Goal: Communication & Community: Share content

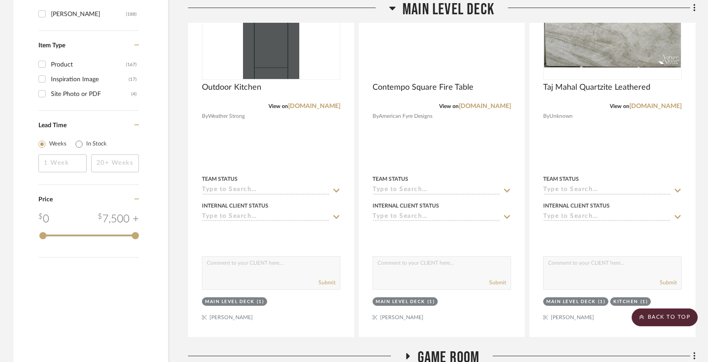
scroll to position [1186, 0]
click at [393, 7] on icon at bounding box center [392, 9] width 6 height 4
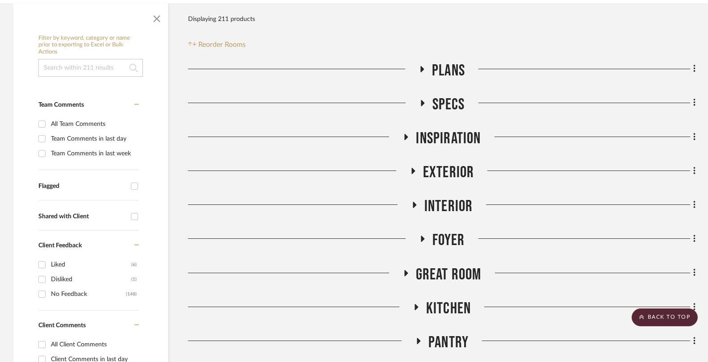
scroll to position [270, 0]
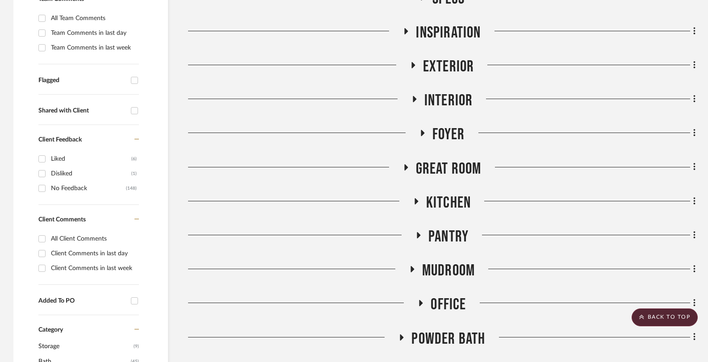
click at [418, 233] on icon at bounding box center [418, 235] width 11 height 7
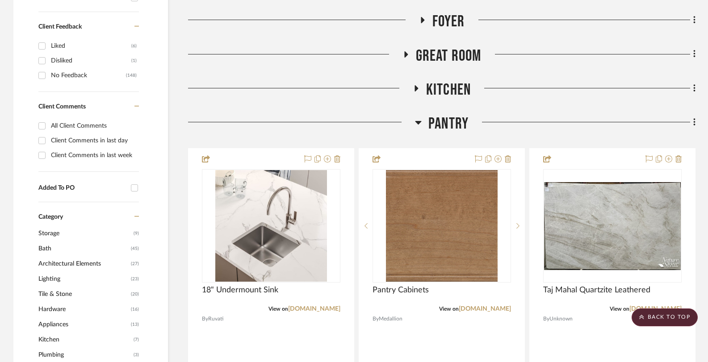
scroll to position [384, 0]
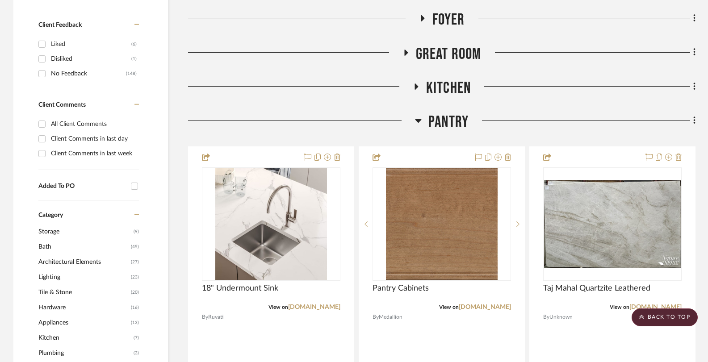
click at [418, 119] on icon at bounding box center [418, 121] width 6 height 4
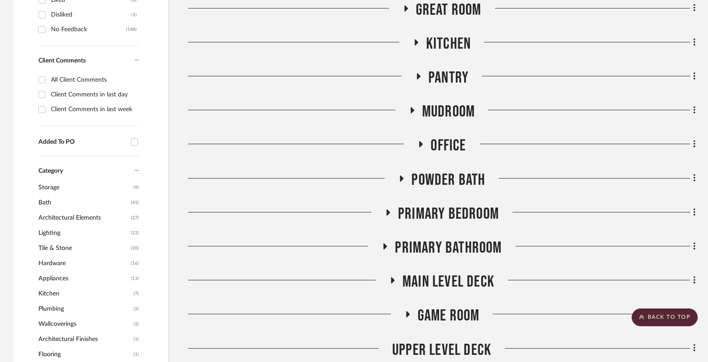
scroll to position [450, 0]
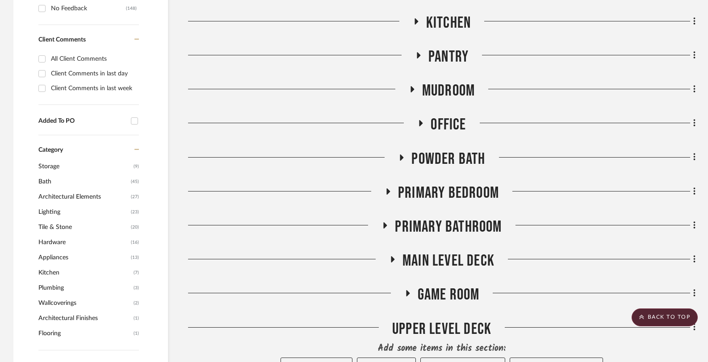
click at [412, 92] on icon at bounding box center [411, 89] width 11 height 7
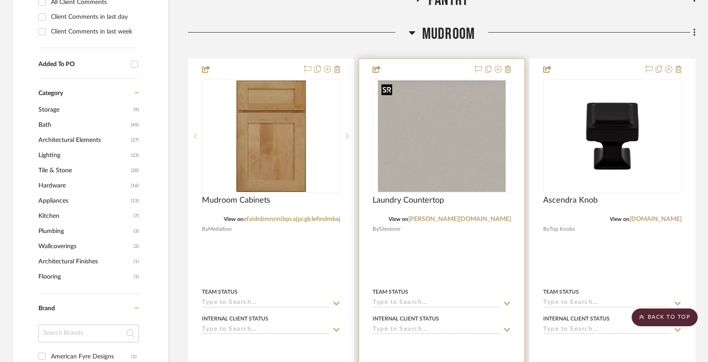
scroll to position [533, 0]
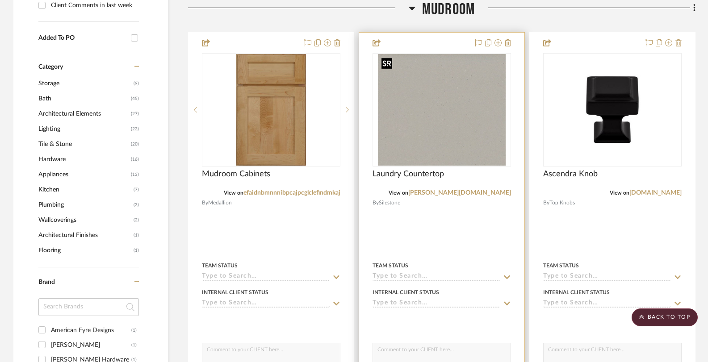
click at [421, 132] on img "0" at bounding box center [441, 110] width 127 height 112
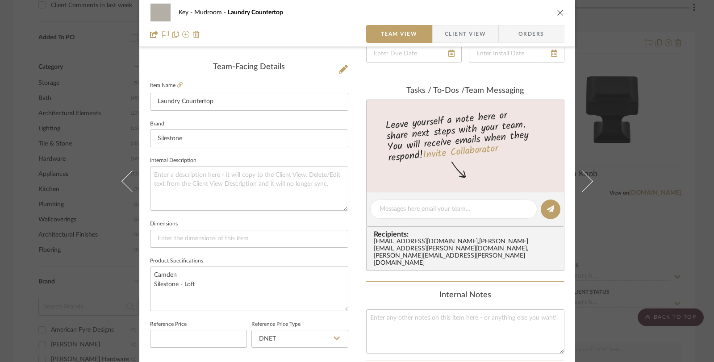
scroll to position [218, 0]
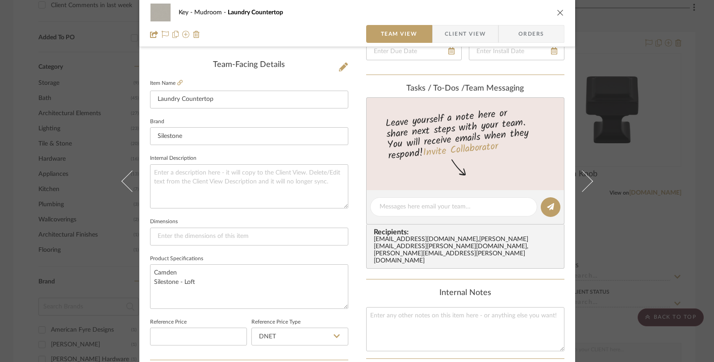
click at [16, 114] on div "Key Mudroom Laundry Countertop Team View Client View Orders Team-Facing Details…" at bounding box center [357, 181] width 714 height 362
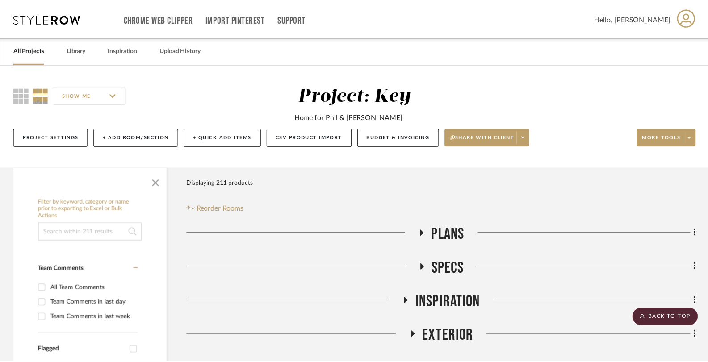
scroll to position [533, 0]
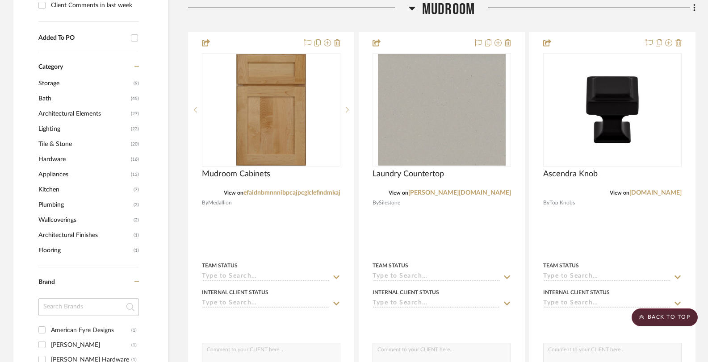
click at [413, 11] on icon at bounding box center [412, 8] width 7 height 11
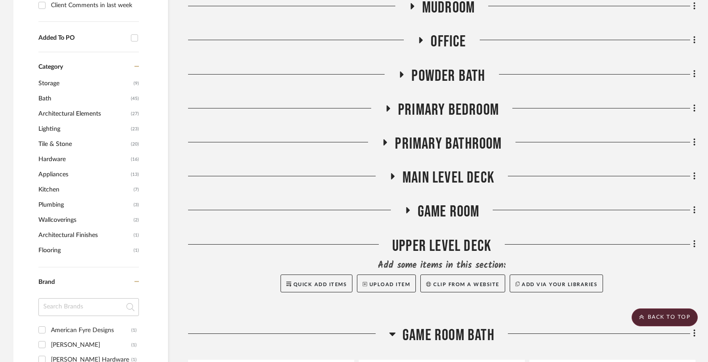
click at [402, 73] on icon at bounding box center [402, 74] width 4 height 6
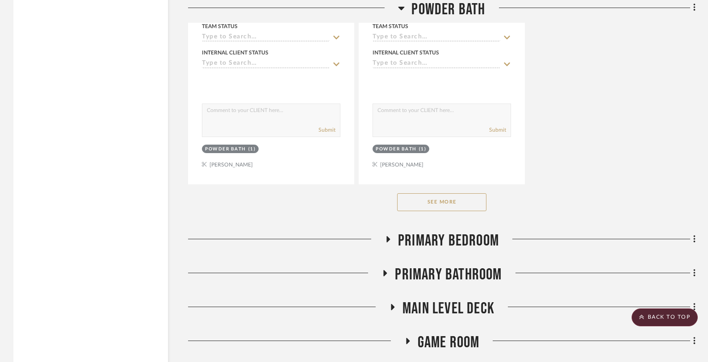
scroll to position [1646, 0]
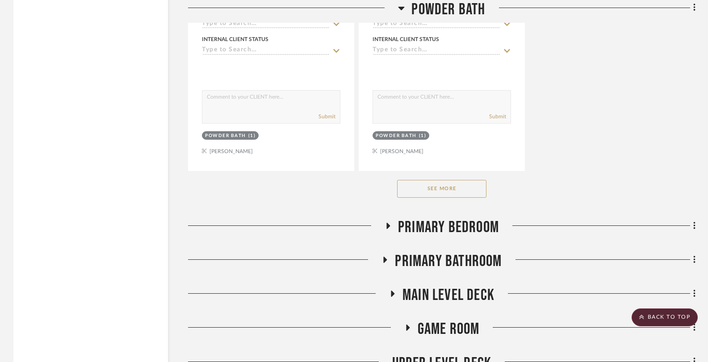
click at [426, 193] on button "See More" at bounding box center [441, 189] width 89 height 18
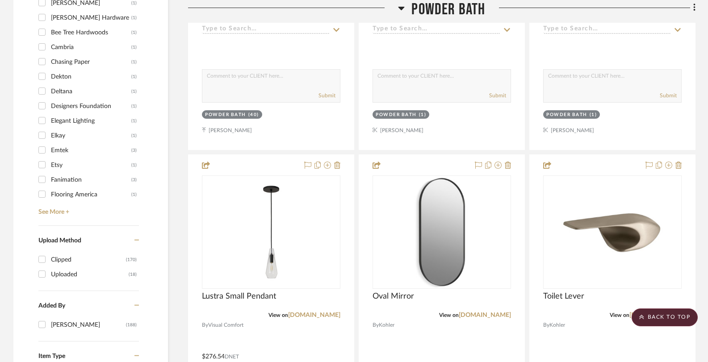
scroll to position [837, 0]
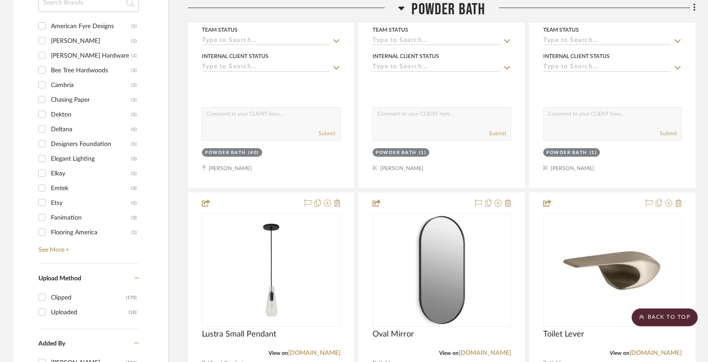
click at [403, 8] on icon at bounding box center [401, 9] width 6 height 4
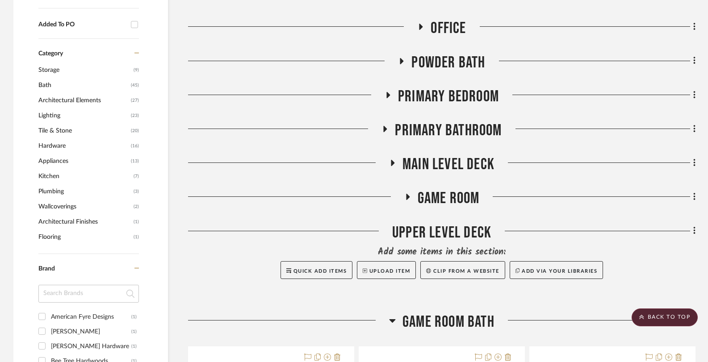
scroll to position [528, 0]
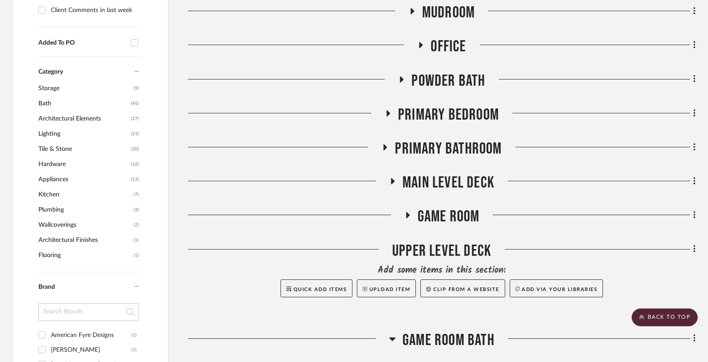
click at [384, 145] on icon at bounding box center [386, 147] width 4 height 6
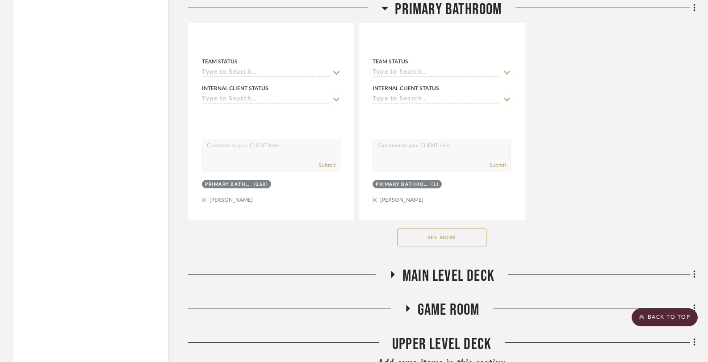
scroll to position [1667, 0]
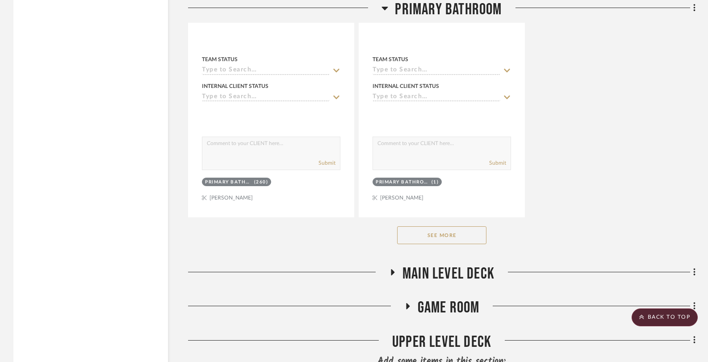
click at [426, 240] on button "See More" at bounding box center [441, 235] width 89 height 18
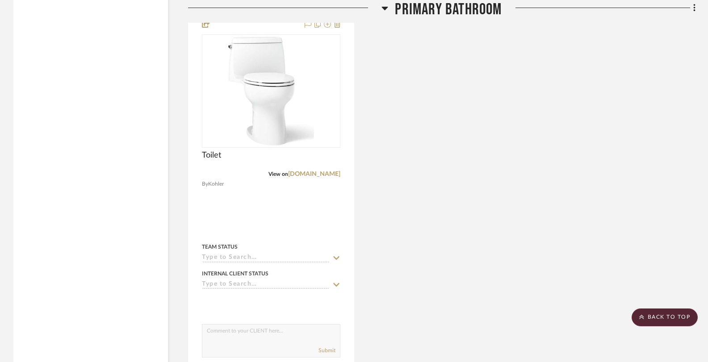
scroll to position [3867, 0]
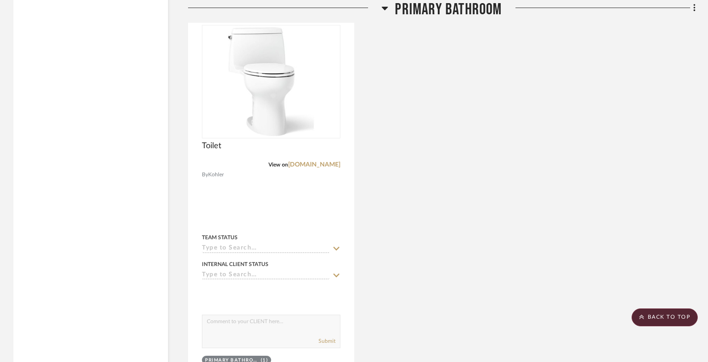
click at [388, 7] on h3 "Primary Bathroom" at bounding box center [441, 9] width 120 height 19
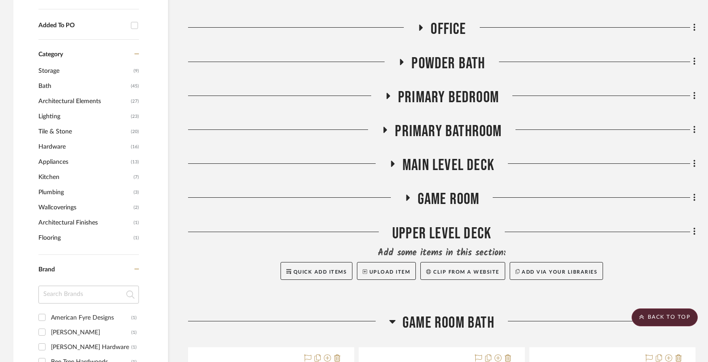
scroll to position [558, 0]
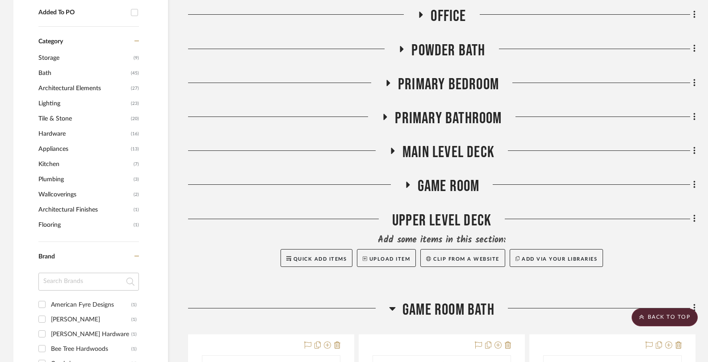
click at [407, 186] on icon at bounding box center [408, 185] width 4 height 6
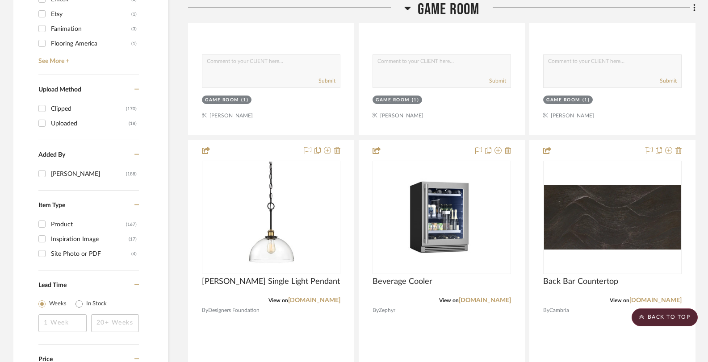
scroll to position [1122, 0]
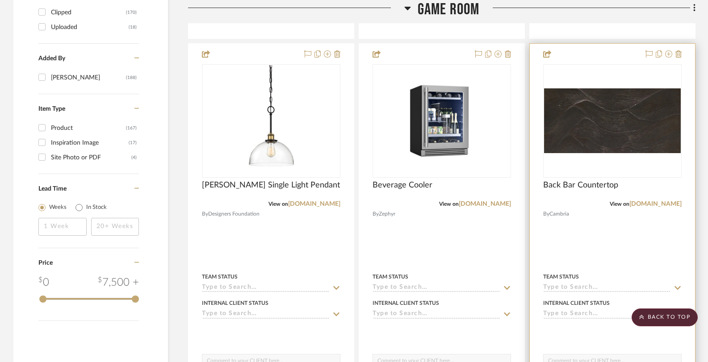
click at [0, 0] on img at bounding box center [0, 0] width 0 height 0
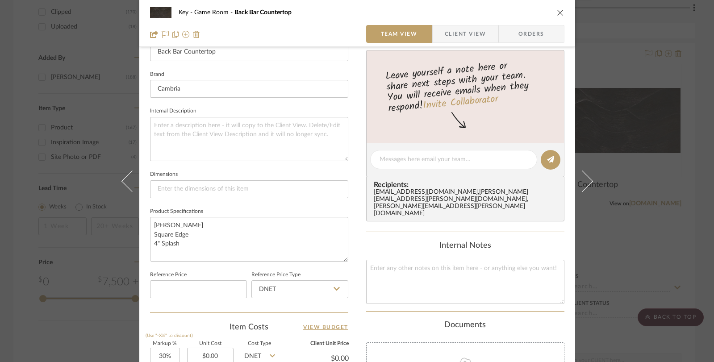
scroll to position [273, 0]
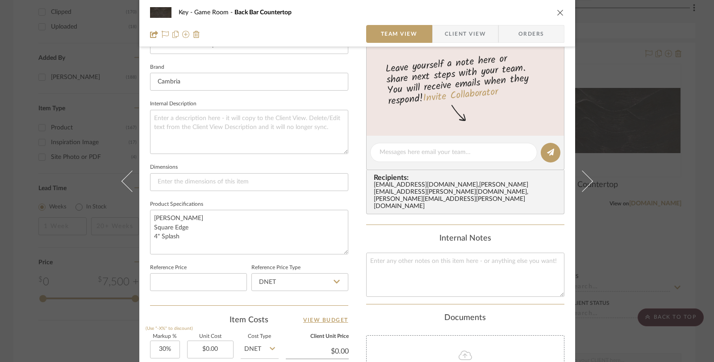
click at [51, 98] on div "Key Game Room Back Bar Countertop Team View Client View Orders Team-Facing Deta…" at bounding box center [357, 181] width 714 height 362
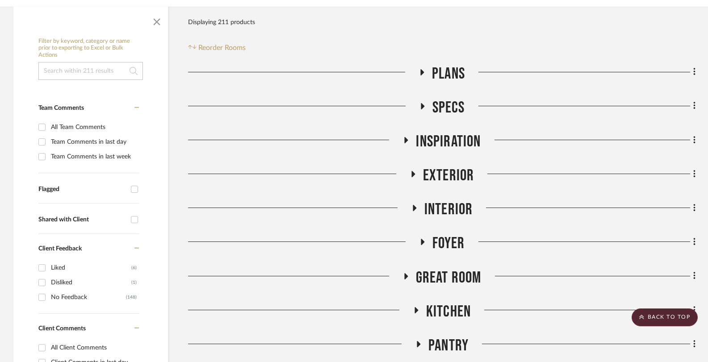
scroll to position [268, 0]
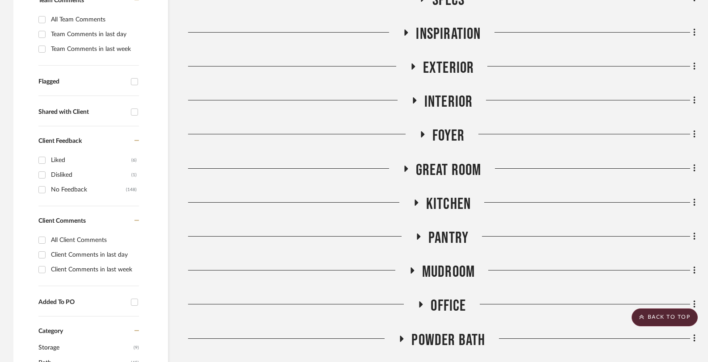
click at [407, 169] on icon at bounding box center [405, 168] width 11 height 7
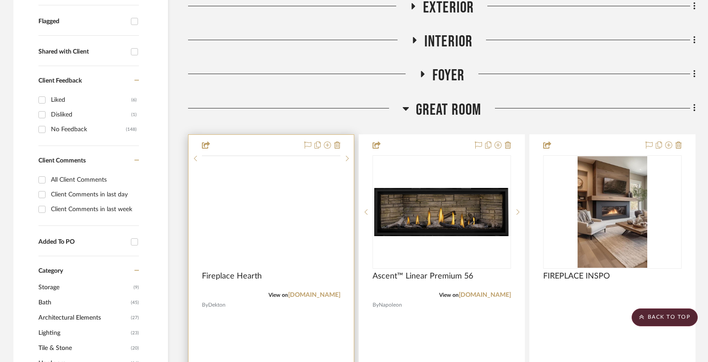
scroll to position [334, 0]
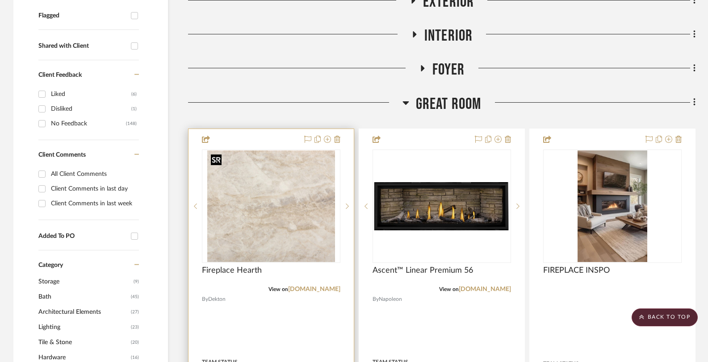
click at [0, 0] on img at bounding box center [0, 0] width 0 height 0
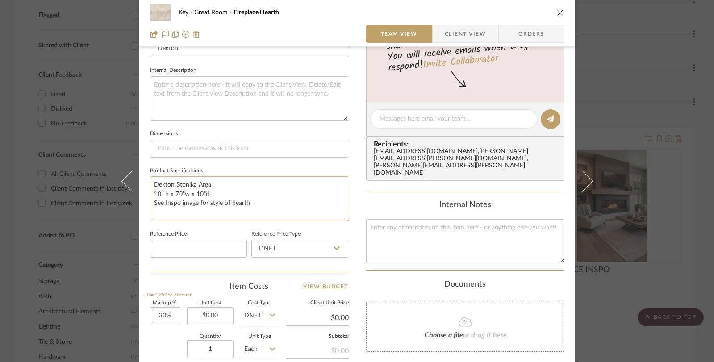
scroll to position [314, 0]
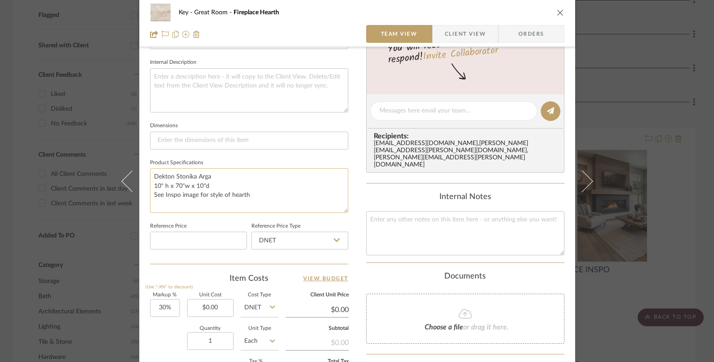
drag, startPoint x: 255, startPoint y: 196, endPoint x: 150, endPoint y: 176, distance: 106.8
click at [150, 176] on textarea "Dekton Stonika Arga 10" h x 70"w x 10"d See Inspo image for style of hearth" at bounding box center [249, 190] width 198 height 44
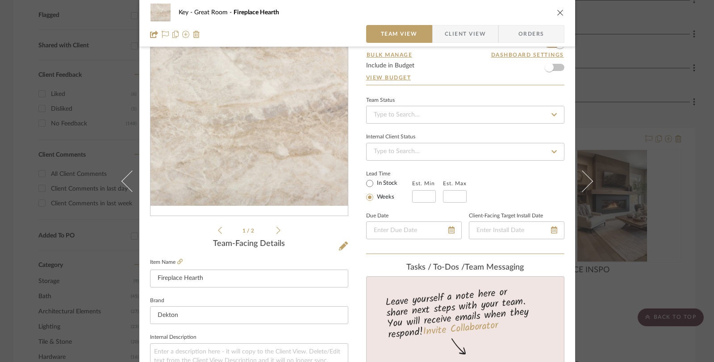
scroll to position [0, 0]
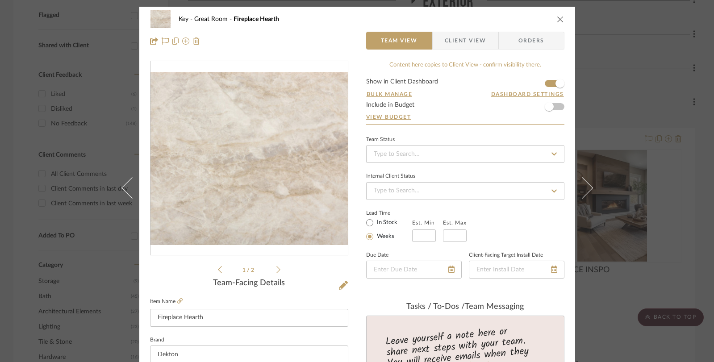
click at [276, 269] on icon at bounding box center [278, 270] width 4 height 8
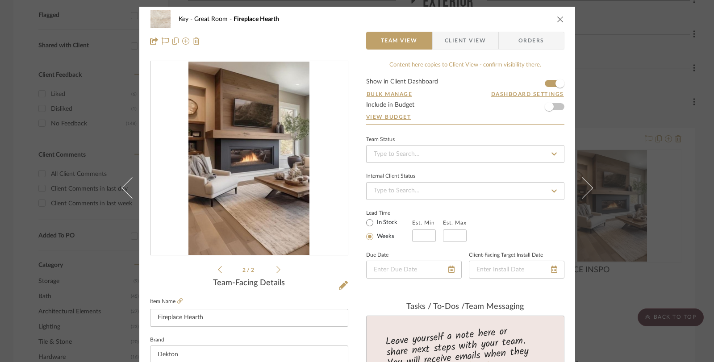
click at [182, 155] on div "1" at bounding box center [248, 159] width 197 height 194
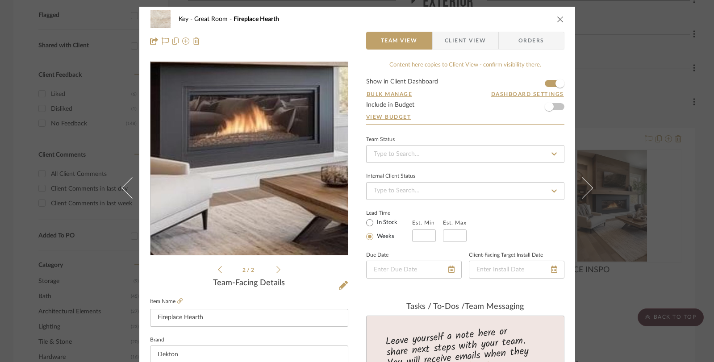
click at [247, 170] on img "1" at bounding box center [248, 159] width 121 height 194
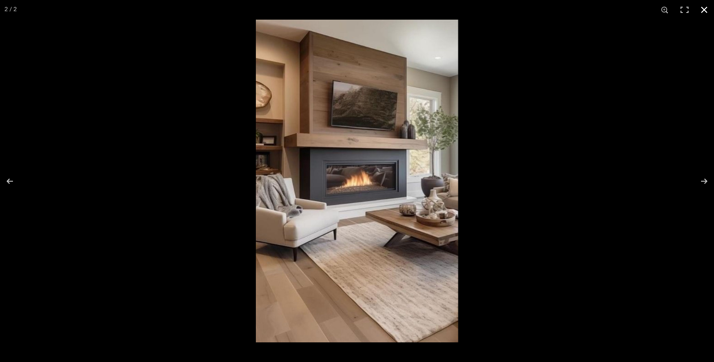
click at [0, 0] on div "2 / 2" at bounding box center [357, 181] width 714 height 362
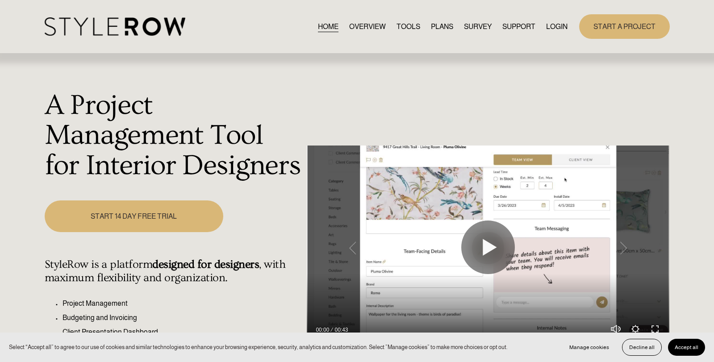
click at [557, 25] on link "LOGIN" at bounding box center [556, 27] width 21 height 12
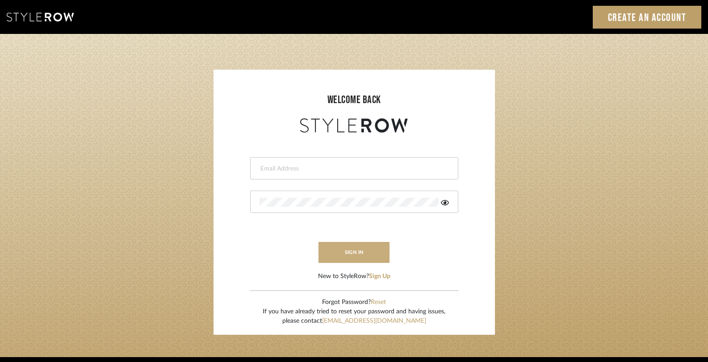
type input "gina.taterus@alairhomes.com"
click at [371, 256] on button "sign in" at bounding box center [353, 252] width 71 height 21
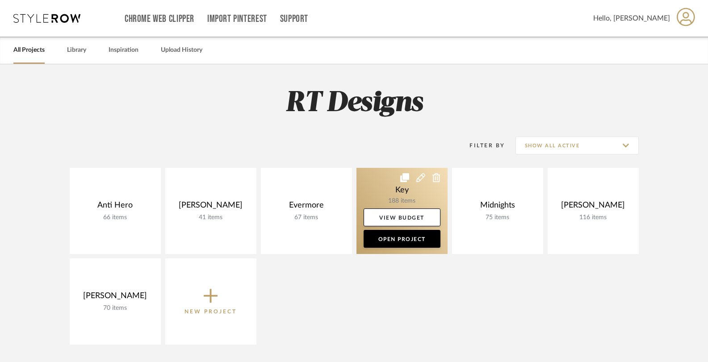
click at [393, 200] on link at bounding box center [401, 211] width 91 height 86
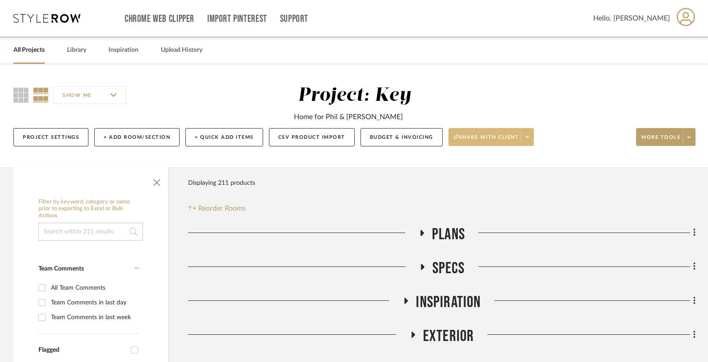
click at [527, 136] on icon at bounding box center [527, 136] width 3 height 5
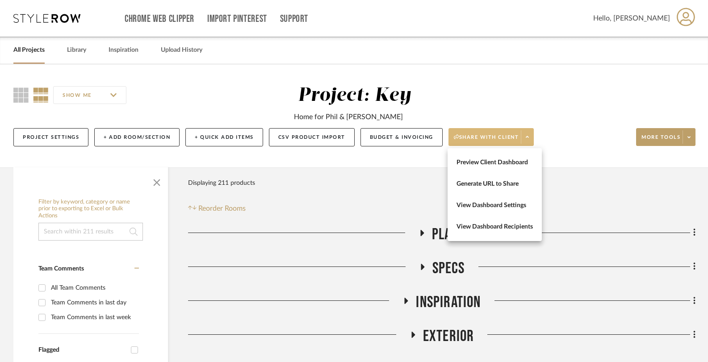
click at [689, 137] on div at bounding box center [354, 181] width 708 height 362
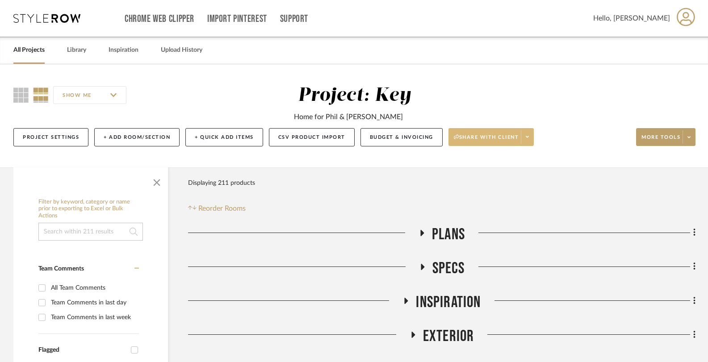
click at [689, 137] on icon at bounding box center [688, 137] width 3 height 5
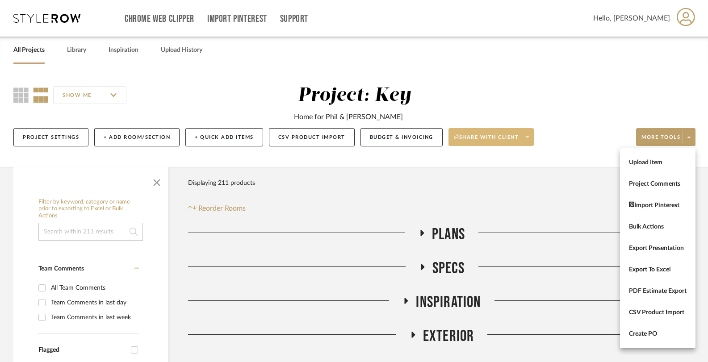
click at [527, 135] on div at bounding box center [354, 181] width 708 height 362
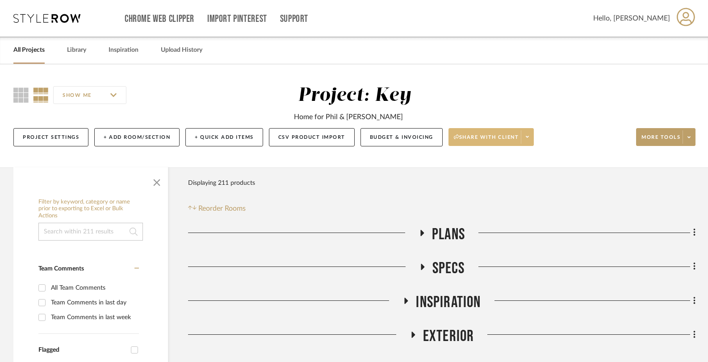
click at [527, 135] on icon at bounding box center [527, 136] width 3 height 5
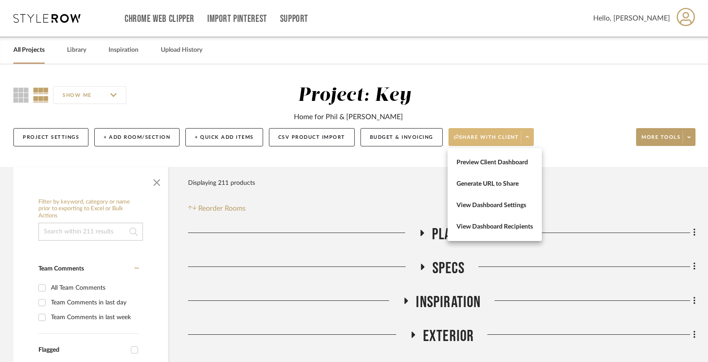
click at [689, 136] on div at bounding box center [354, 181] width 708 height 362
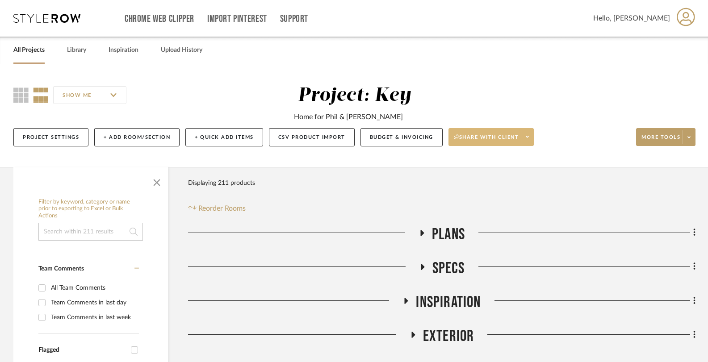
click at [689, 136] on icon at bounding box center [688, 137] width 3 height 5
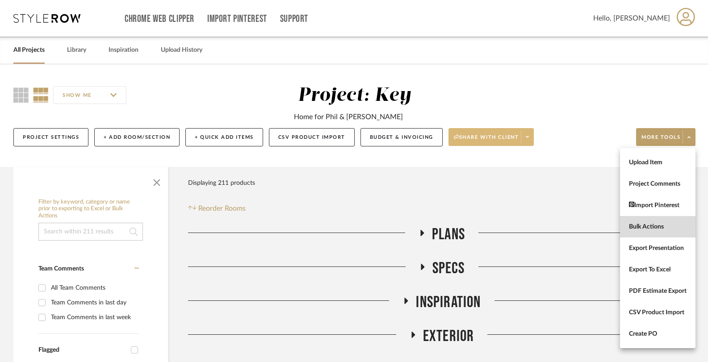
click at [644, 230] on span "Bulk Actions" at bounding box center [658, 227] width 58 height 8
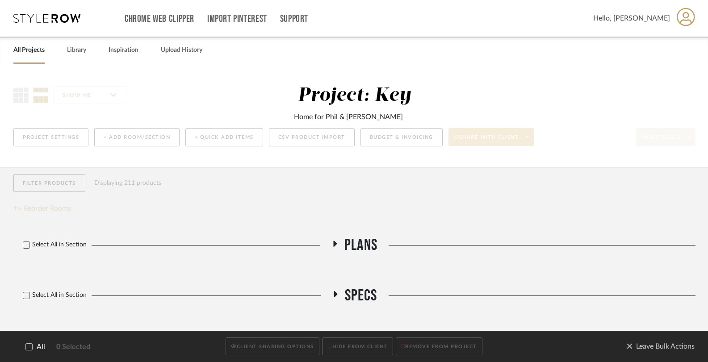
click at [28, 347] on icon at bounding box center [29, 347] width 6 height 6
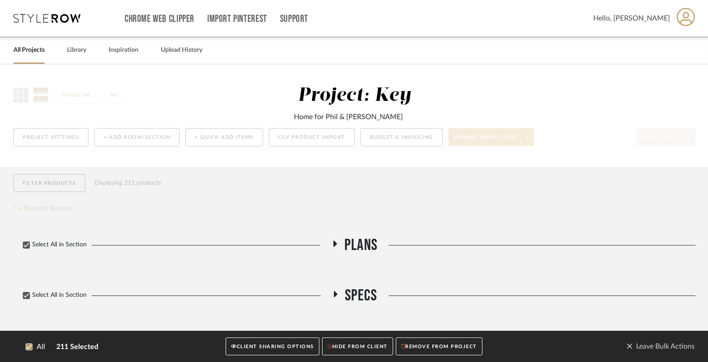
click at [286, 346] on button "CLIENT SHARING OPTIONS" at bounding box center [271, 347] width 93 height 18
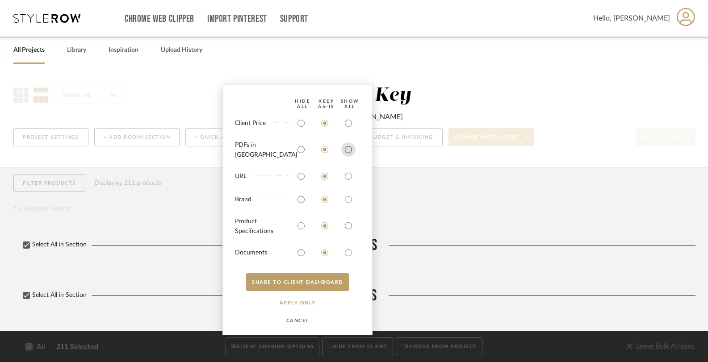
click at [348, 154] on input "radio" at bounding box center [348, 149] width 14 height 14
radio input "true"
click at [348, 179] on input "radio" at bounding box center [348, 176] width 14 height 14
radio input "true"
click at [348, 195] on input "radio" at bounding box center [348, 199] width 14 height 14
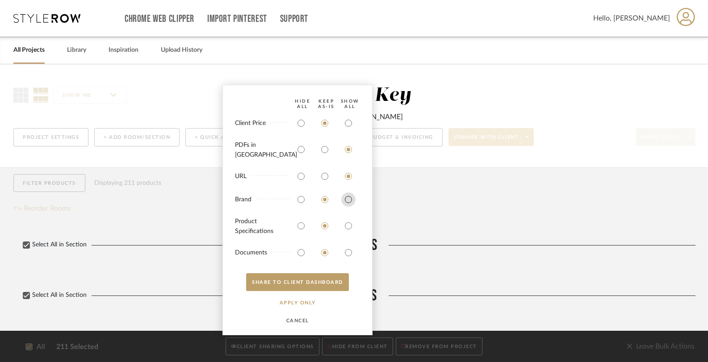
radio input "true"
click at [350, 223] on input "radio" at bounding box center [348, 226] width 14 height 14
radio input "true"
click at [348, 250] on input "radio" at bounding box center [348, 253] width 14 height 14
radio input "true"
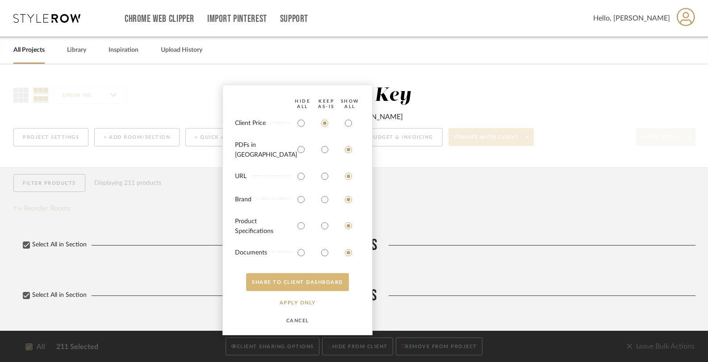
click at [329, 277] on button "SHARE TO CLIENT Dashboard" at bounding box center [297, 282] width 103 height 18
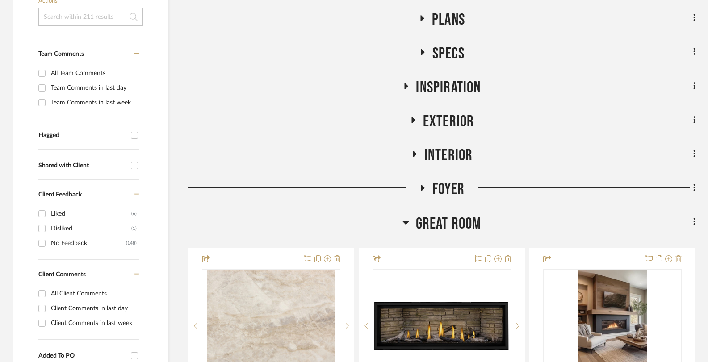
scroll to position [225, 0]
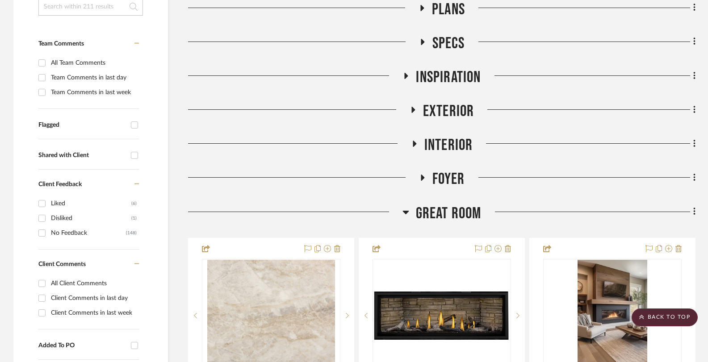
click at [405, 211] on icon at bounding box center [405, 213] width 6 height 4
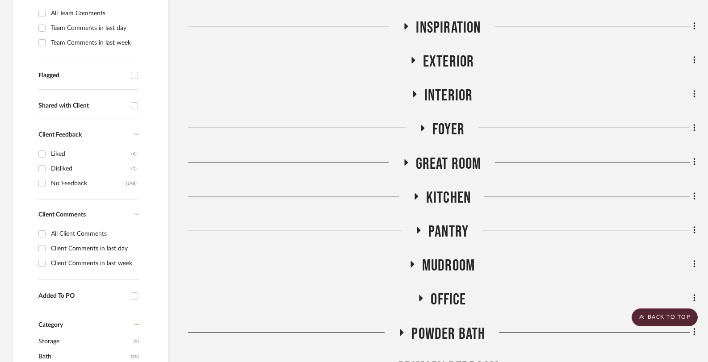
scroll to position [287, 0]
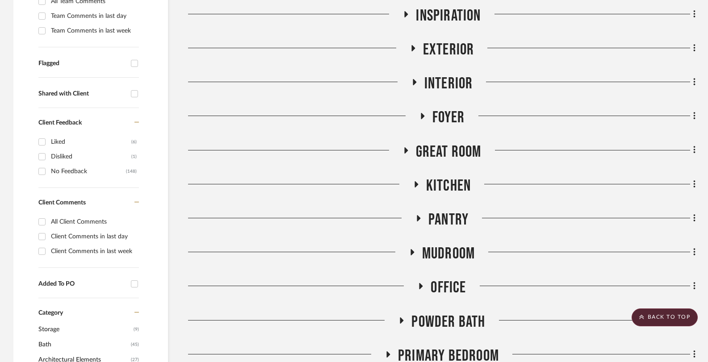
click at [416, 185] on icon at bounding box center [416, 184] width 4 height 6
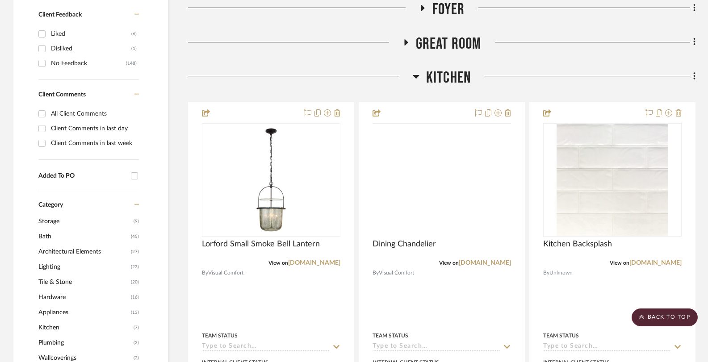
scroll to position [446, 0]
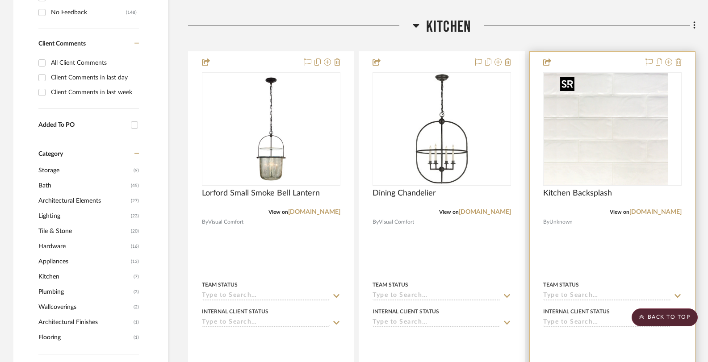
click at [595, 115] on img "0" at bounding box center [600, 129] width 112 height 112
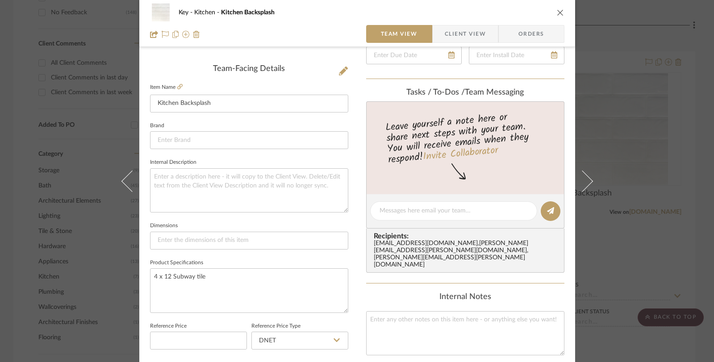
scroll to position [220, 0]
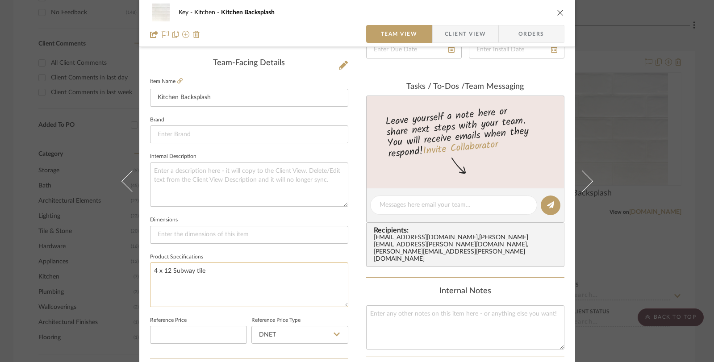
click at [221, 271] on textarea "4 x 12 Subway tile" at bounding box center [249, 285] width 198 height 44
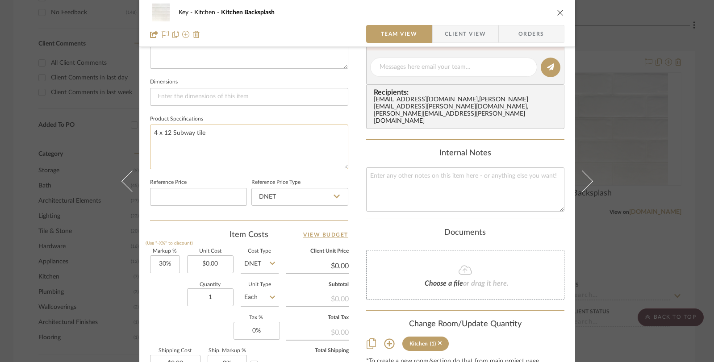
scroll to position [359, 0]
click at [258, 295] on input "Each" at bounding box center [260, 296] width 38 height 18
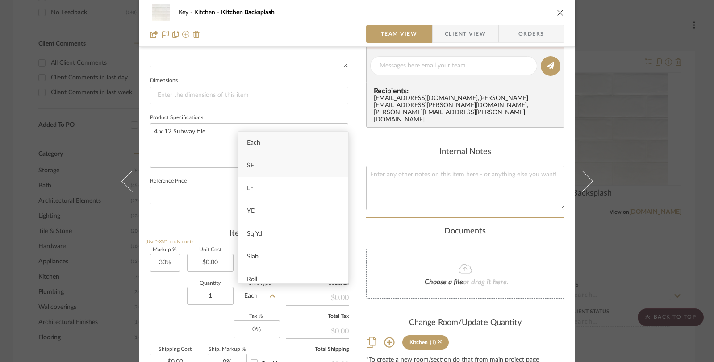
click at [265, 172] on div "SF" at bounding box center [293, 165] width 110 height 23
type input "SF"
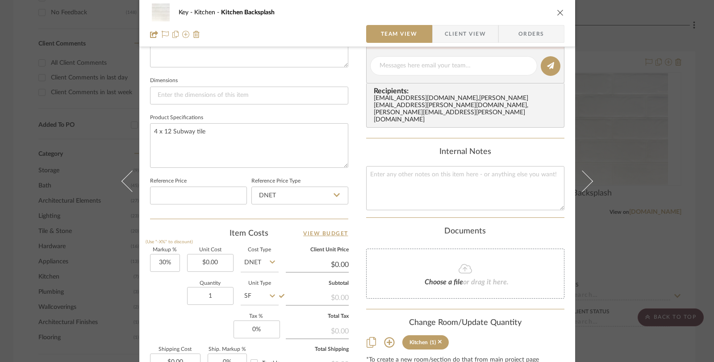
click at [24, 174] on div "Key Kitchen Kitchen Backsplash Team View Client View Orders Team-Facing Details…" at bounding box center [357, 181] width 714 height 362
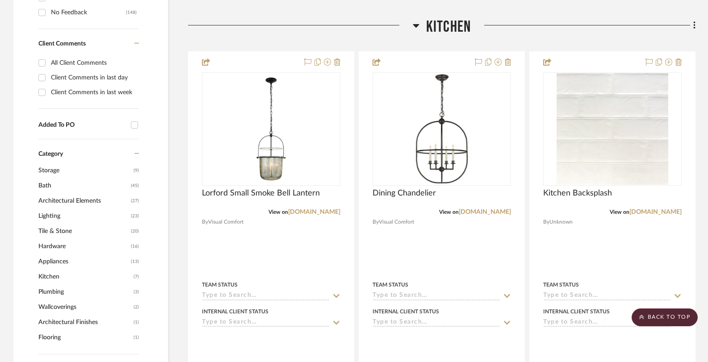
scroll to position [0, 0]
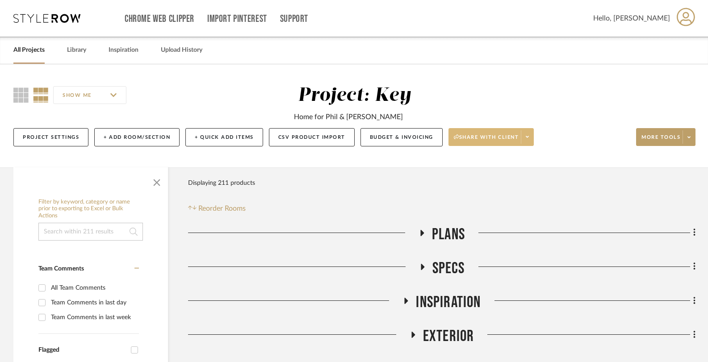
click at [422, 233] on icon at bounding box center [423, 233] width 4 height 6
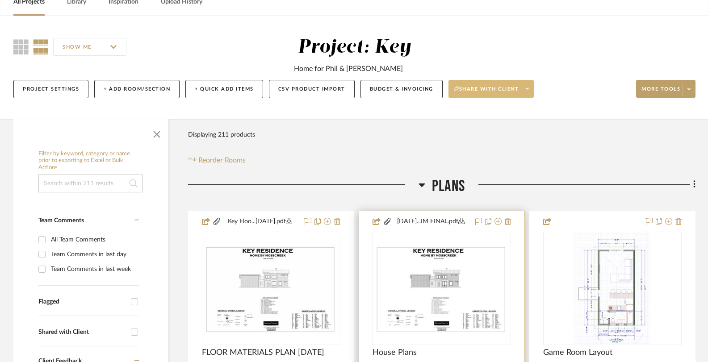
scroll to position [66, 0]
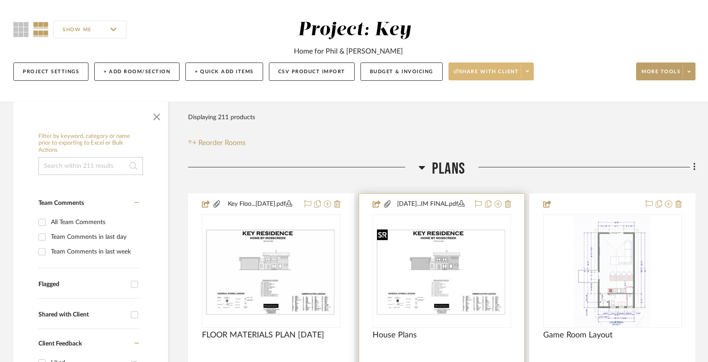
click at [0, 0] on img at bounding box center [0, 0] width 0 height 0
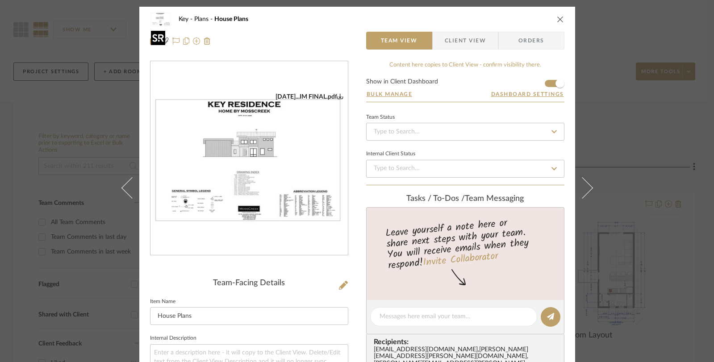
click at [284, 180] on img "0" at bounding box center [248, 159] width 197 height 132
click at [35, 127] on div "Key Plans House Plans Team View Client View Orders [DATE]...IM FINAL.pdf Team-F…" at bounding box center [357, 181] width 714 height 362
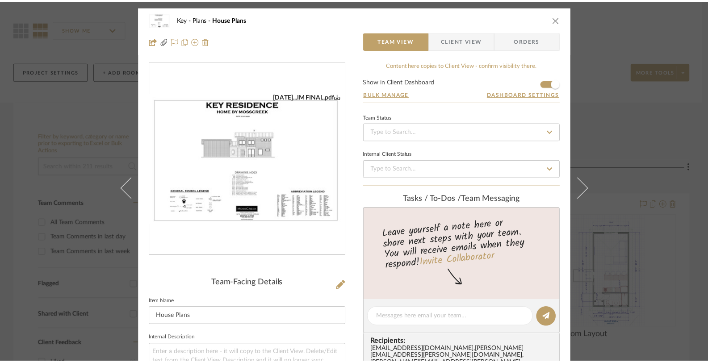
scroll to position [66, 0]
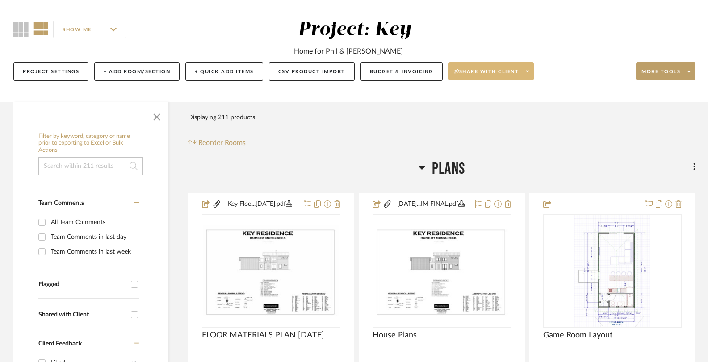
click at [424, 167] on icon at bounding box center [421, 167] width 7 height 11
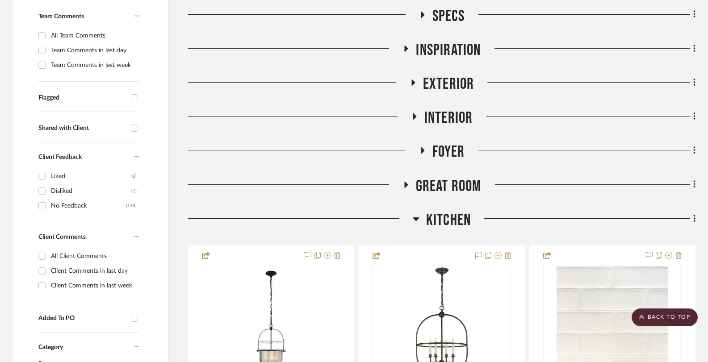
scroll to position [325, 0]
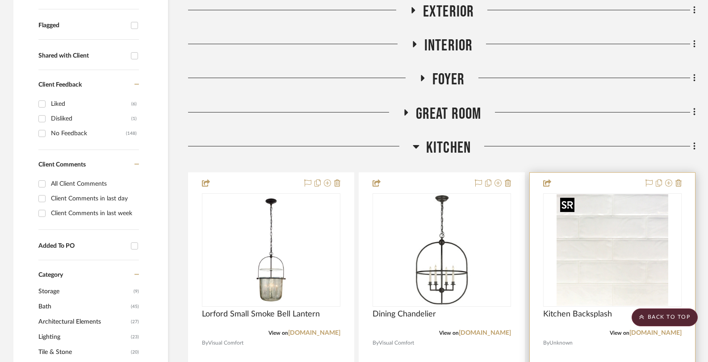
click at [621, 267] on img "0" at bounding box center [612, 250] width 112 height 112
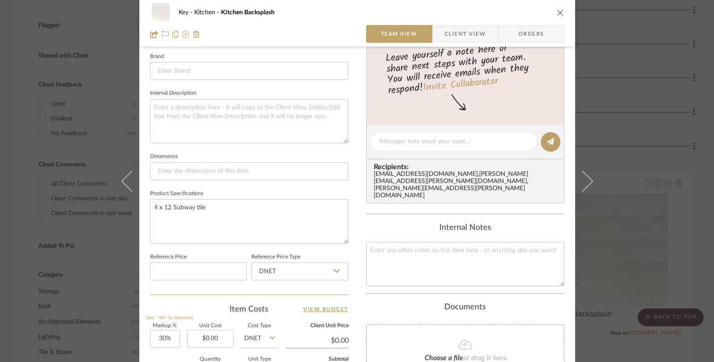
scroll to position [368, 0]
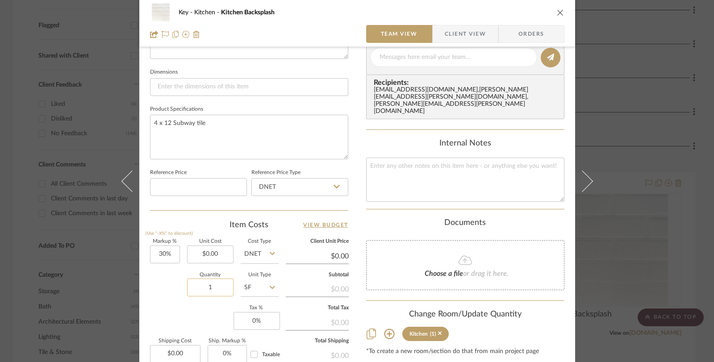
click at [219, 289] on input "1" at bounding box center [210, 288] width 46 height 18
type input "66"
click at [163, 310] on div "Markup % (Use "-X%" to discount) 30% Unit Cost $0.00 Cost Type DNET Client Unit…" at bounding box center [249, 304] width 198 height 130
click at [11, 259] on div "Key Kitchen Kitchen Backsplash Team View Client View Orders Team-Facing Details…" at bounding box center [357, 181] width 714 height 362
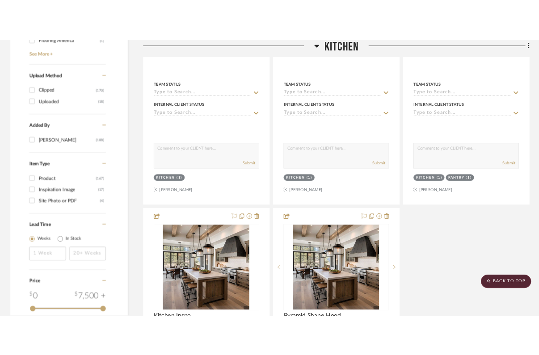
scroll to position [1070, 0]
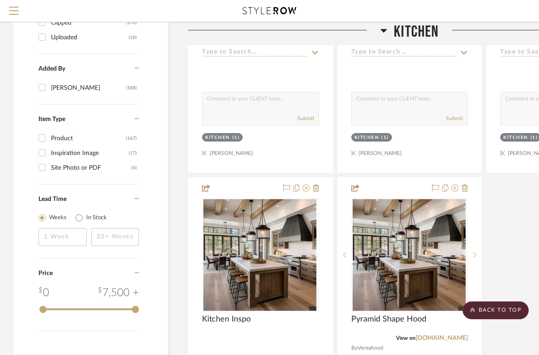
click at [383, 32] on icon at bounding box center [383, 31] width 6 height 4
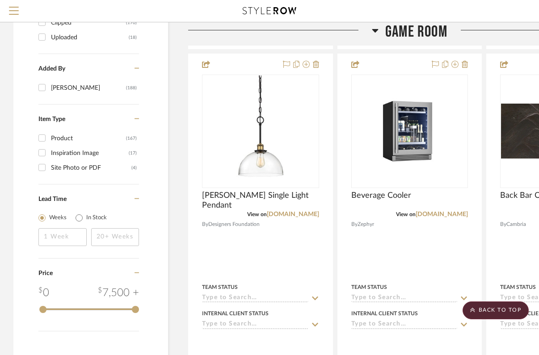
click at [373, 33] on icon at bounding box center [375, 30] width 7 height 11
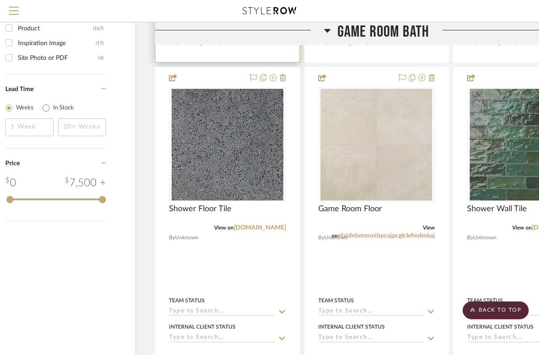
scroll to position [1180, 104]
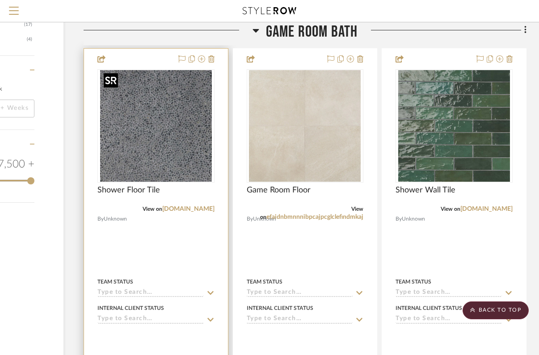
click at [177, 163] on img "0" at bounding box center [156, 126] width 112 height 112
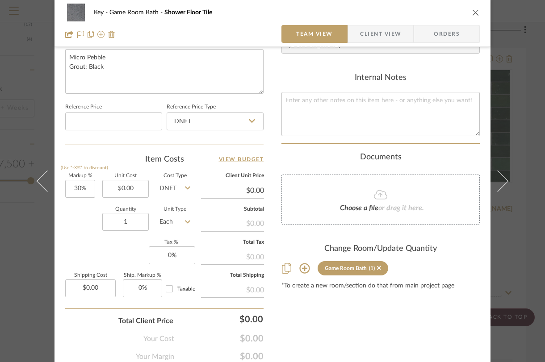
scroll to position [434, 0]
click at [175, 223] on input "Each" at bounding box center [175, 221] width 38 height 18
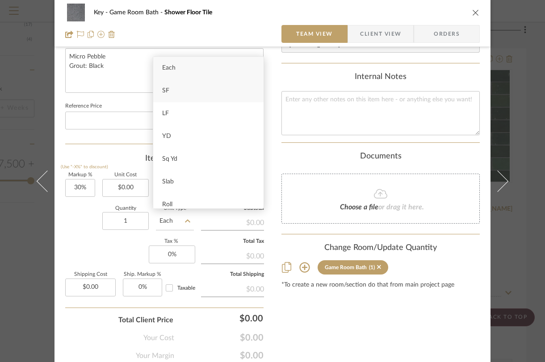
click at [183, 91] on div "SF" at bounding box center [208, 90] width 110 height 23
type input "SF"
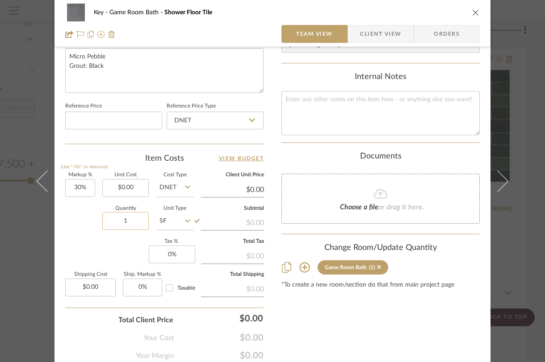
click at [132, 222] on input "1" at bounding box center [125, 221] width 46 height 18
type input "20"
click at [514, 252] on div "Key Game Room Bath Shower Floor Tile Team View Client View Orders Team-Facing D…" at bounding box center [272, 181] width 545 height 362
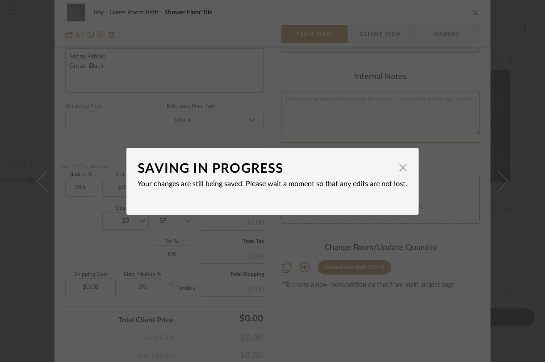
click at [524, 242] on div "SAVING IN PROGRESS × Your changes are still being saved. Please wait a moment s…" at bounding box center [272, 181] width 545 height 362
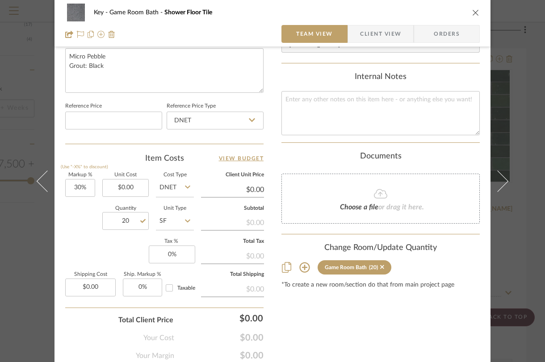
click at [521, 230] on div "Key Game Room Bath Shower Floor Tile Team View Client View Orders Team-Facing D…" at bounding box center [272, 181] width 545 height 362
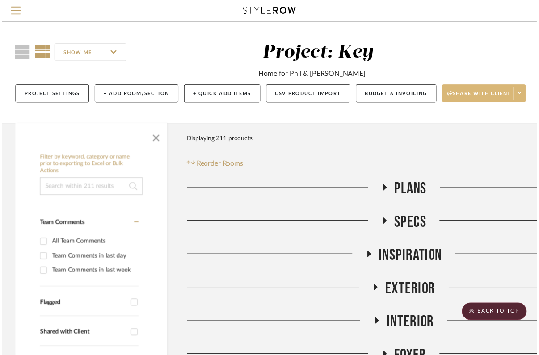
scroll to position [1198, 104]
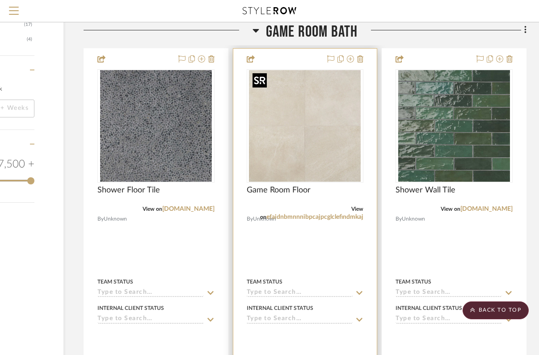
click at [309, 158] on img "0" at bounding box center [305, 126] width 112 height 112
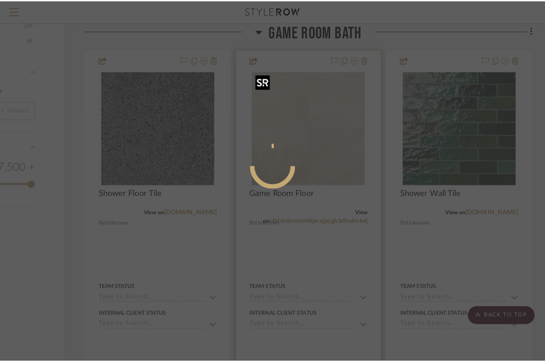
scroll to position [0, 0]
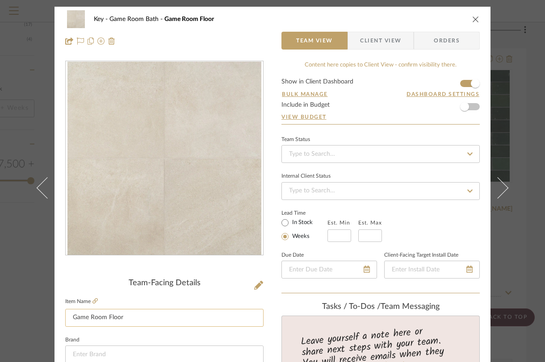
click at [107, 320] on input "Game Room Floor" at bounding box center [164, 318] width 198 height 18
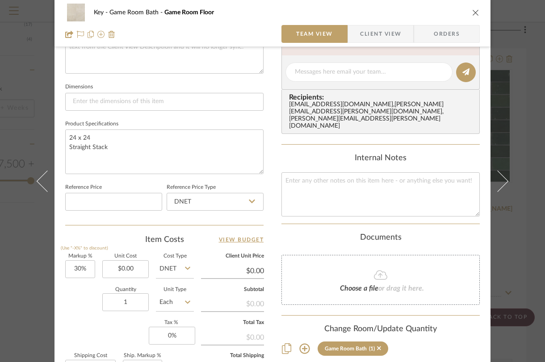
scroll to position [355, 0]
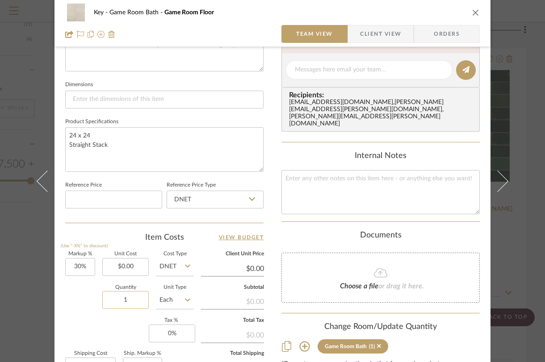
type input "Game Room Bath Floor"
click at [125, 301] on input "1" at bounding box center [125, 300] width 46 height 18
type input "53"
click at [178, 296] on input "Each" at bounding box center [175, 300] width 38 height 18
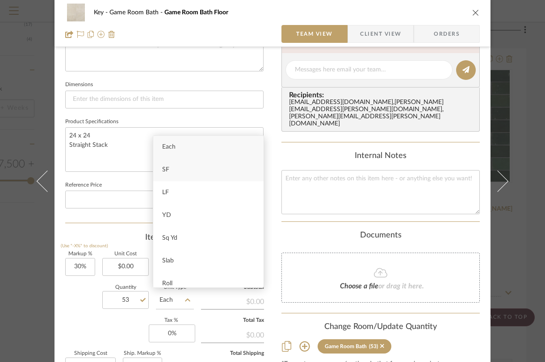
click at [194, 172] on div "SF" at bounding box center [208, 170] width 110 height 23
type input "SF"
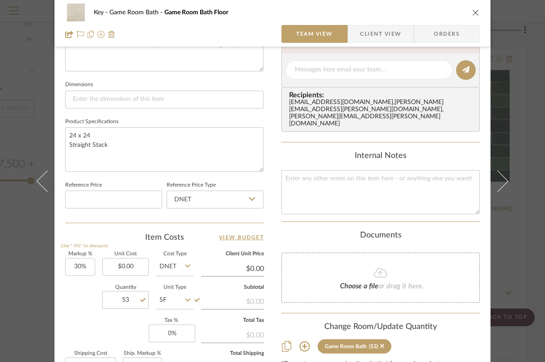
click at [513, 271] on div "Key Game Room Bath Game Room Bath Floor Team View Client View Orders Team-Facin…" at bounding box center [272, 181] width 545 height 362
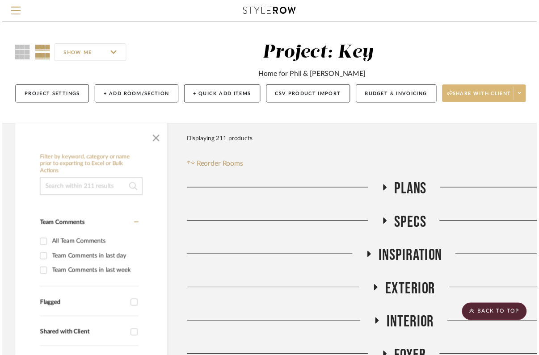
scroll to position [1198, 104]
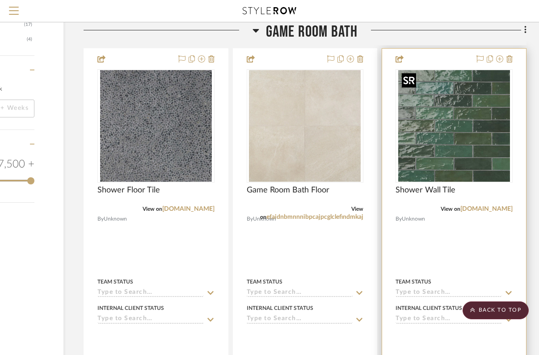
click at [476, 142] on img "0" at bounding box center [454, 126] width 112 height 112
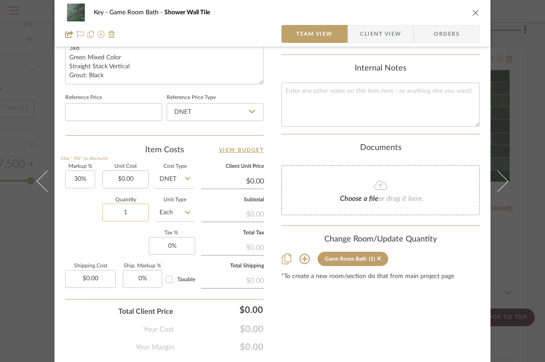
scroll to position [444, 0]
click at [175, 212] on input "Each" at bounding box center [175, 212] width 38 height 18
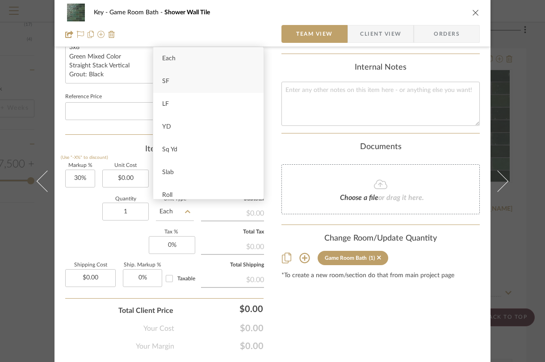
click at [191, 79] on div "SF" at bounding box center [208, 81] width 110 height 23
type input "SF"
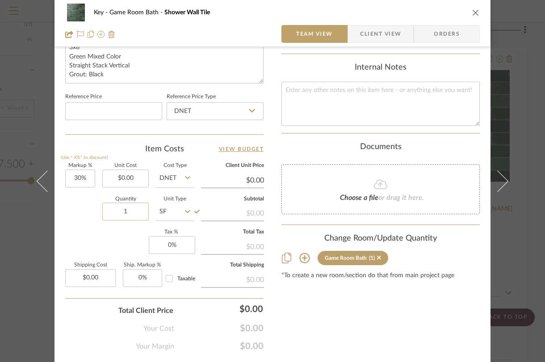
click at [132, 213] on input "1" at bounding box center [125, 212] width 46 height 18
type input "132"
click at [514, 225] on div "Key Game Room Bath Shower Wall Tile Team View Client View Orders Team-Facing De…" at bounding box center [272, 181] width 545 height 362
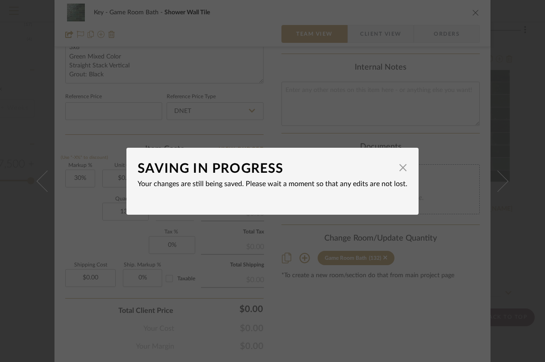
click at [519, 239] on div "SAVING IN PROGRESS × Your changes are still being saved. Please wait a moment s…" at bounding box center [272, 181] width 545 height 362
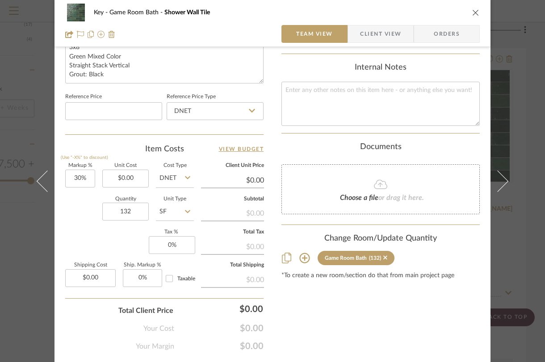
click at [526, 238] on div "Key Game Room Bath Shower Wall Tile Team View Client View Orders Team-Facing De…" at bounding box center [272, 181] width 545 height 362
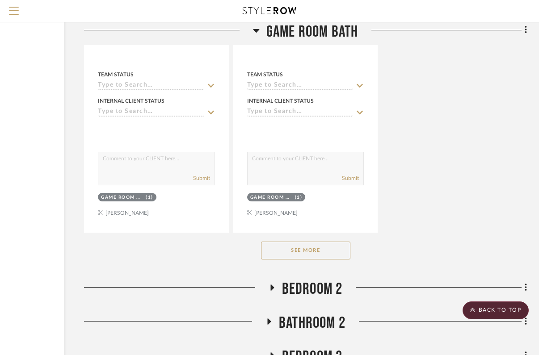
scroll to position [1831, 104]
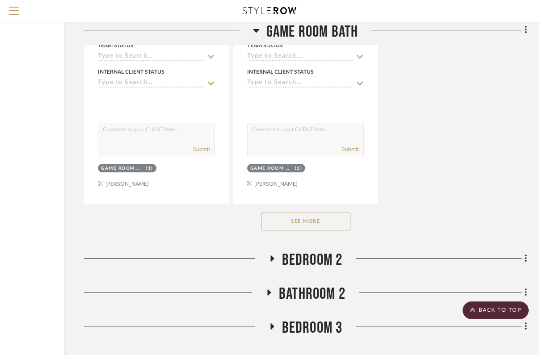
click at [328, 224] on button "See More" at bounding box center [305, 222] width 89 height 18
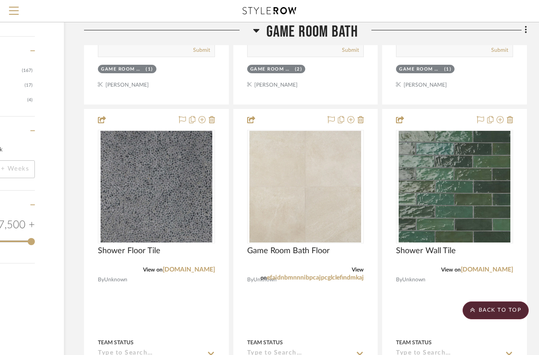
scroll to position [1119, 104]
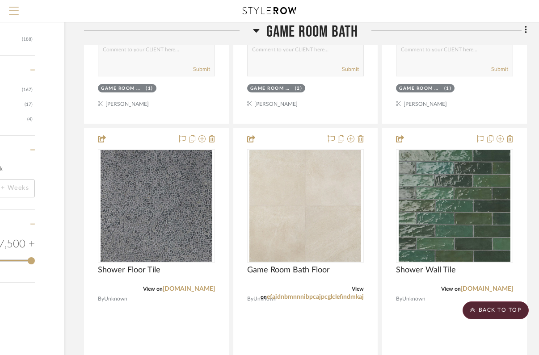
click at [11, 8] on span "Menu" at bounding box center [14, 7] width 10 height 1
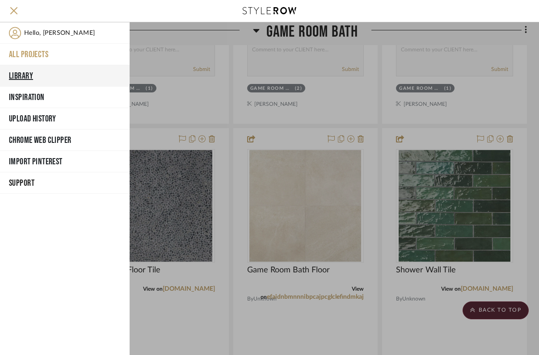
click at [18, 74] on button "Library" at bounding box center [64, 75] width 129 height 21
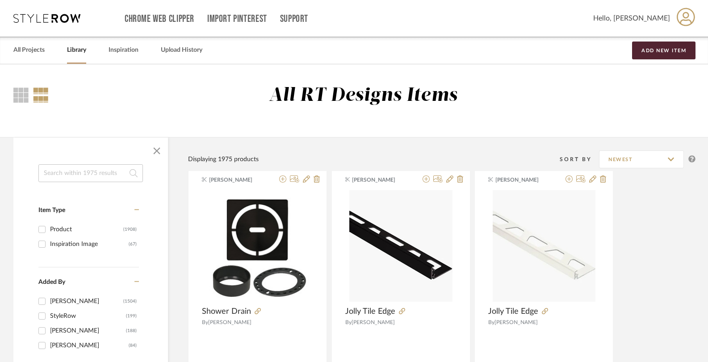
click at [103, 174] on input at bounding box center [90, 173] width 104 height 18
type input "niche"
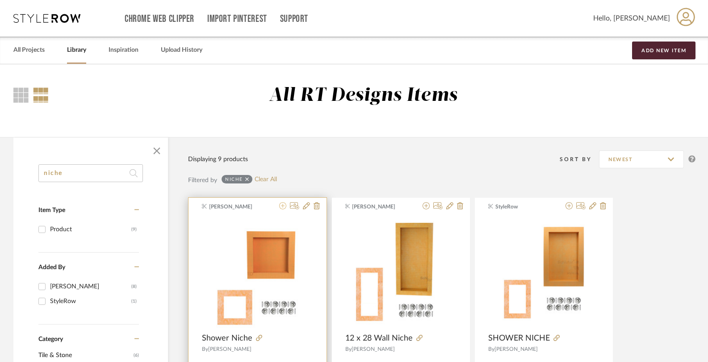
click at [280, 206] on icon at bounding box center [282, 205] width 7 height 7
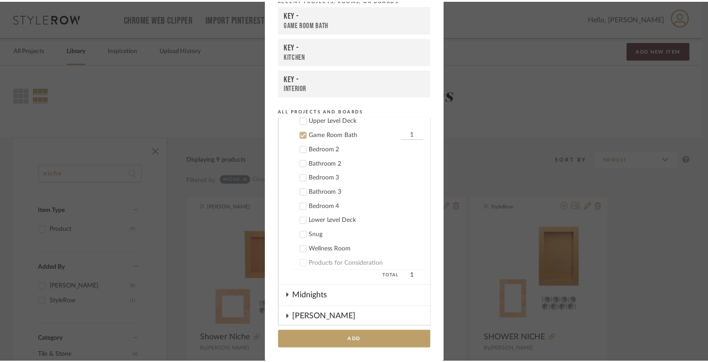
scroll to position [334, 0]
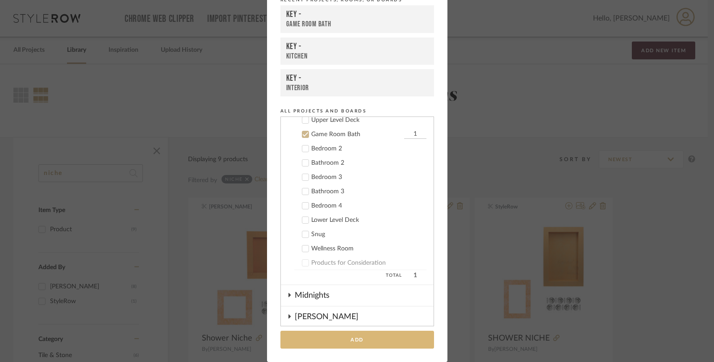
click at [333, 336] on button "Add" at bounding box center [357, 340] width 154 height 18
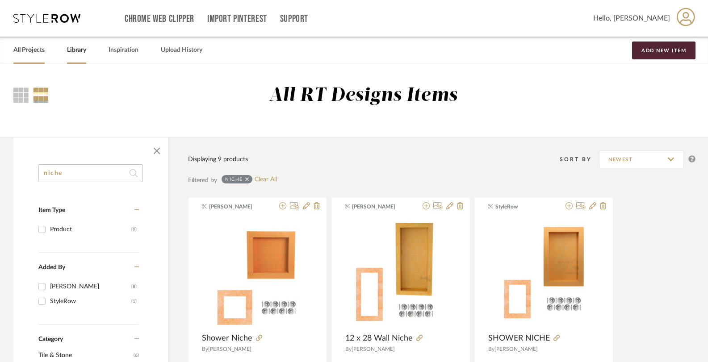
click at [34, 50] on link "All Projects" at bounding box center [28, 50] width 31 height 12
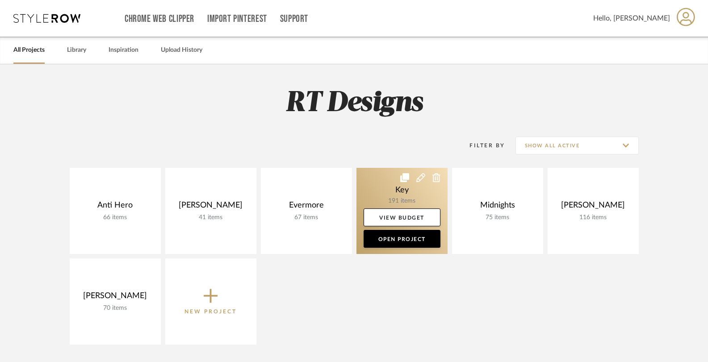
click at [377, 182] on link at bounding box center [401, 211] width 91 height 86
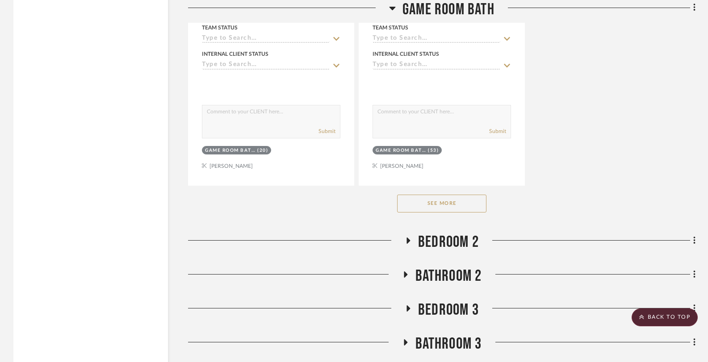
scroll to position [1898, 0]
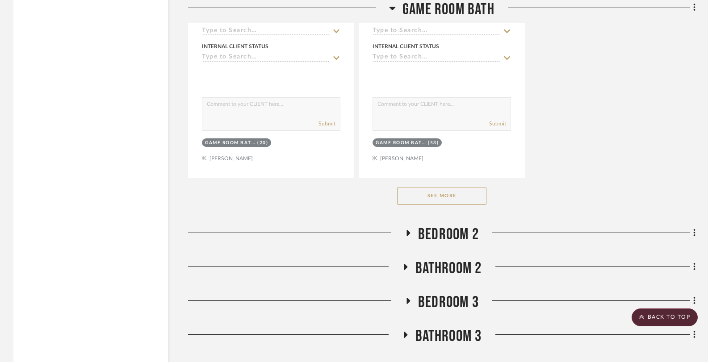
click at [423, 196] on button "See More" at bounding box center [441, 196] width 89 height 18
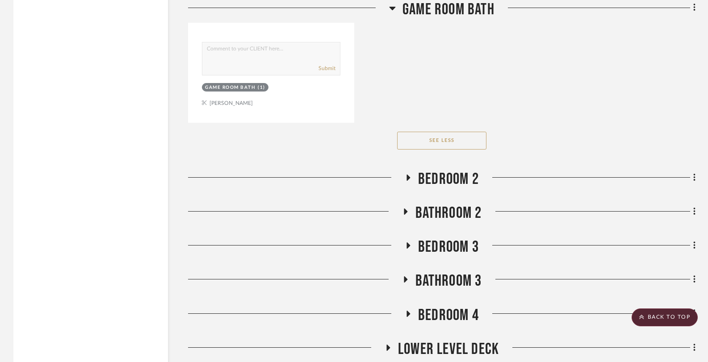
scroll to position [3152, 0]
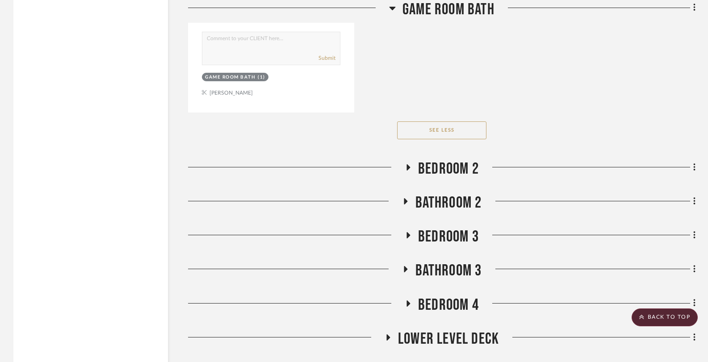
click at [392, 3] on icon at bounding box center [392, 8] width 7 height 11
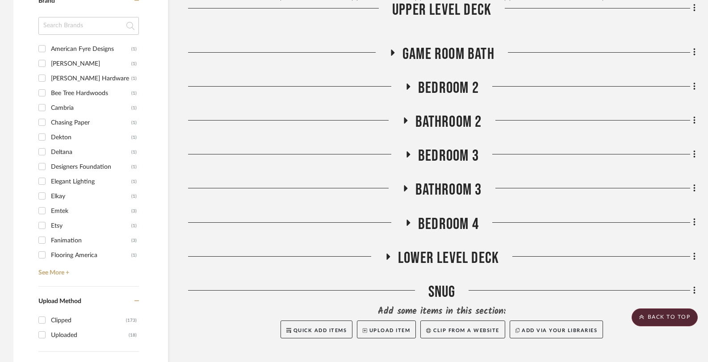
scroll to position [736, 0]
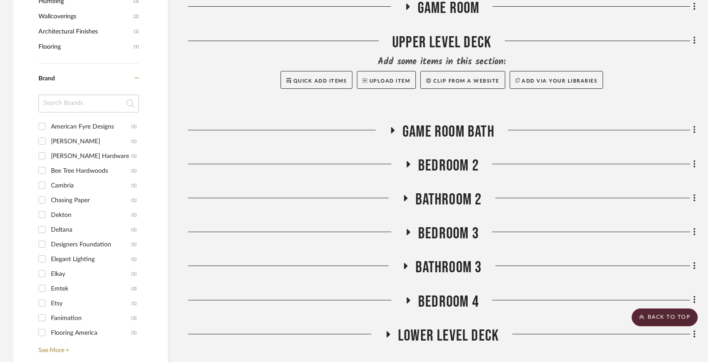
click at [405, 198] on icon at bounding box center [406, 198] width 4 height 6
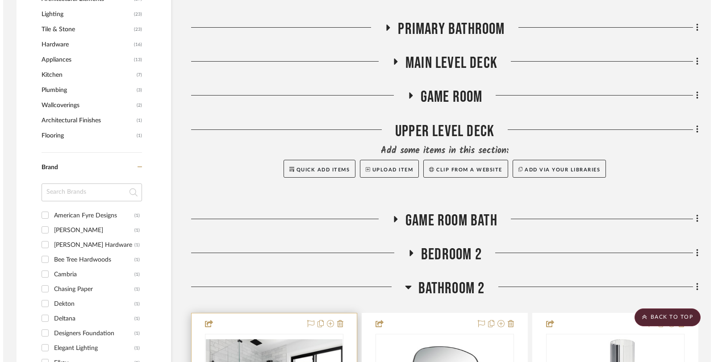
scroll to position [0, 0]
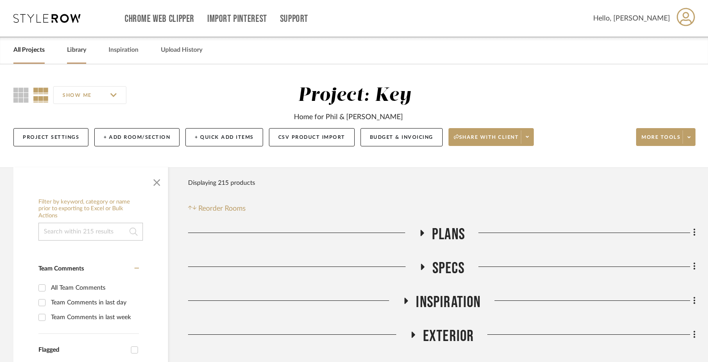
click at [73, 50] on link "Library" at bounding box center [76, 50] width 19 height 12
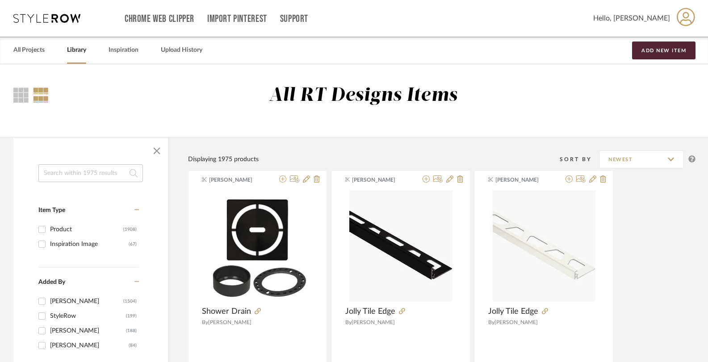
click at [74, 175] on input at bounding box center [90, 173] width 104 height 18
type input "shower glass"
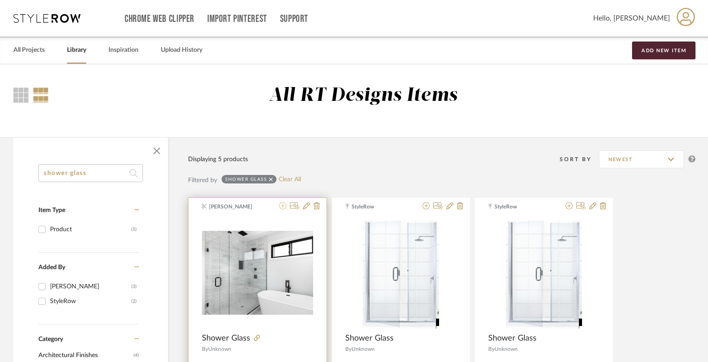
click at [283, 207] on icon at bounding box center [282, 205] width 7 height 7
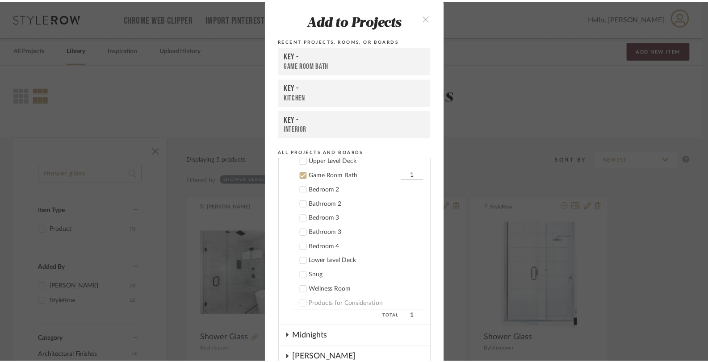
scroll to position [41, 0]
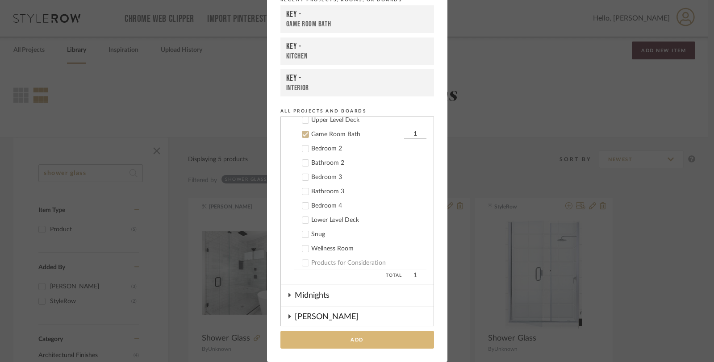
click at [407, 345] on button "Add" at bounding box center [357, 340] width 154 height 18
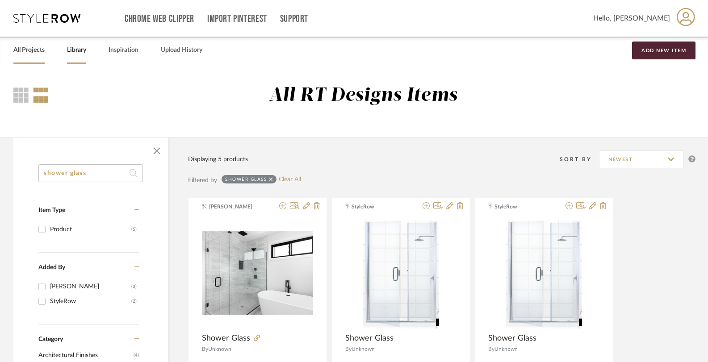
click at [29, 53] on link "All Projects" at bounding box center [28, 50] width 31 height 12
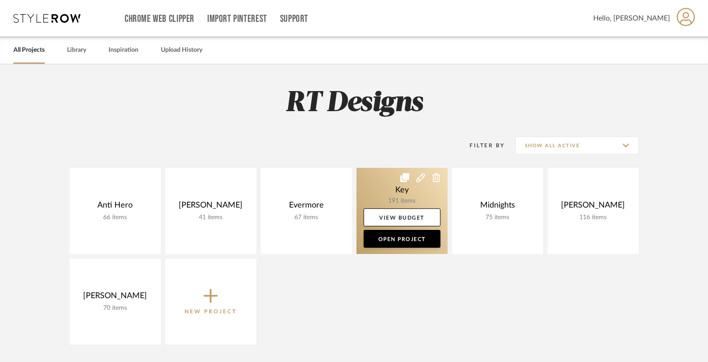
click at [394, 186] on link at bounding box center [401, 211] width 91 height 86
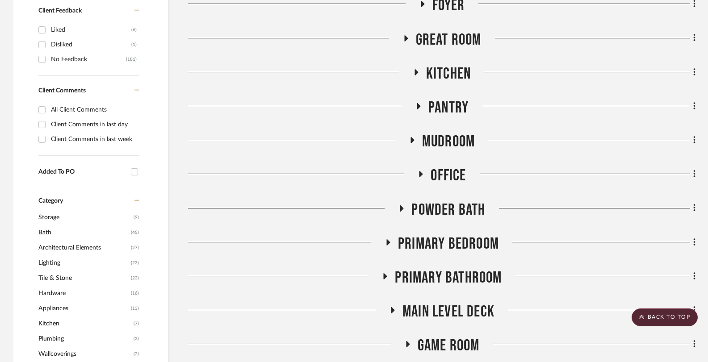
scroll to position [404, 0]
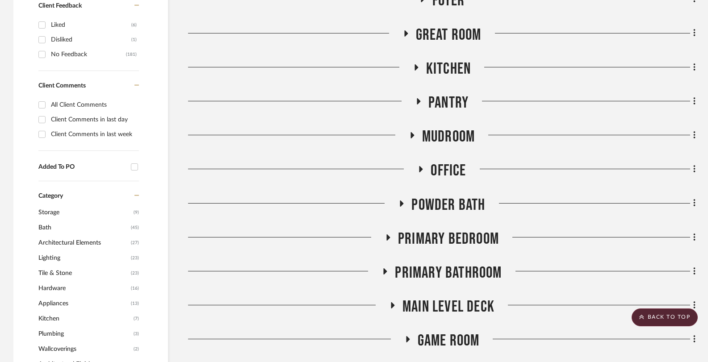
click at [388, 272] on icon at bounding box center [385, 271] width 11 height 7
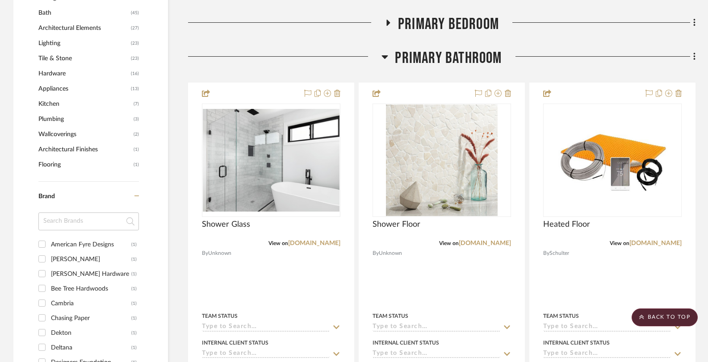
scroll to position [645, 0]
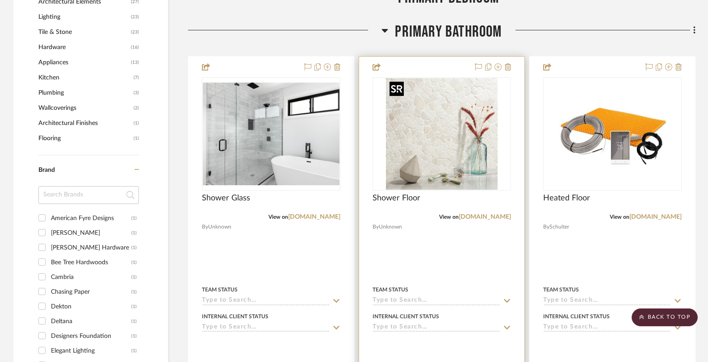
click at [0, 0] on img at bounding box center [0, 0] width 0 height 0
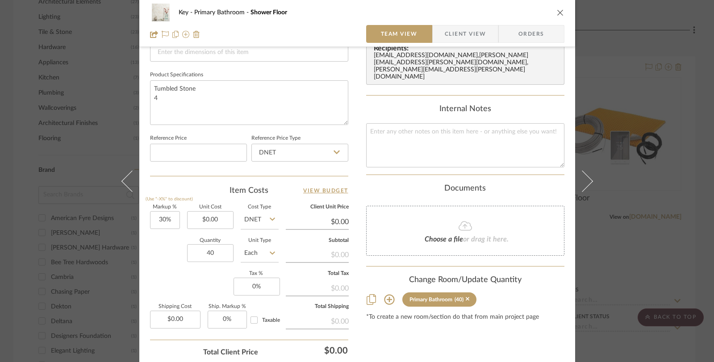
scroll to position [404, 0]
click at [262, 255] on input "Each" at bounding box center [260, 251] width 38 height 18
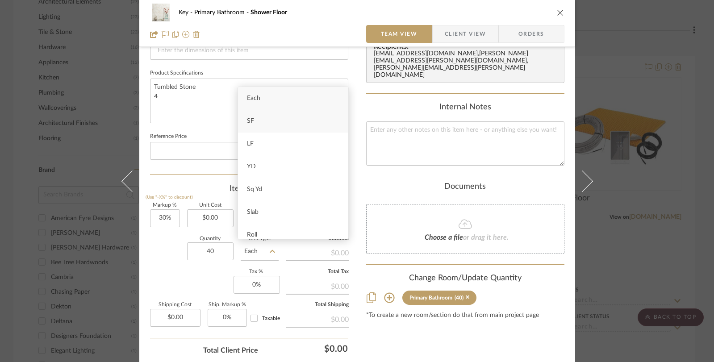
click at [275, 124] on div "SF" at bounding box center [293, 121] width 110 height 23
type input "SF"
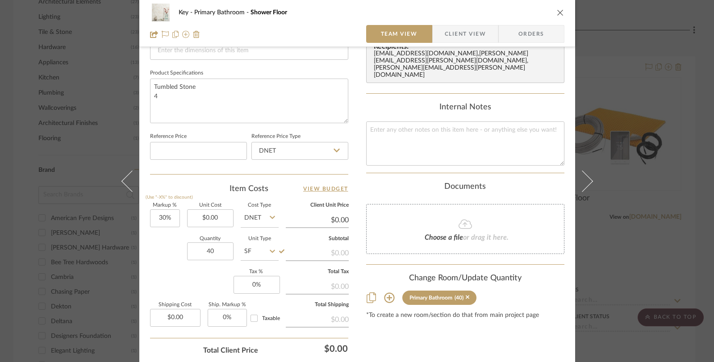
click at [631, 189] on div "Key Primary Bathroom Shower Floor Team View Client View Orders Team-Facing Deta…" at bounding box center [357, 181] width 714 height 362
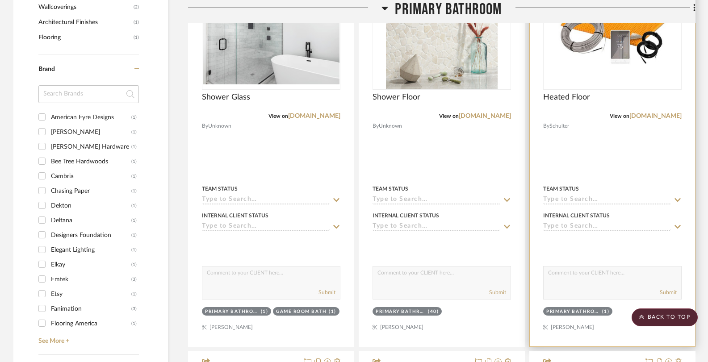
scroll to position [616, 0]
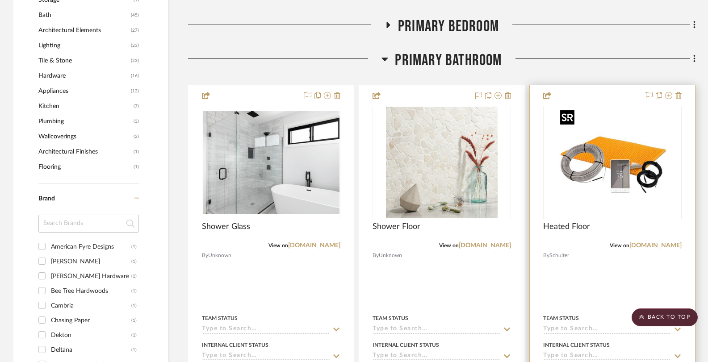
click at [586, 186] on img "0" at bounding box center [612, 163] width 112 height 112
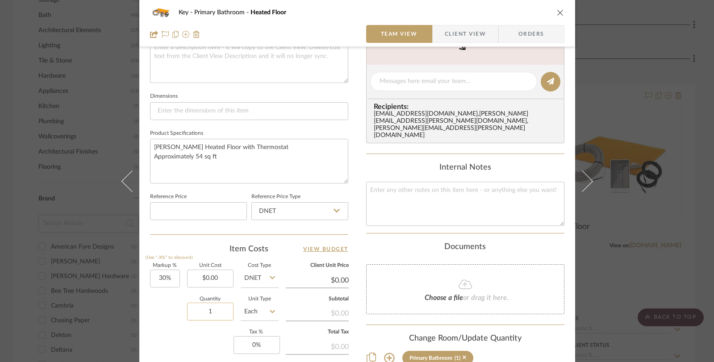
scroll to position [310, 0]
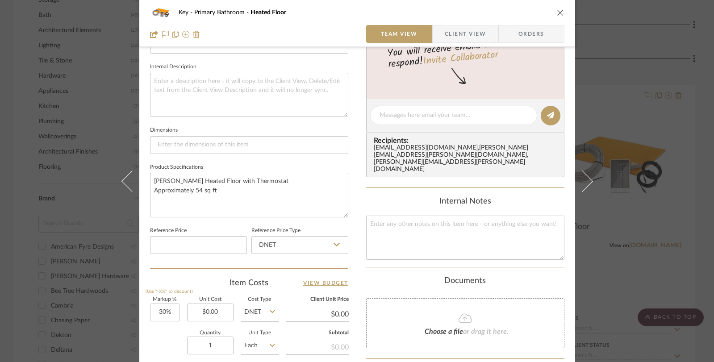
click at [652, 221] on div "Key Primary Bathroom Heated Floor Team View Client View Orders Team-Facing Deta…" at bounding box center [357, 181] width 714 height 362
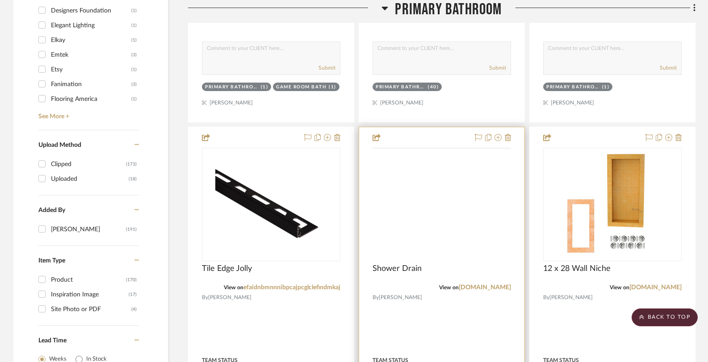
scroll to position [984, 0]
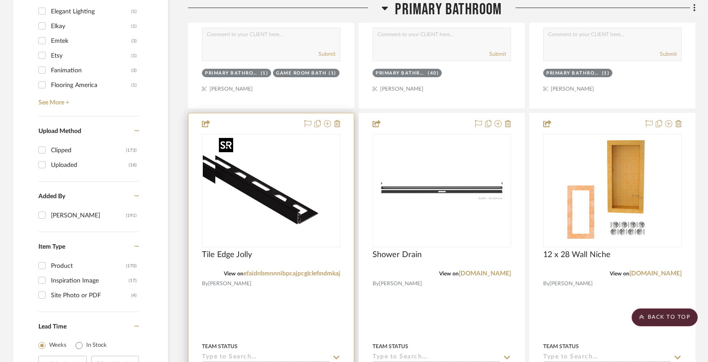
click at [298, 235] on img "0" at bounding box center [259, 191] width 112 height 112
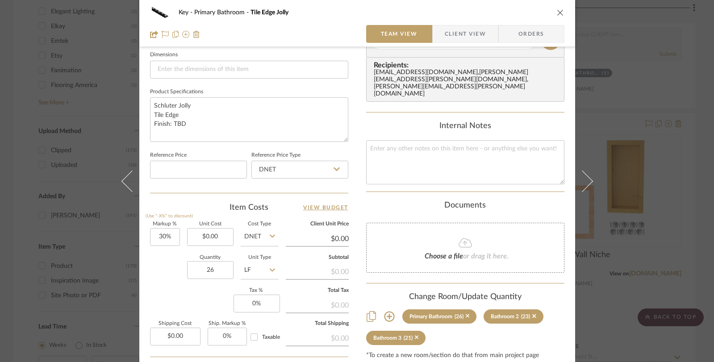
scroll to position [401, 0]
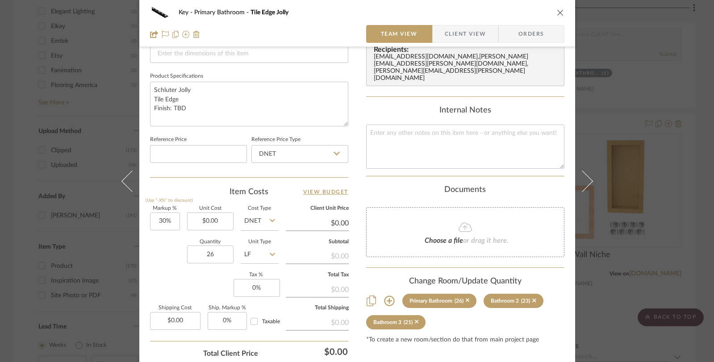
click at [611, 210] on div "Key Primary Bathroom Tile Edge Jolly Team View Client View Orders Team-Facing D…" at bounding box center [357, 181] width 714 height 362
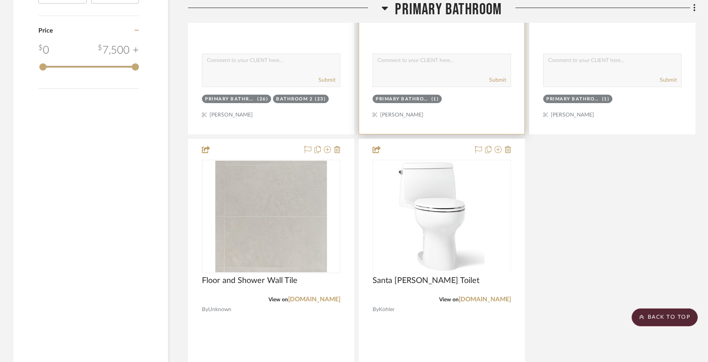
scroll to position [1362, 0]
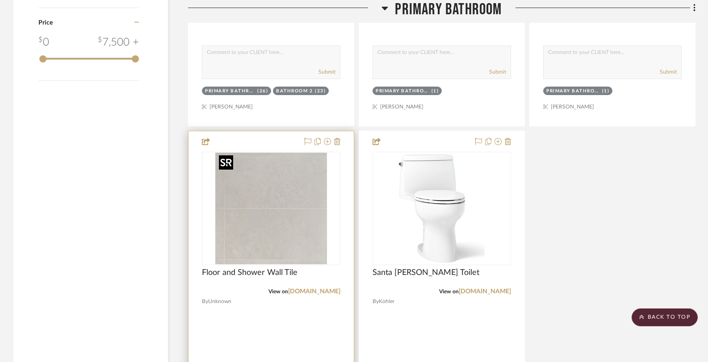
click at [0, 0] on img at bounding box center [0, 0] width 0 height 0
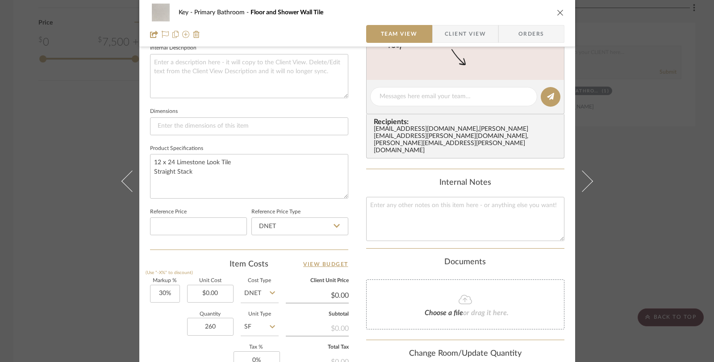
scroll to position [330, 0]
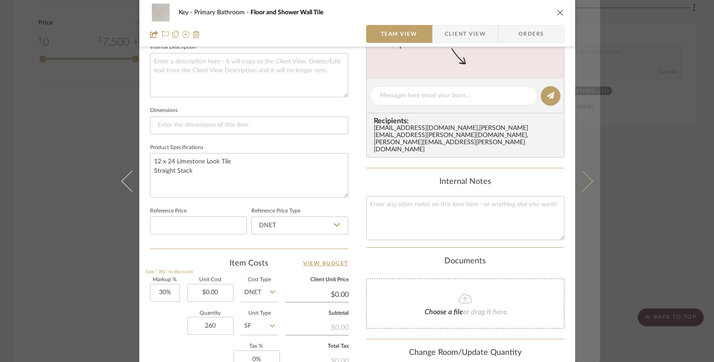
click at [586, 180] on icon at bounding box center [581, 180] width 21 height 21
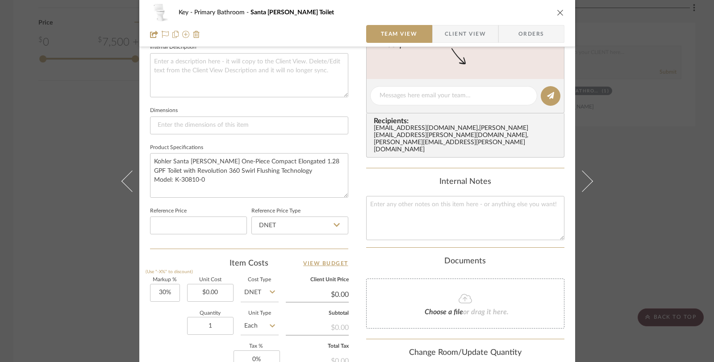
click at [629, 177] on div "Key Primary Bathroom Santa [PERSON_NAME] Toilet Team View Client View Orders Te…" at bounding box center [357, 181] width 714 height 362
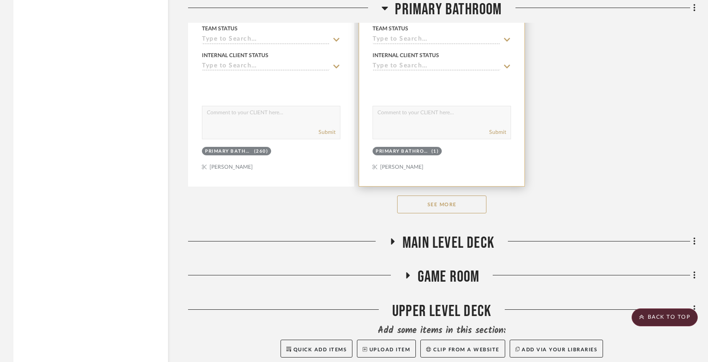
scroll to position [1732, 0]
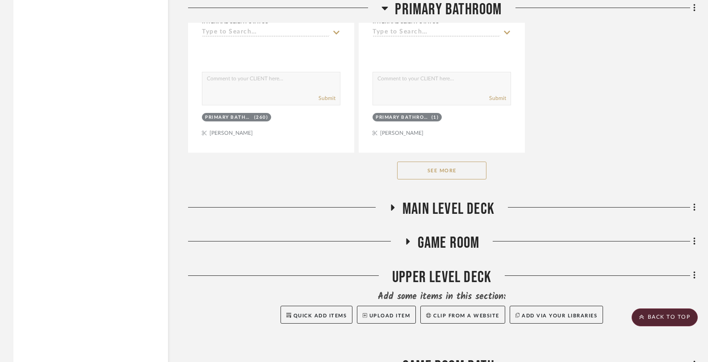
click at [386, 7] on icon at bounding box center [385, 9] width 6 height 4
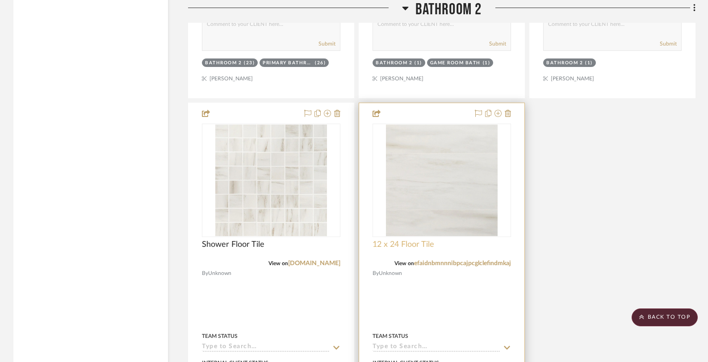
scroll to position [1650, 0]
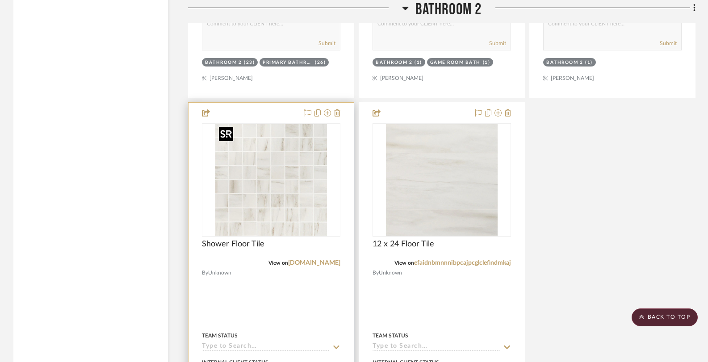
click at [0, 0] on img at bounding box center [0, 0] width 0 height 0
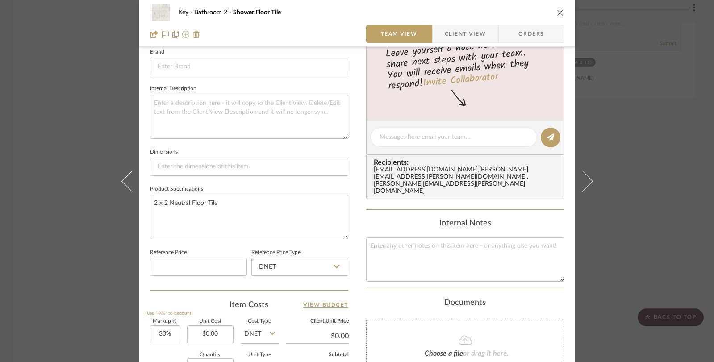
scroll to position [349, 0]
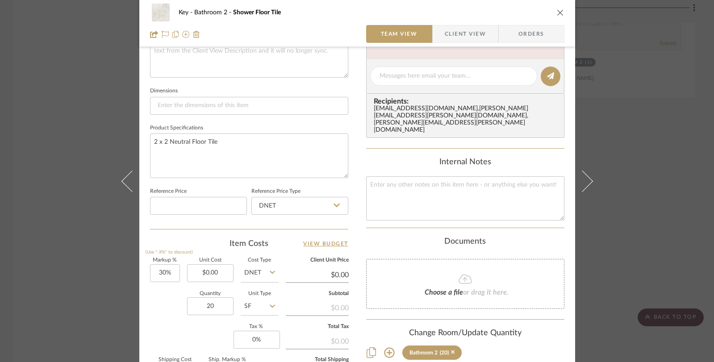
click at [626, 167] on div "Key Bathroom 2 Shower Floor Tile Team View Client View Orders Team-Facing Detai…" at bounding box center [357, 181] width 714 height 362
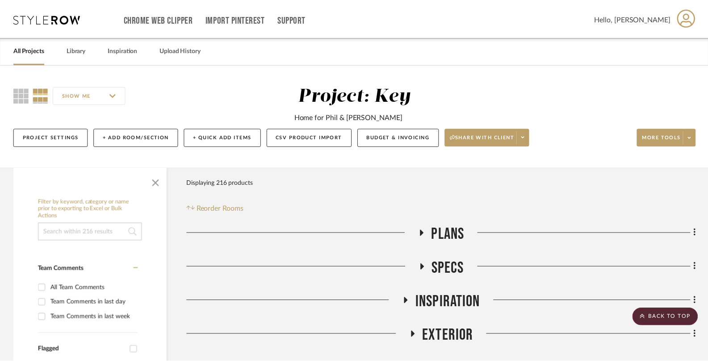
scroll to position [1650, 0]
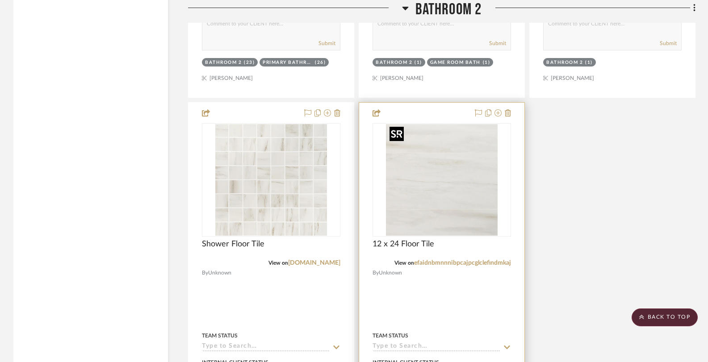
click at [483, 180] on img "0" at bounding box center [442, 180] width 112 height 112
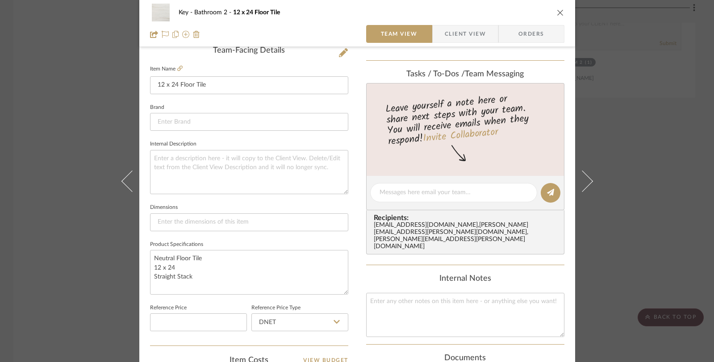
scroll to position [262, 0]
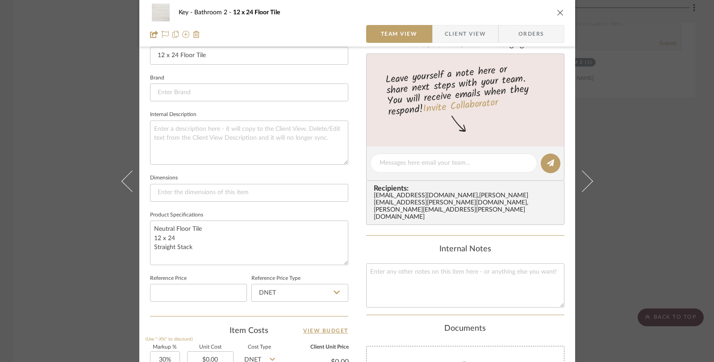
click at [622, 159] on div "Key Bathroom 2 12 x 24 Floor Tile Team View Client View Orders Team-Facing Deta…" at bounding box center [357, 181] width 714 height 362
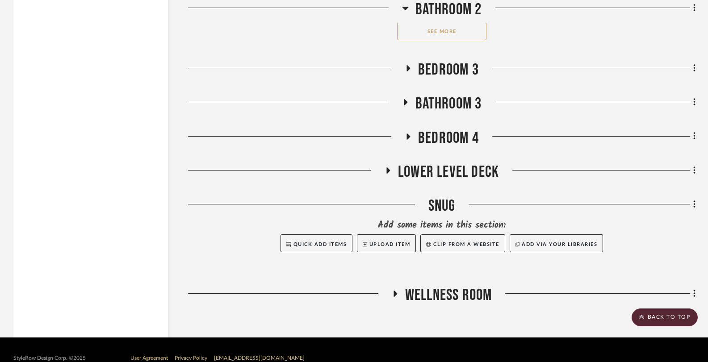
scroll to position [2146, 0]
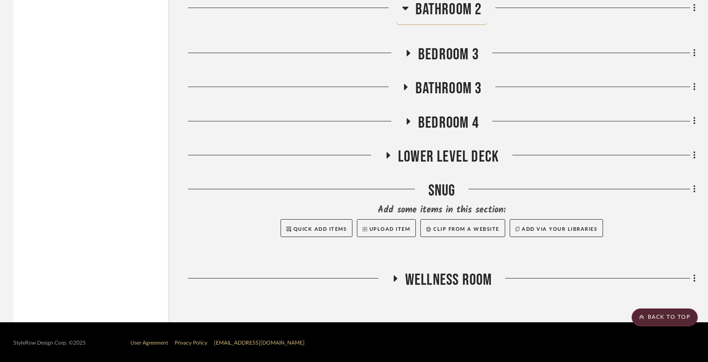
click at [406, 85] on icon at bounding box center [406, 87] width 4 height 6
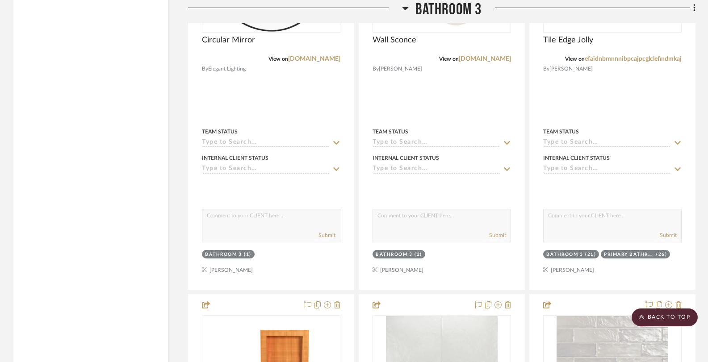
scroll to position [2299, 0]
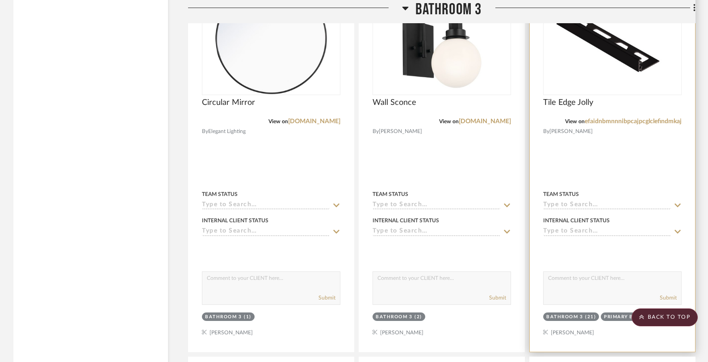
click at [0, 0] on img at bounding box center [0, 0] width 0 height 0
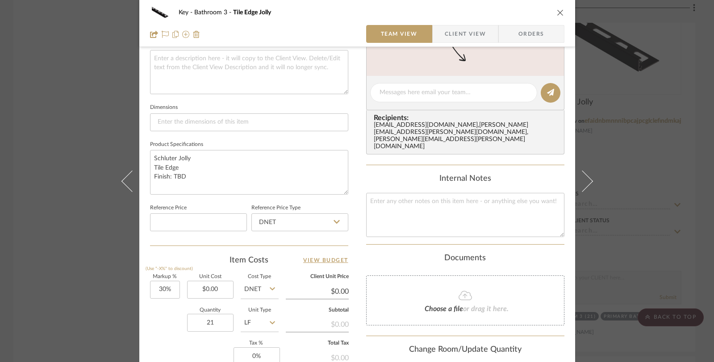
scroll to position [357, 0]
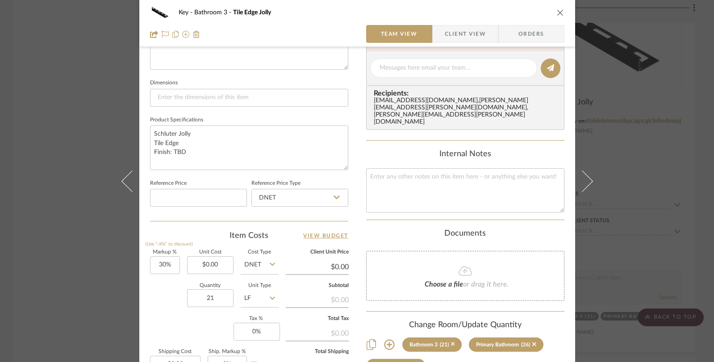
click at [632, 156] on div "Key Bathroom 3 Tile Edge Jolly Team View Client View Orders Team-Facing Details…" at bounding box center [357, 181] width 714 height 362
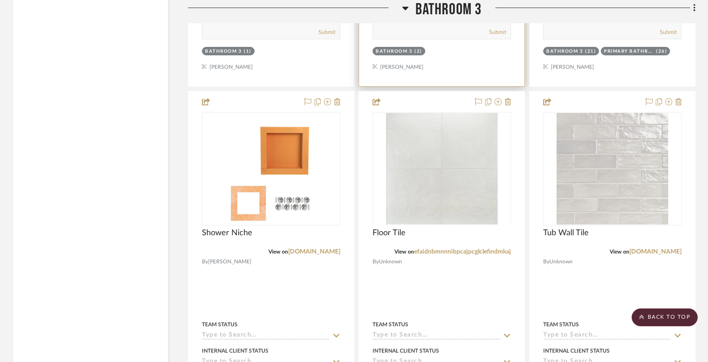
scroll to position [2578, 0]
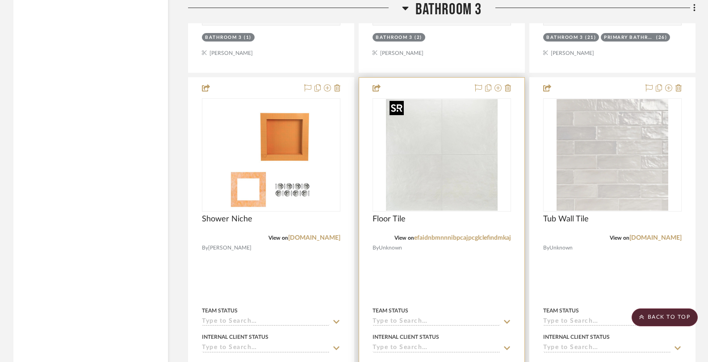
click at [462, 179] on img "0" at bounding box center [442, 155] width 112 height 112
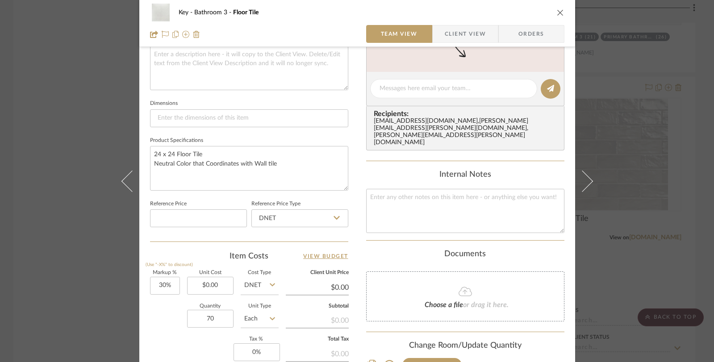
scroll to position [341, 0]
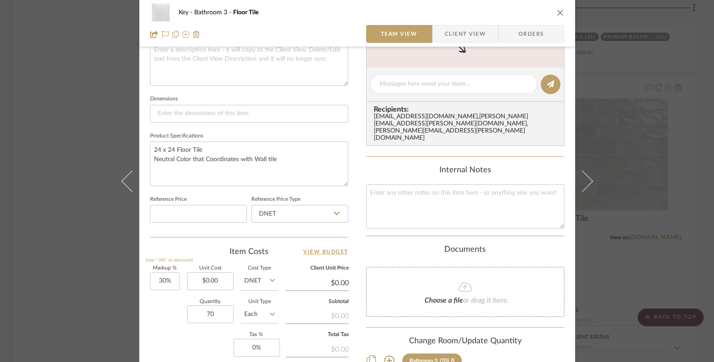
click at [252, 313] on input "Each" at bounding box center [260, 314] width 38 height 18
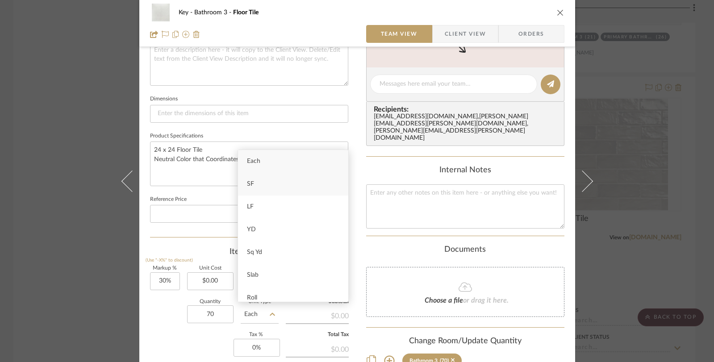
click at [265, 184] on div "SF" at bounding box center [293, 184] width 110 height 23
type input "SF"
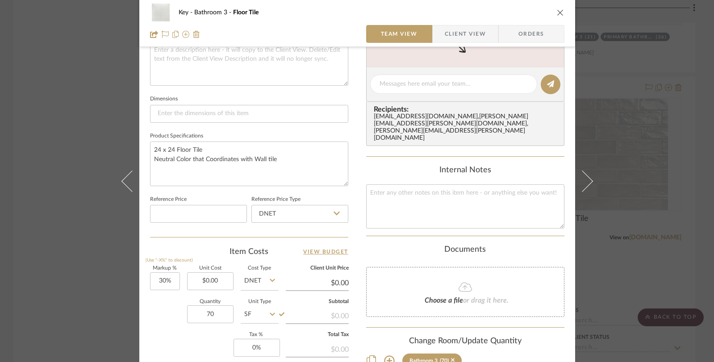
click at [639, 159] on div "Key Bathroom 3 Floor Tile Team View Client View Orders Team-Facing Details Item…" at bounding box center [357, 181] width 714 height 362
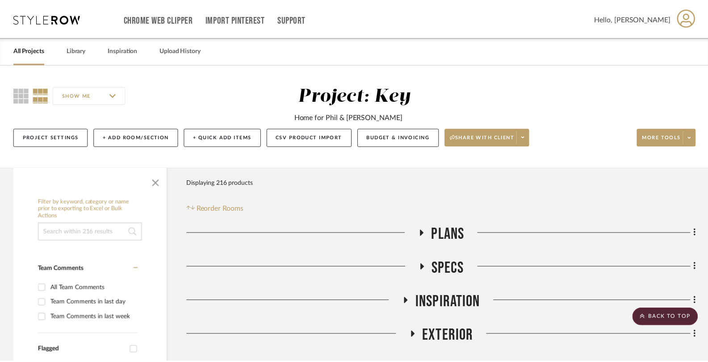
scroll to position [2578, 0]
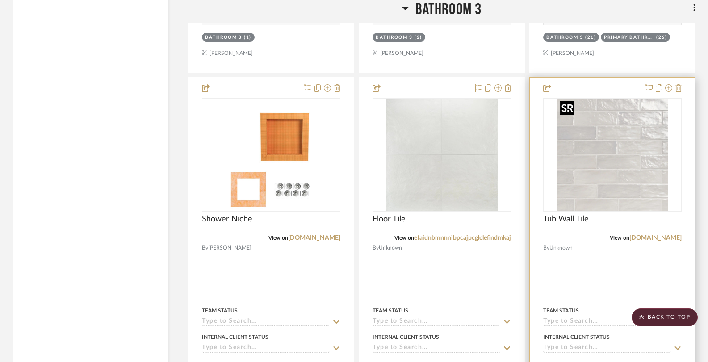
click at [0, 0] on img at bounding box center [0, 0] width 0 height 0
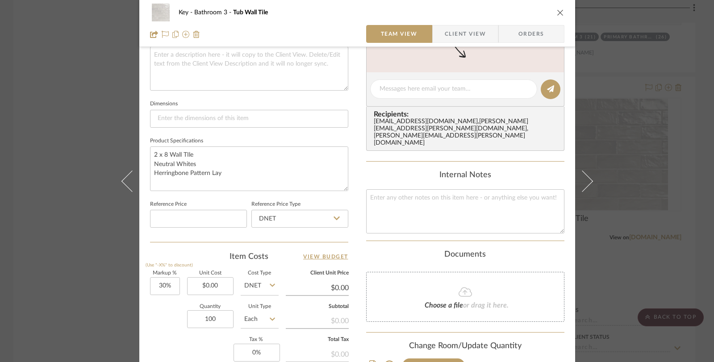
scroll to position [407, 0]
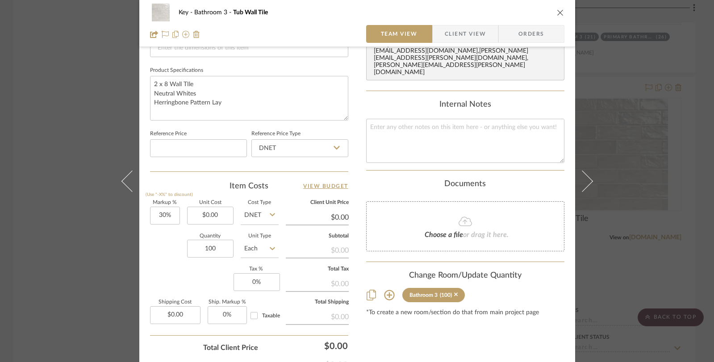
click at [270, 247] on icon at bounding box center [272, 248] width 5 height 7
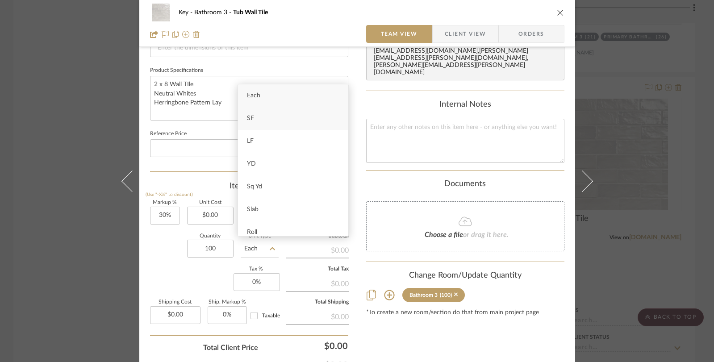
click at [270, 119] on div "SF" at bounding box center [293, 118] width 110 height 23
type input "SF"
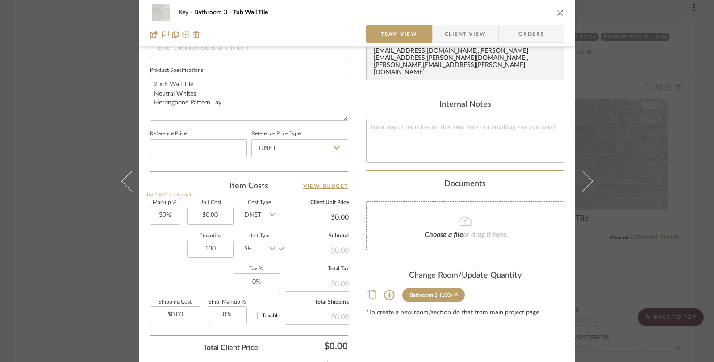
click at [622, 172] on div "Key Bathroom 3 Tub Wall Tile Team View Client View Orders Team-Facing Details I…" at bounding box center [357, 181] width 714 height 362
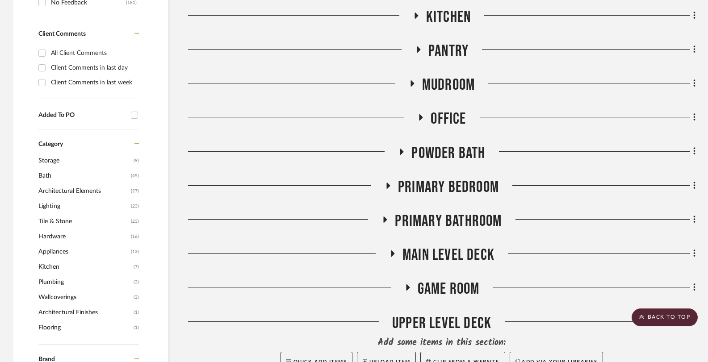
scroll to position [463, 0]
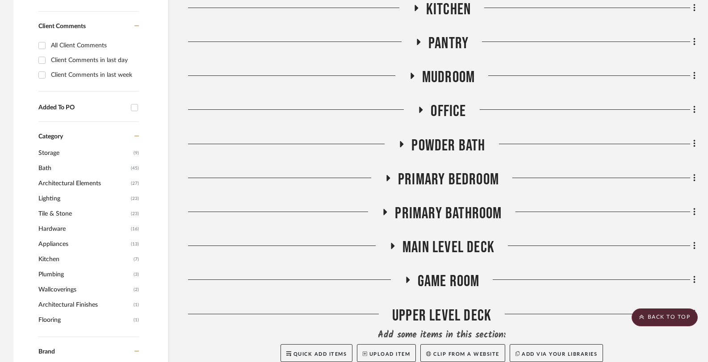
click at [385, 208] on h3 "Primary Bathroom" at bounding box center [441, 213] width 120 height 19
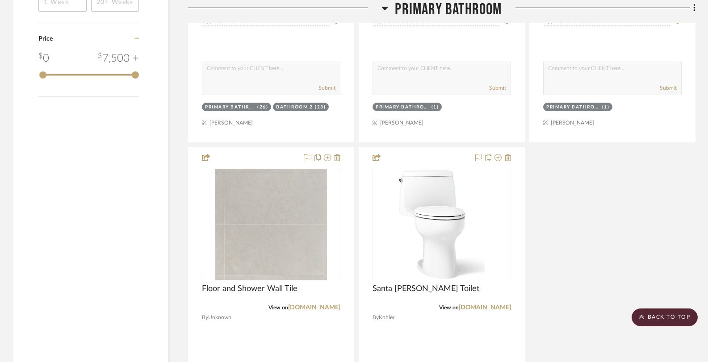
scroll to position [1362, 0]
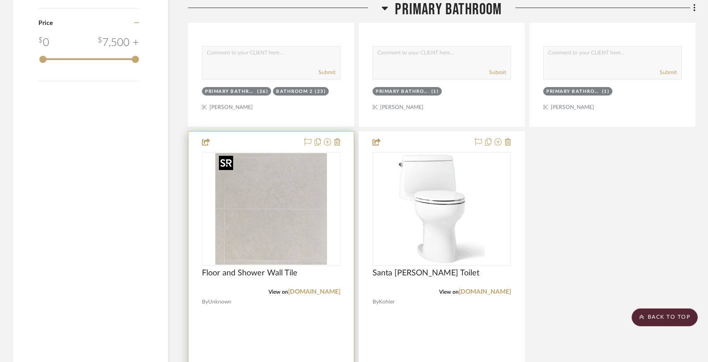
click at [0, 0] on img at bounding box center [0, 0] width 0 height 0
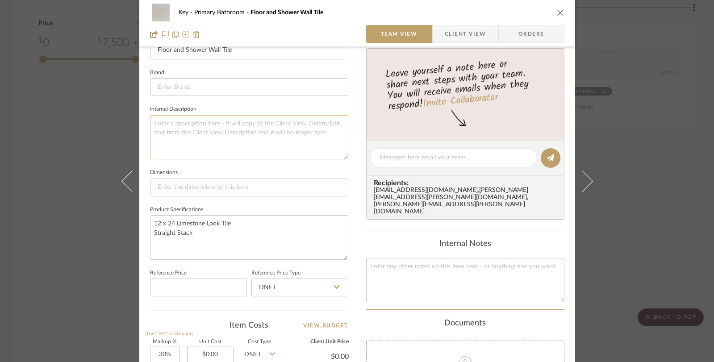
scroll to position [397, 0]
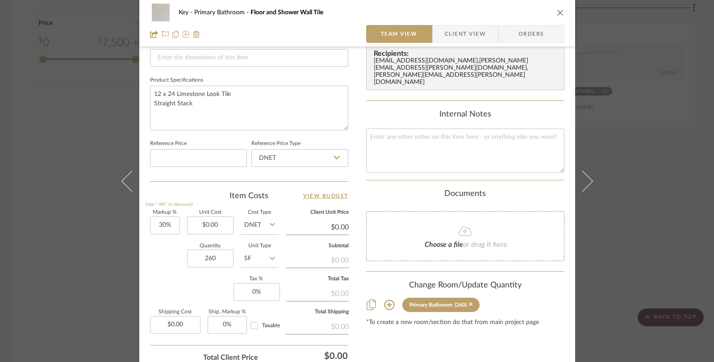
click at [94, 169] on div "Key Primary Bathroom Floor and Shower Wall Tile Team View Client View Orders Te…" at bounding box center [357, 181] width 714 height 362
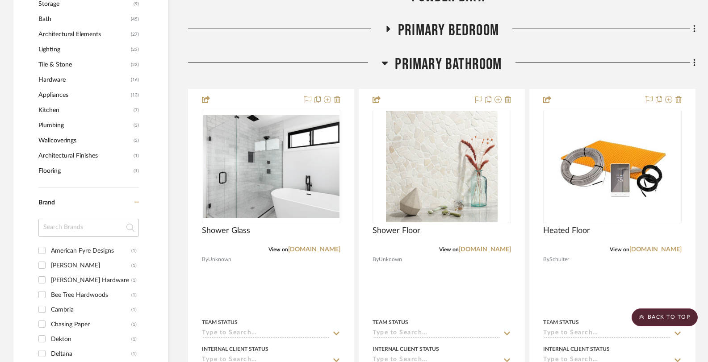
scroll to position [526, 0]
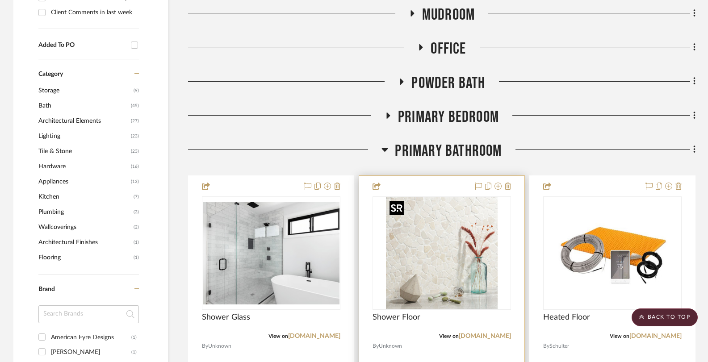
click at [427, 239] on div at bounding box center [441, 252] width 138 height 113
click at [428, 239] on img "0" at bounding box center [442, 253] width 112 height 112
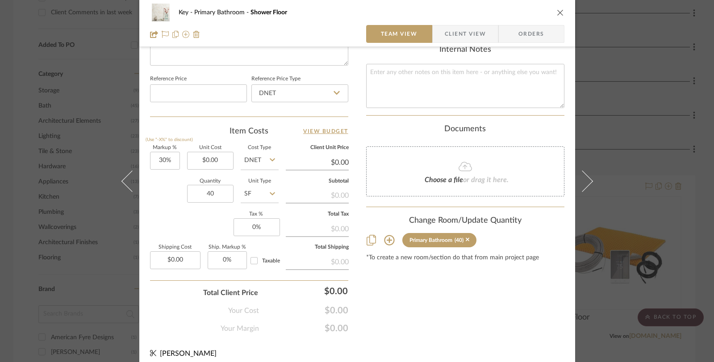
scroll to position [468, 0]
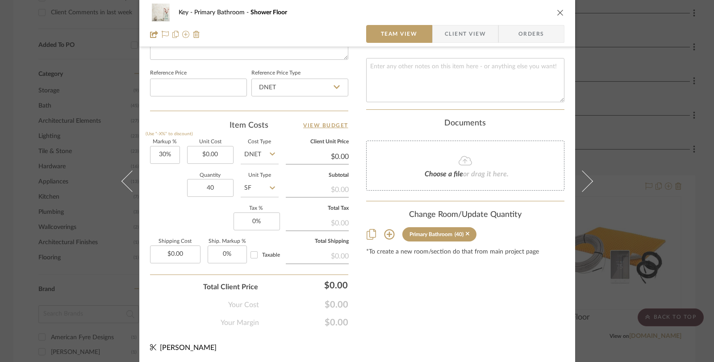
click at [106, 149] on div "Key Primary Bathroom Shower Floor Team View Client View Orders Team-Facing Deta…" at bounding box center [357, 181] width 714 height 362
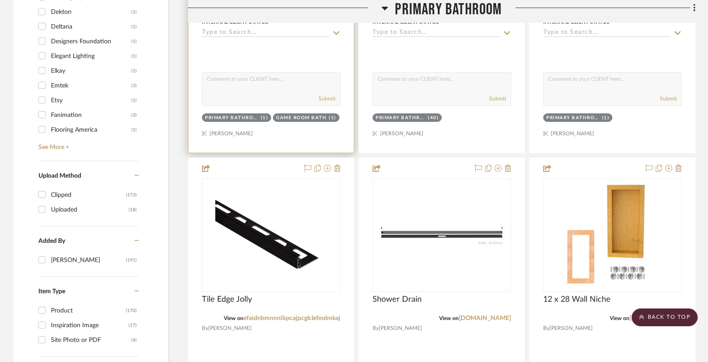
scroll to position [952, 0]
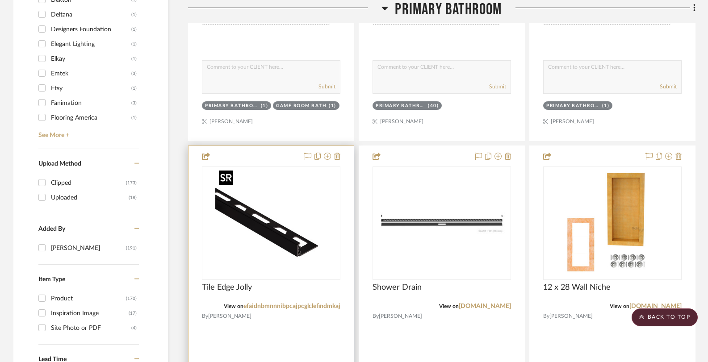
click at [305, 235] on img "0" at bounding box center [271, 223] width 112 height 112
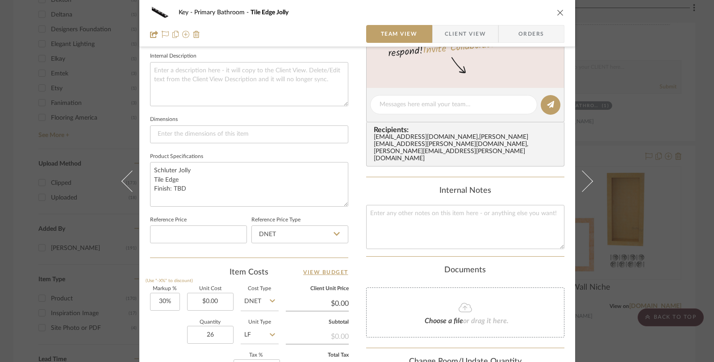
scroll to position [322, 0]
click at [85, 99] on div "Key Primary Bathroom Tile Edge Jolly Team View Client View Orders Team-Facing D…" at bounding box center [357, 181] width 714 height 362
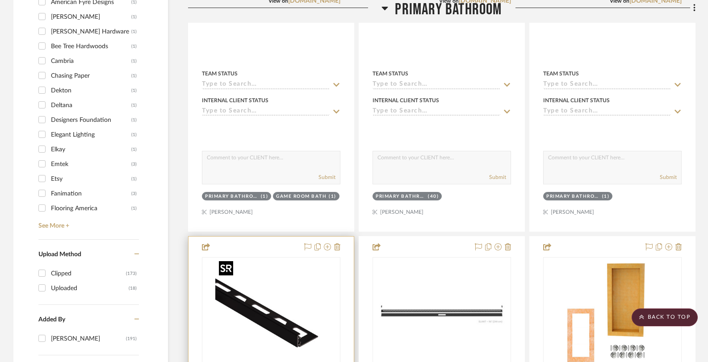
scroll to position [865, 0]
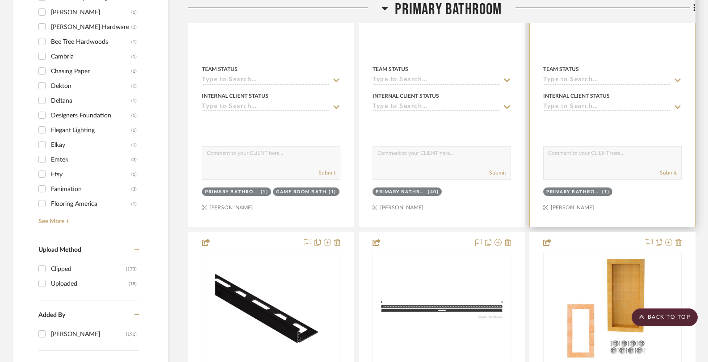
click at [556, 44] on div at bounding box center [612, 31] width 165 height 391
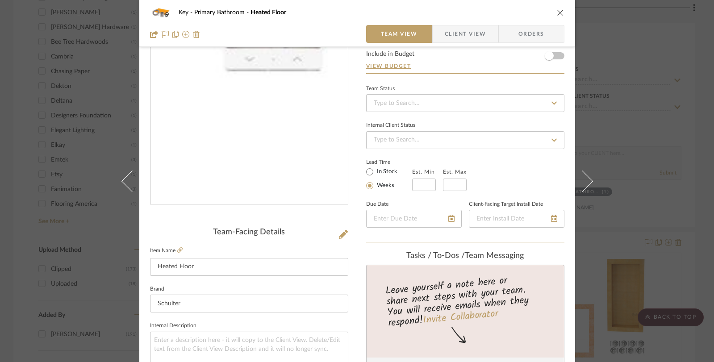
scroll to position [363, 0]
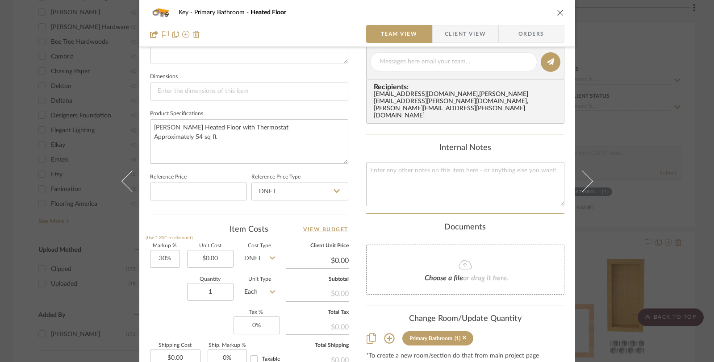
click at [97, 76] on div "Key Primary Bathroom Heated Floor Team View Client View Orders Team-Facing Deta…" at bounding box center [357, 181] width 714 height 362
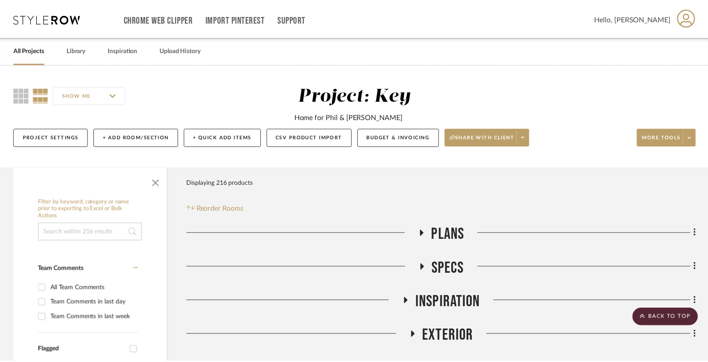
scroll to position [865, 0]
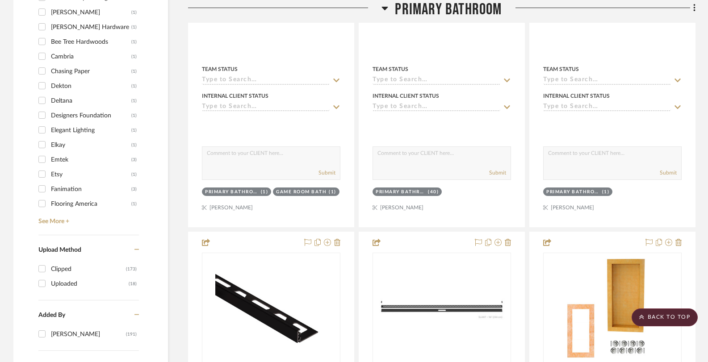
click at [386, 8] on icon at bounding box center [385, 9] width 6 height 4
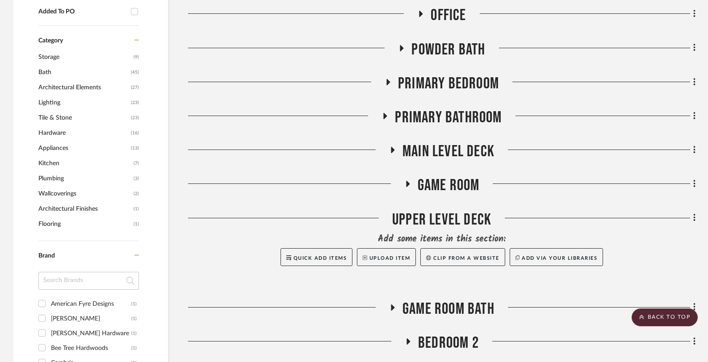
scroll to position [535, 0]
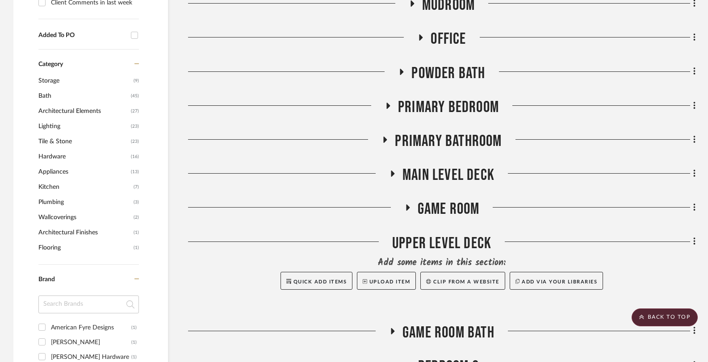
click at [401, 71] on icon at bounding box center [402, 72] width 4 height 6
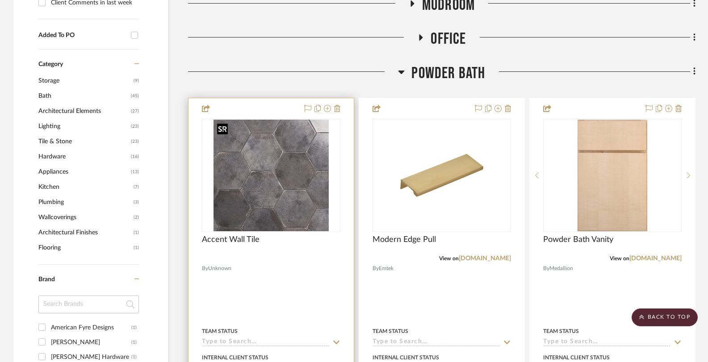
click at [276, 181] on img "0" at bounding box center [271, 176] width 116 height 112
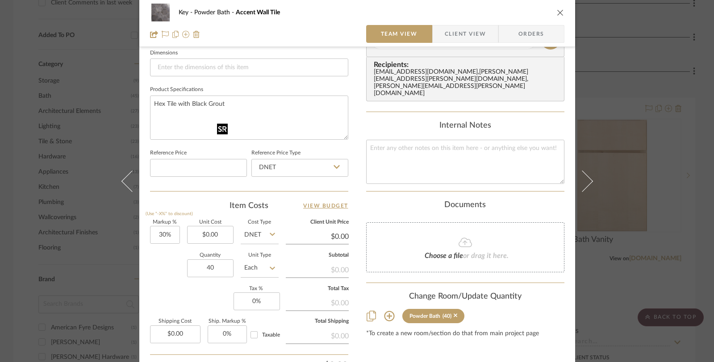
scroll to position [396, 0]
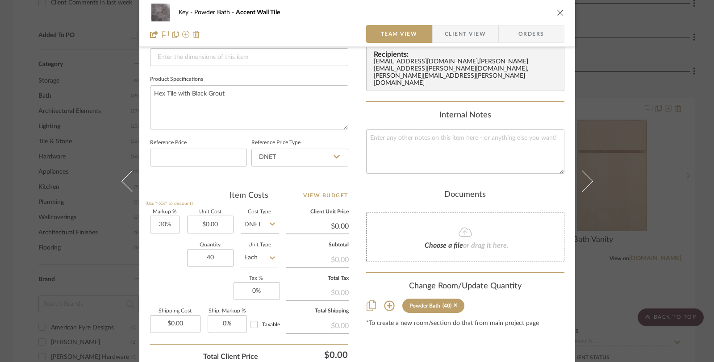
click at [270, 256] on icon at bounding box center [272, 258] width 5 height 7
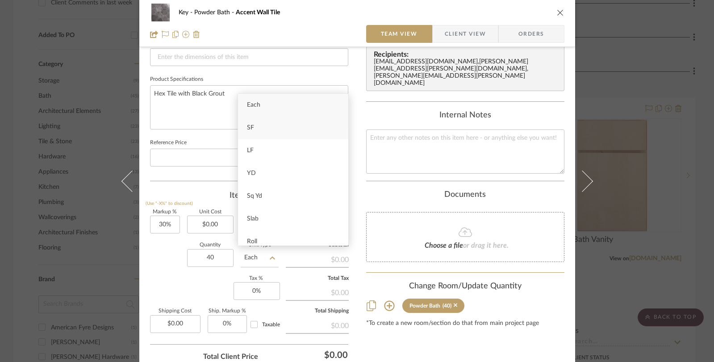
click at [267, 128] on div "SF" at bounding box center [293, 128] width 110 height 23
type input "SF"
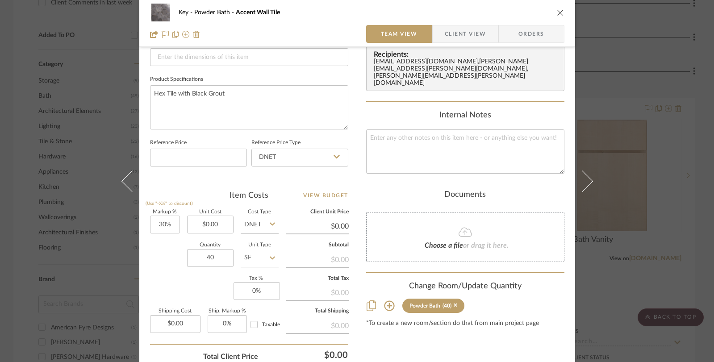
click at [92, 124] on div "Key Powder Bath Accent Wall Tile Team View Client View Orders Team-Facing Detai…" at bounding box center [357, 181] width 714 height 362
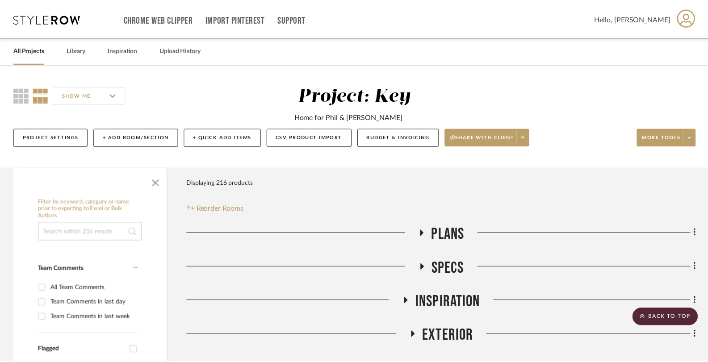
scroll to position [535, 0]
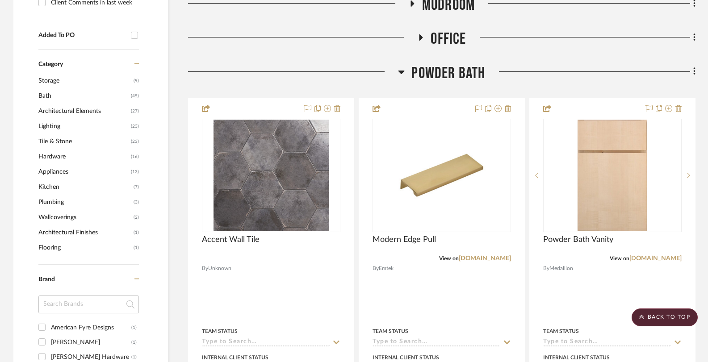
click at [397, 70] on div at bounding box center [293, 75] width 210 height 23
click at [401, 71] on icon at bounding box center [401, 73] width 6 height 4
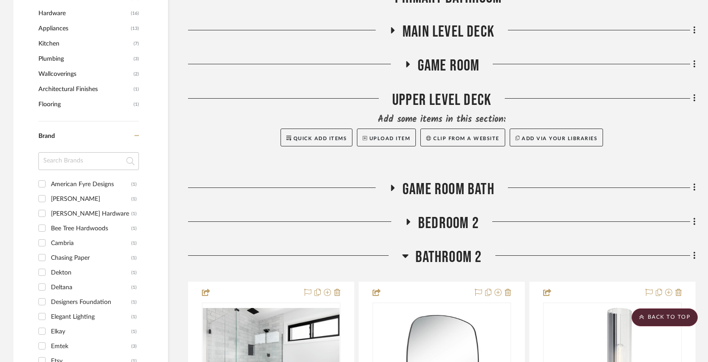
scroll to position [699, 0]
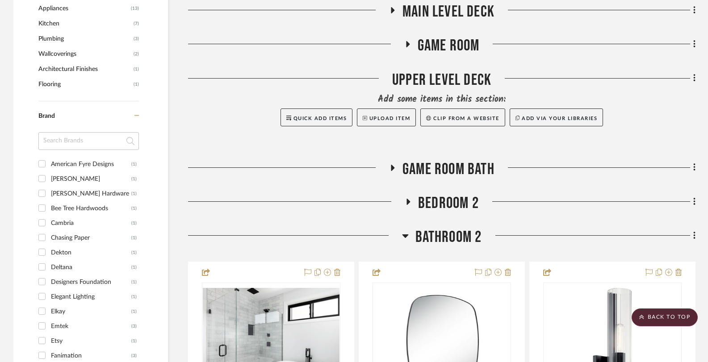
click at [408, 201] on icon at bounding box center [409, 202] width 4 height 6
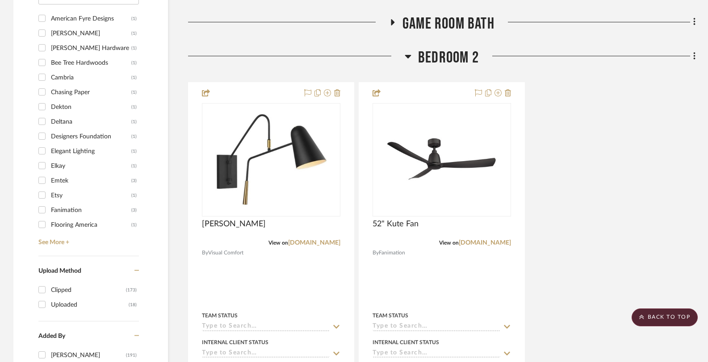
scroll to position [848, 0]
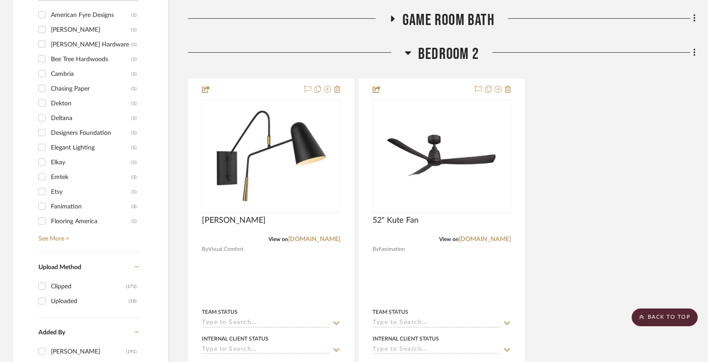
click at [409, 53] on icon at bounding box center [408, 52] width 7 height 11
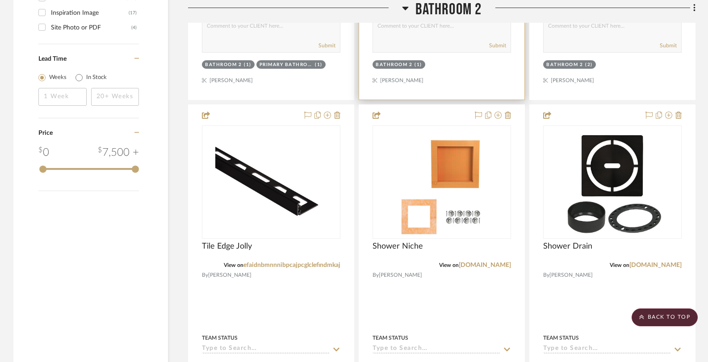
scroll to position [1306, 0]
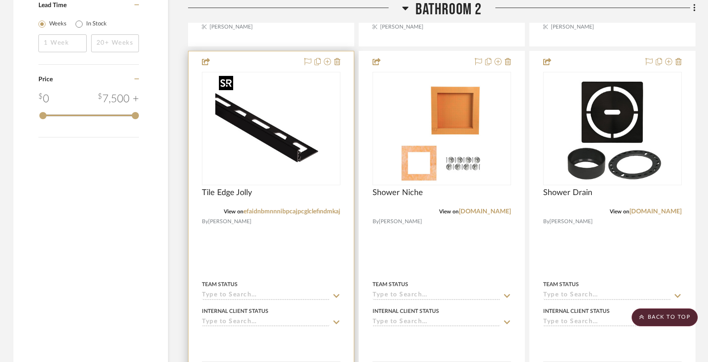
click at [257, 138] on img "0" at bounding box center [271, 129] width 112 height 112
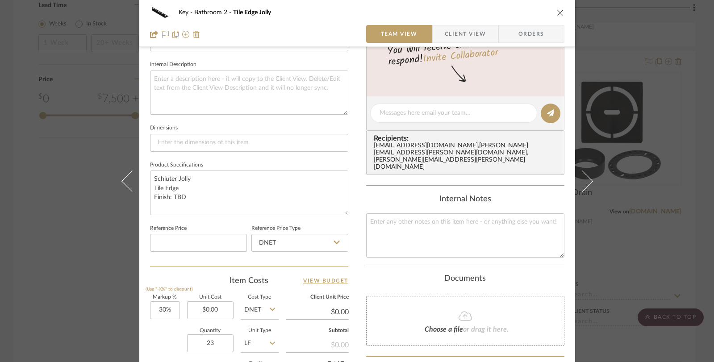
scroll to position [368, 0]
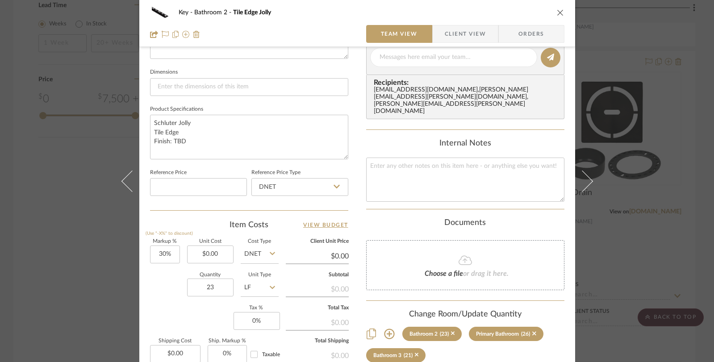
click at [98, 200] on div "Key Bathroom 2 Tile Edge Jolly Team View Client View Orders Team-Facing Details…" at bounding box center [357, 181] width 714 height 362
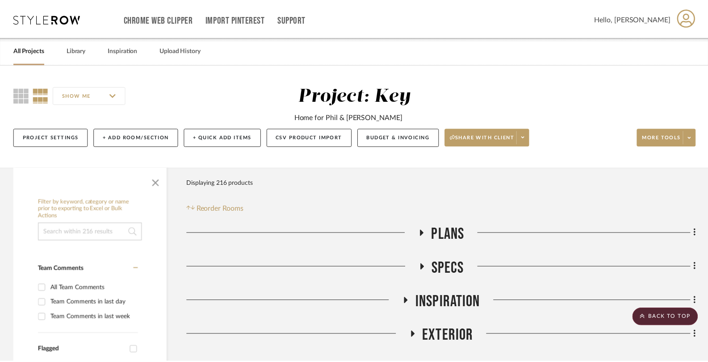
scroll to position [1306, 0]
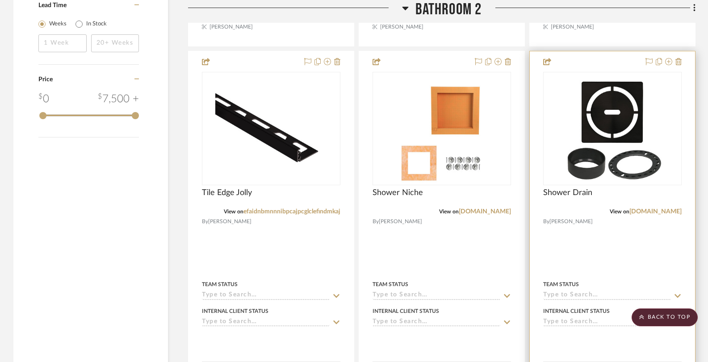
click at [0, 0] on div at bounding box center [0, 0] width 0 height 0
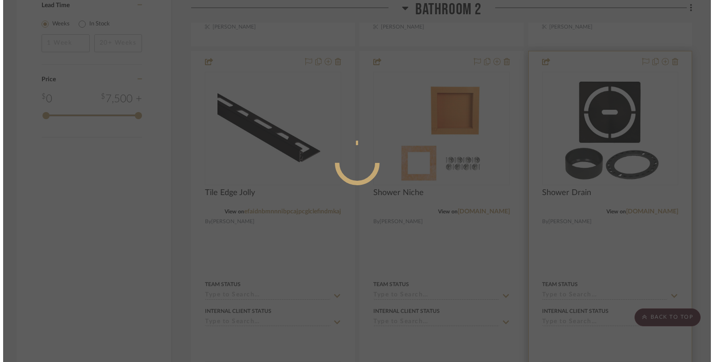
scroll to position [0, 0]
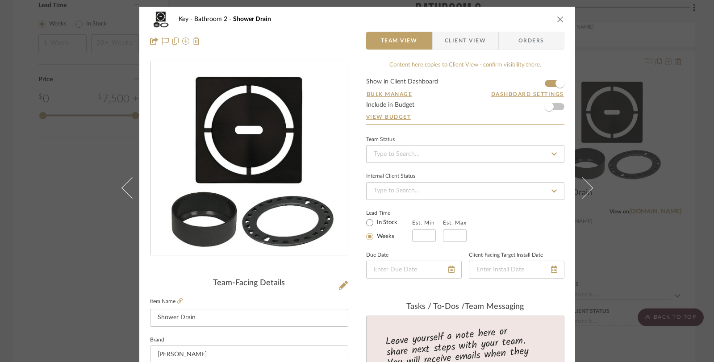
click at [104, 187] on div "Key Bathroom 2 Shower Drain Team View Client View Orders Team-Facing Details It…" at bounding box center [357, 181] width 714 height 362
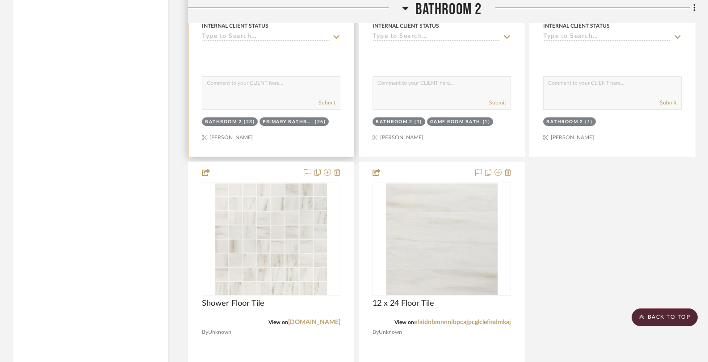
scroll to position [1620, 0]
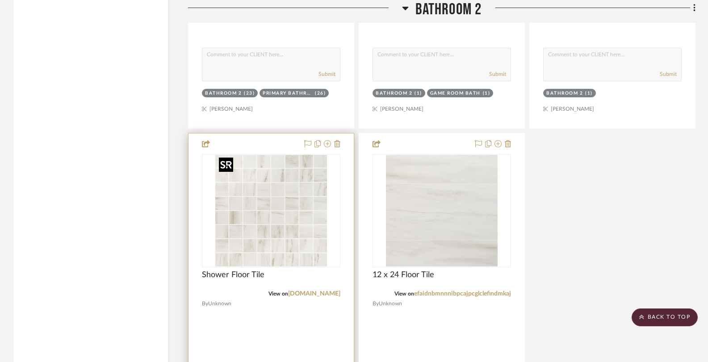
click at [288, 214] on img "0" at bounding box center [271, 211] width 112 height 112
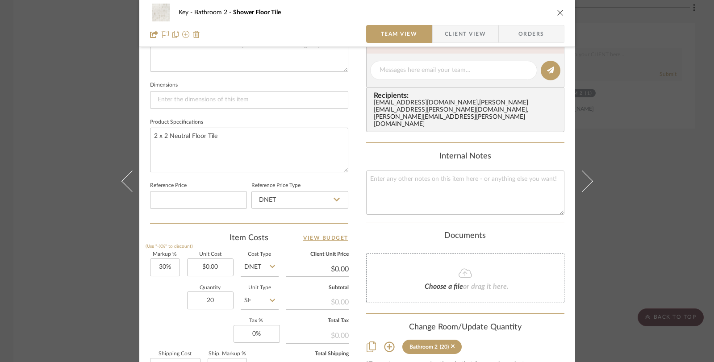
scroll to position [356, 0]
click at [72, 166] on div "Key Bathroom 2 Shower Floor Tile Team View Client View Orders Team-Facing Detai…" at bounding box center [357, 181] width 714 height 362
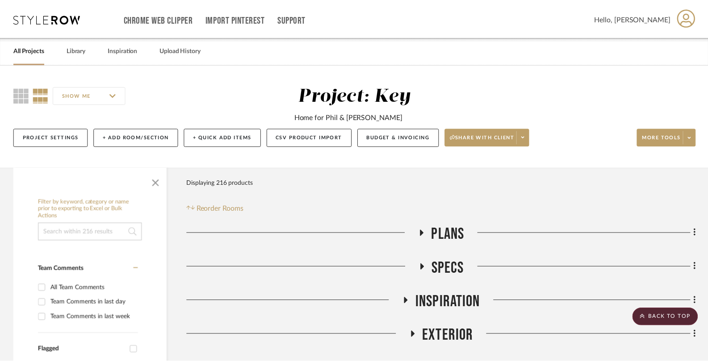
scroll to position [1620, 0]
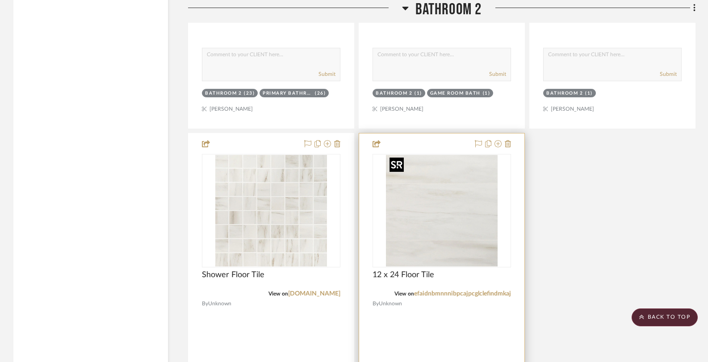
click at [408, 201] on img "0" at bounding box center [442, 211] width 112 height 112
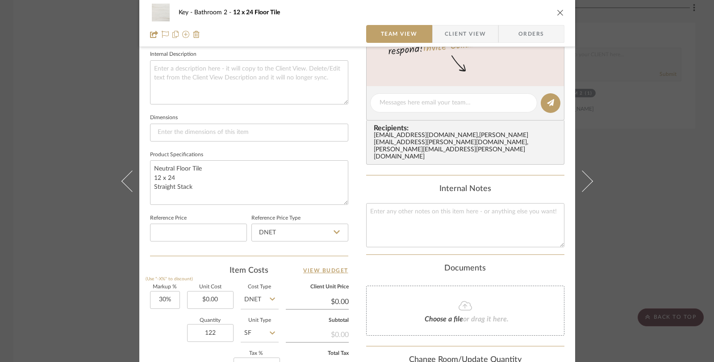
scroll to position [324, 0]
click at [107, 198] on div "Key Bathroom 2 12 x 24 Floor Tile Team View Client View Orders Team-Facing Deta…" at bounding box center [357, 181] width 714 height 362
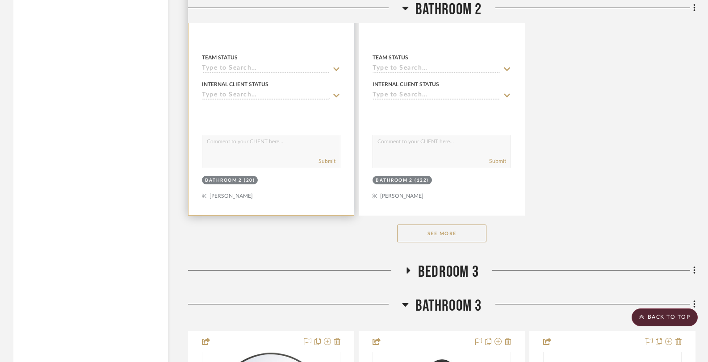
scroll to position [1930, 0]
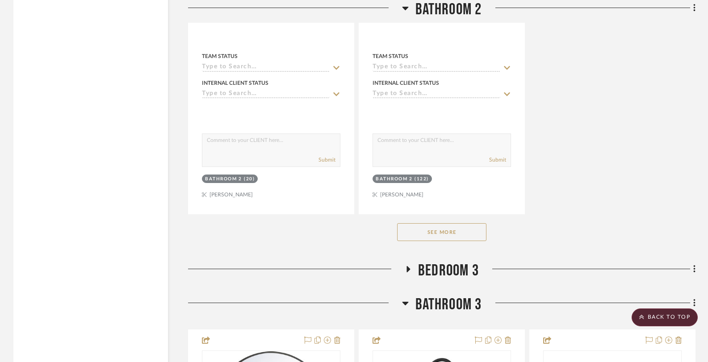
click at [430, 233] on button "See More" at bounding box center [441, 232] width 89 height 18
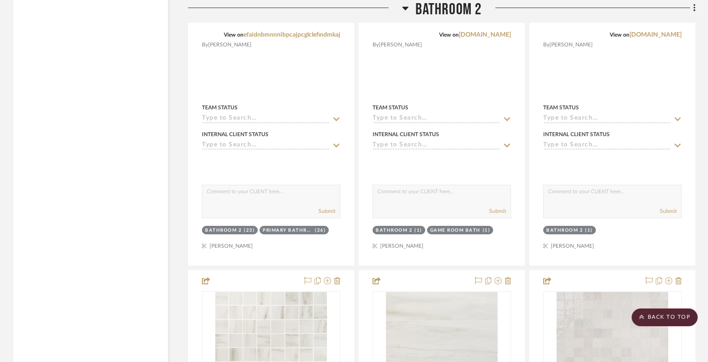
scroll to position [1527, 0]
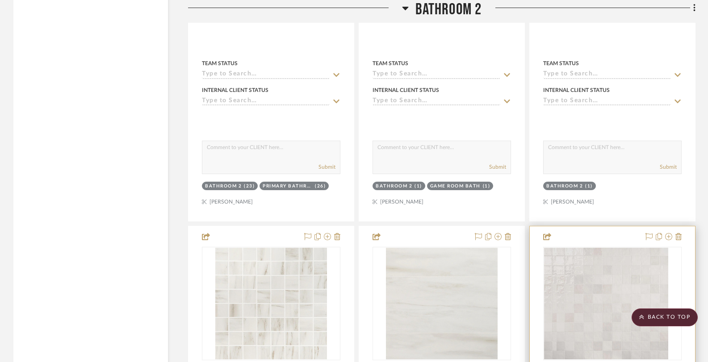
click at [555, 300] on div "0" at bounding box center [599, 303] width 113 height 113
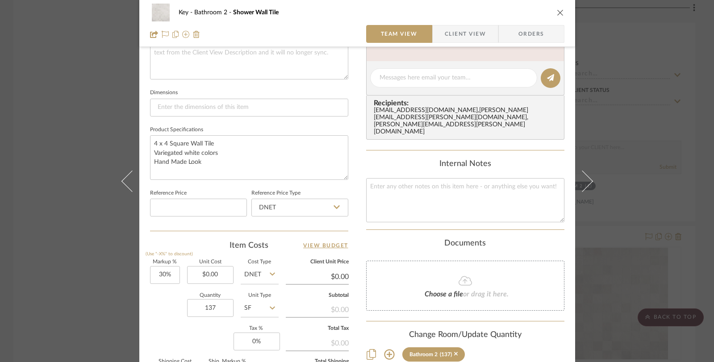
scroll to position [380, 0]
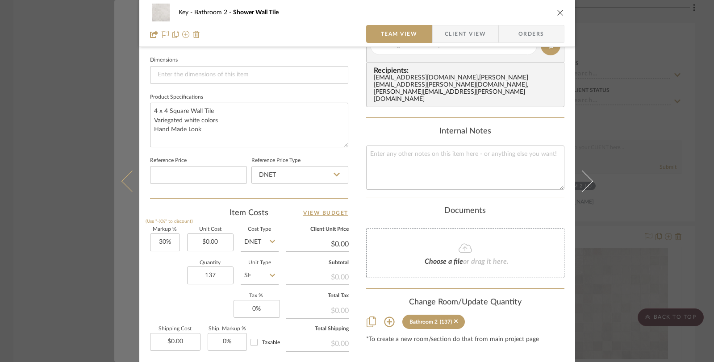
click at [120, 150] on button at bounding box center [126, 181] width 25 height 362
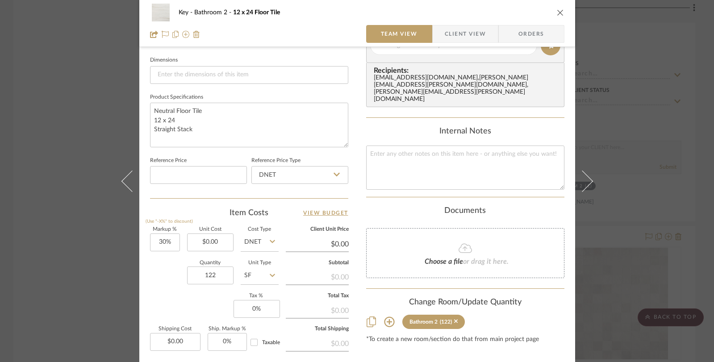
click at [109, 85] on div "Key Bathroom 2 12 x 24 Floor Tile Team View Client View Orders Team-Facing Deta…" at bounding box center [357, 181] width 714 height 362
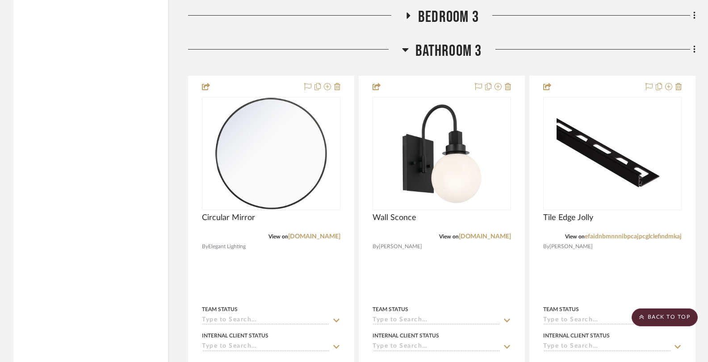
scroll to position [3766, 0]
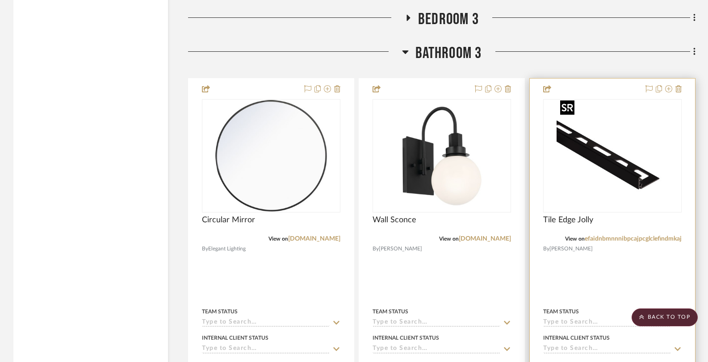
click at [557, 146] on img "0" at bounding box center [612, 156] width 112 height 112
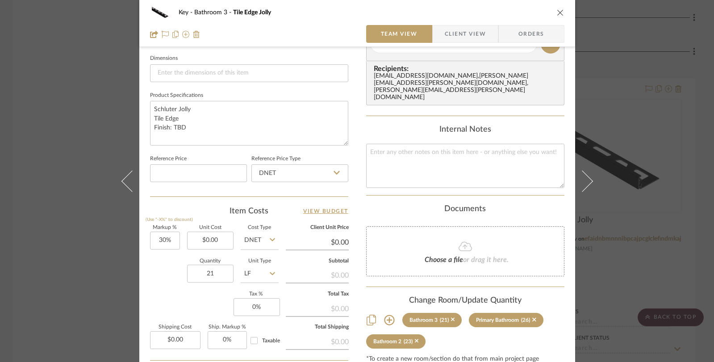
scroll to position [384, 0]
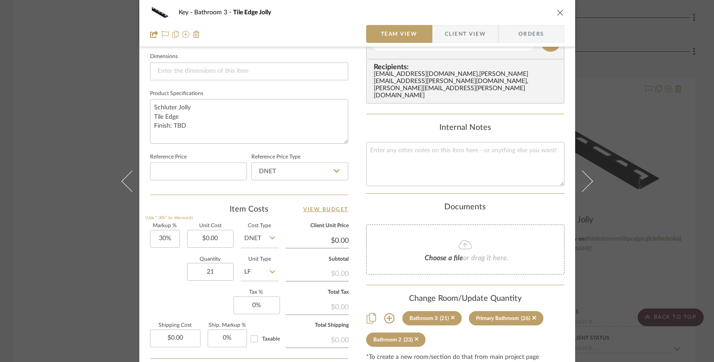
click at [77, 195] on div "Key Bathroom 3 Tile Edge Jolly Team View Client View Orders Team-Facing Details…" at bounding box center [357, 181] width 714 height 362
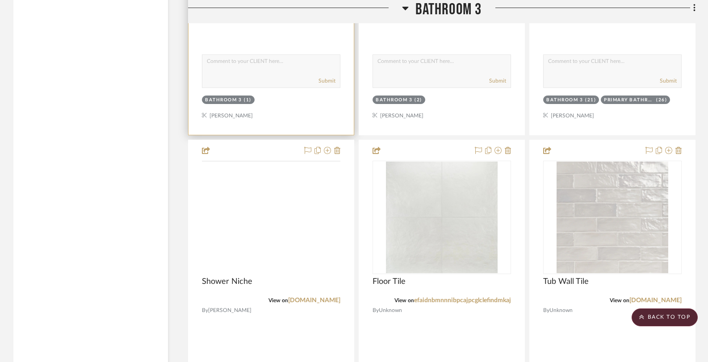
scroll to position [4103, 0]
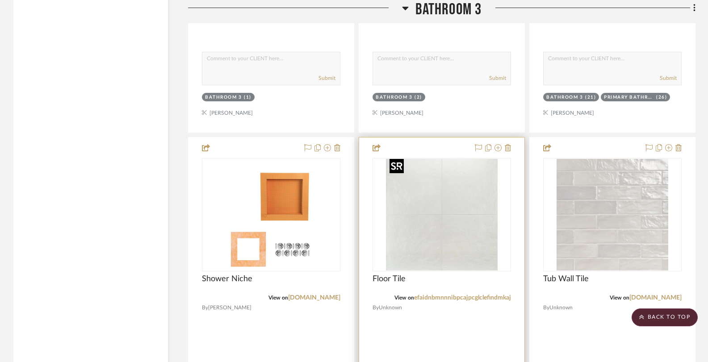
click at [407, 230] on img "0" at bounding box center [442, 215] width 112 height 112
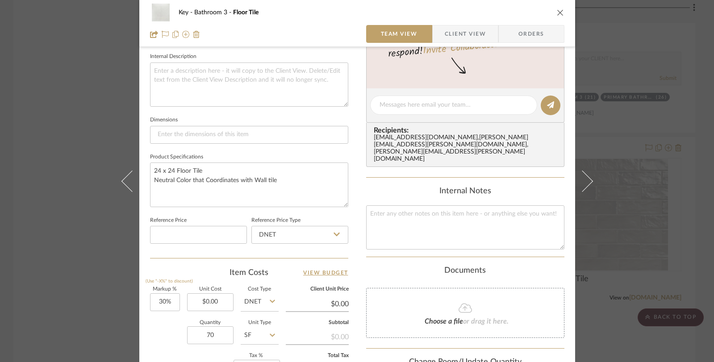
scroll to position [321, 0]
click at [88, 219] on div "Key Bathroom 3 Floor Tile Team View Client View Orders Team-Facing Details Item…" at bounding box center [357, 181] width 714 height 362
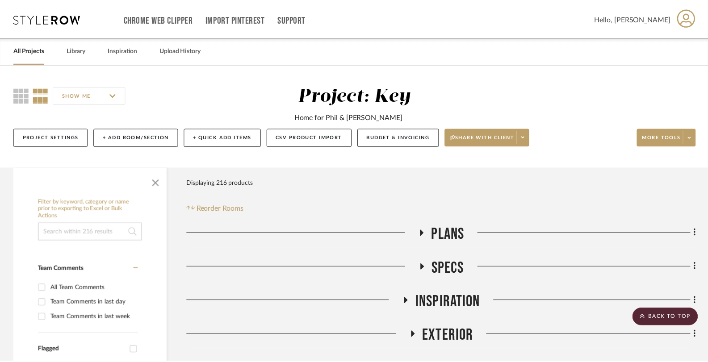
scroll to position [4103, 0]
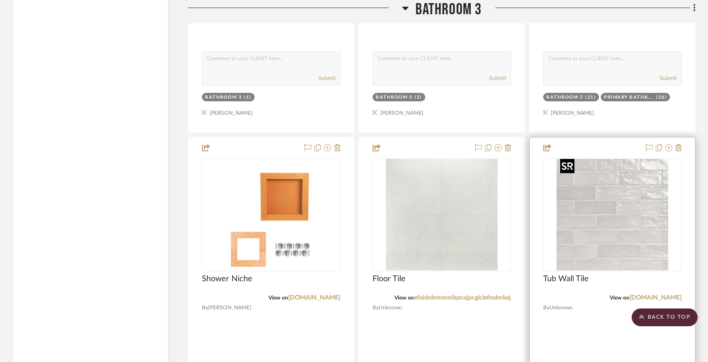
click at [557, 217] on img "0" at bounding box center [612, 215] width 112 height 112
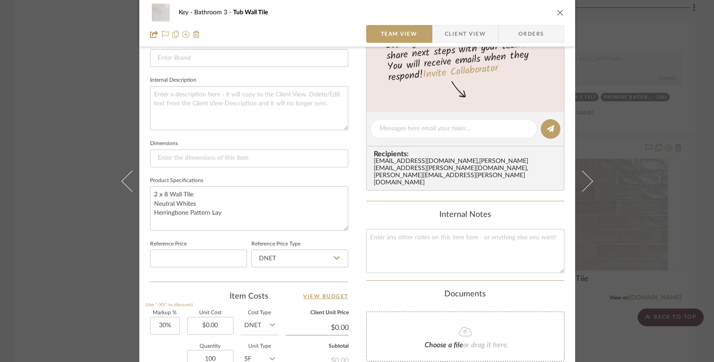
scroll to position [301, 0]
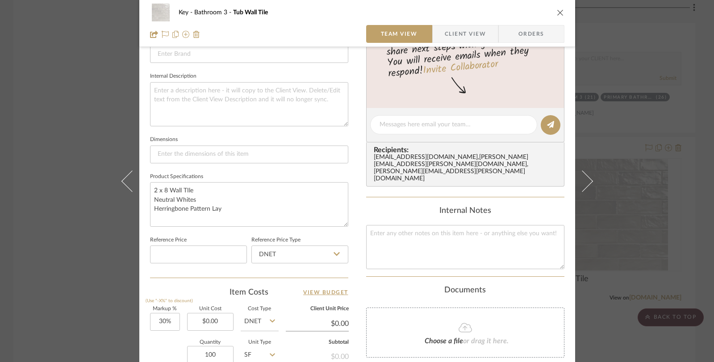
click at [65, 243] on div "Key Bathroom 3 Tub Wall Tile Team View Client View Orders Team-Facing Details I…" at bounding box center [357, 181] width 714 height 362
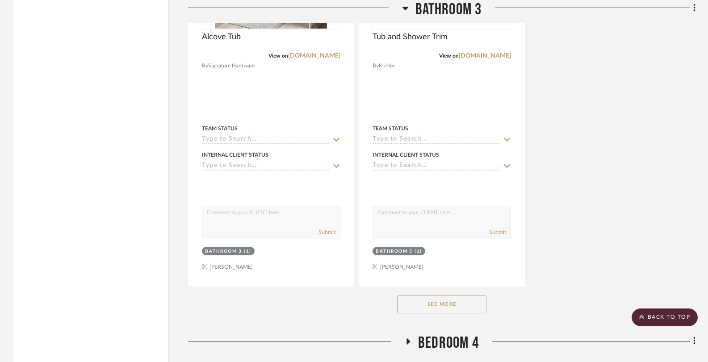
scroll to position [4741, 0]
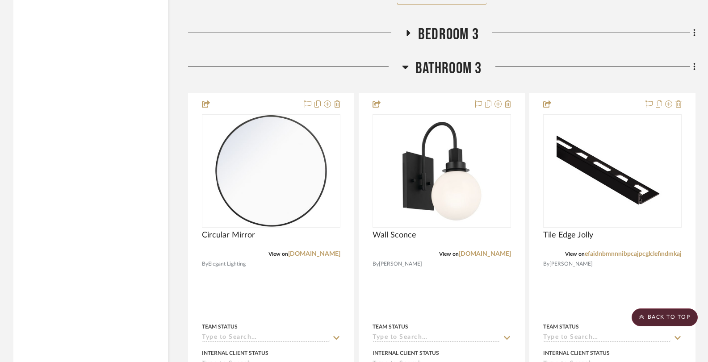
click at [405, 66] on icon at bounding box center [405, 67] width 7 height 11
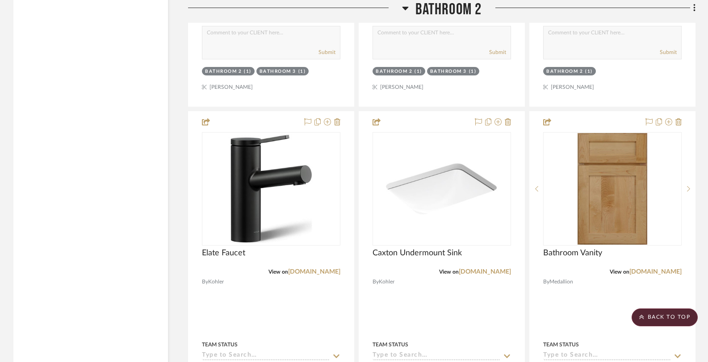
scroll to position [3127, 0]
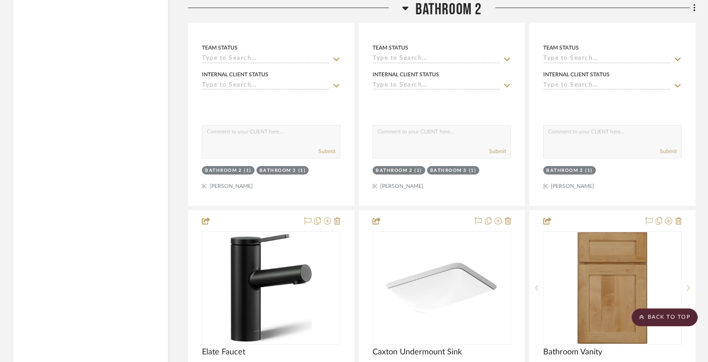
click at [406, 12] on icon at bounding box center [405, 8] width 7 height 11
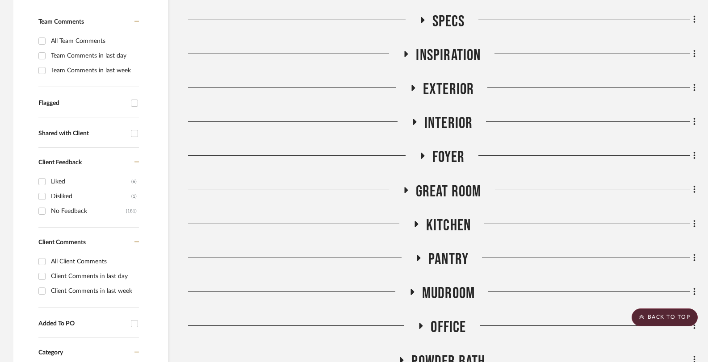
scroll to position [237, 0]
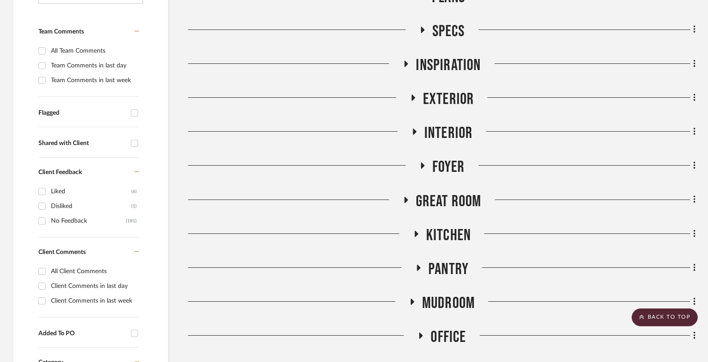
click at [418, 232] on icon at bounding box center [415, 233] width 11 height 7
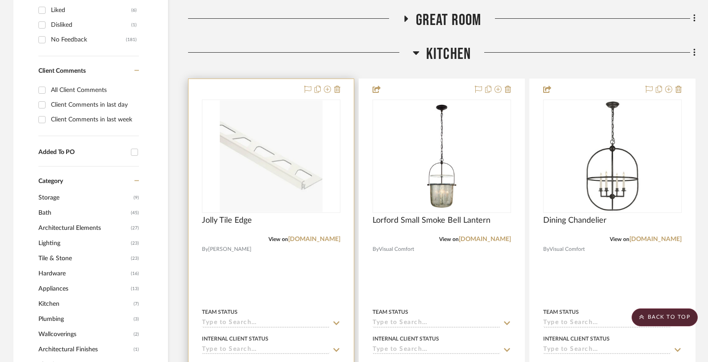
scroll to position [422, 0]
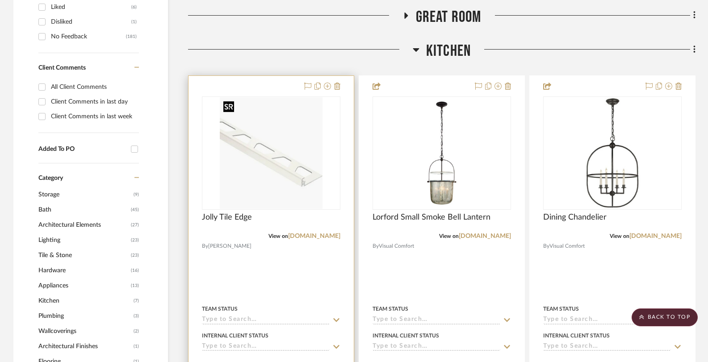
click at [275, 171] on img "0" at bounding box center [271, 153] width 103 height 112
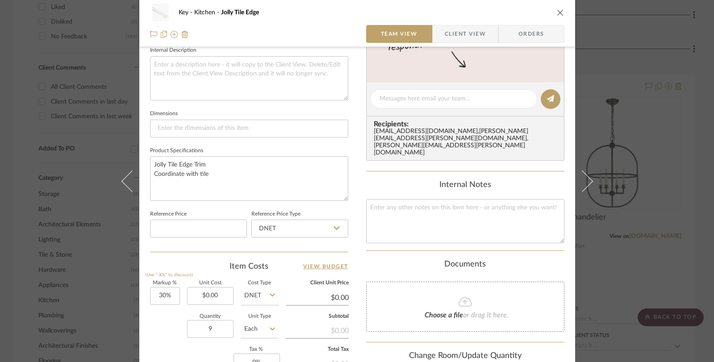
scroll to position [370, 0]
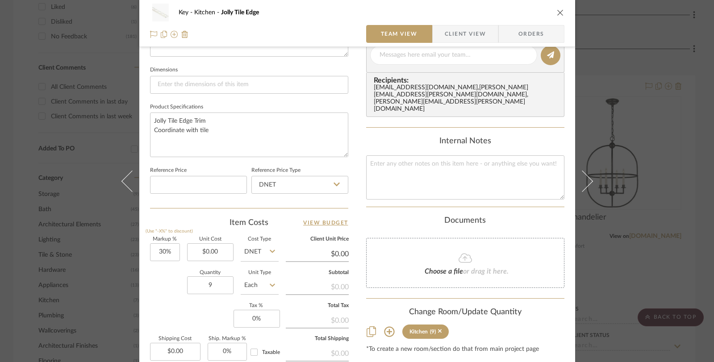
click at [270, 287] on icon at bounding box center [272, 285] width 5 height 7
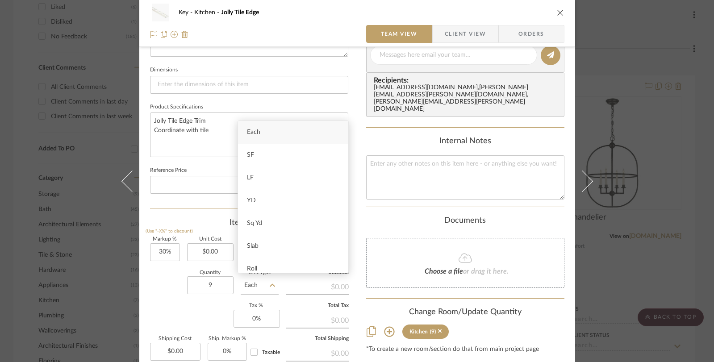
click at [270, 287] on icon at bounding box center [272, 285] width 5 height 7
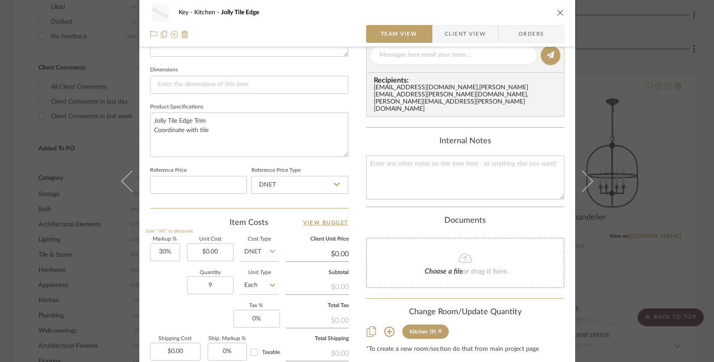
click at [270, 287] on icon at bounding box center [272, 285] width 5 height 7
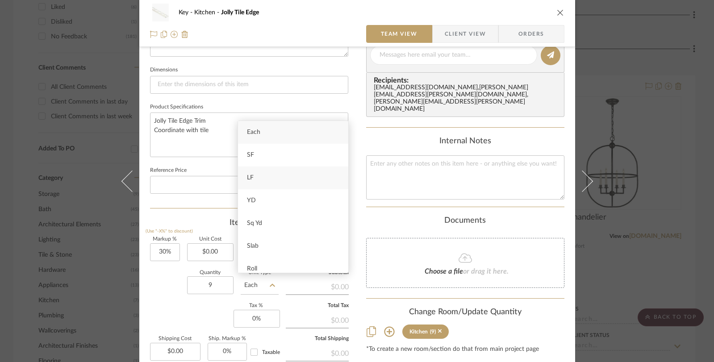
click at [267, 178] on div "LF" at bounding box center [293, 178] width 110 height 23
type input "LF"
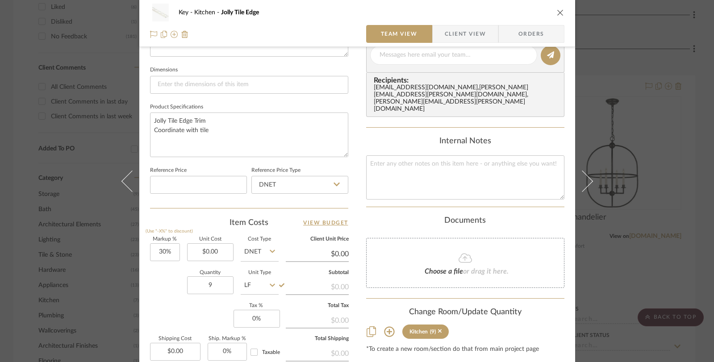
click at [19, 249] on div "Key Kitchen Jolly Tile Edge Team View Client View Orders Team-Facing Details It…" at bounding box center [357, 181] width 714 height 362
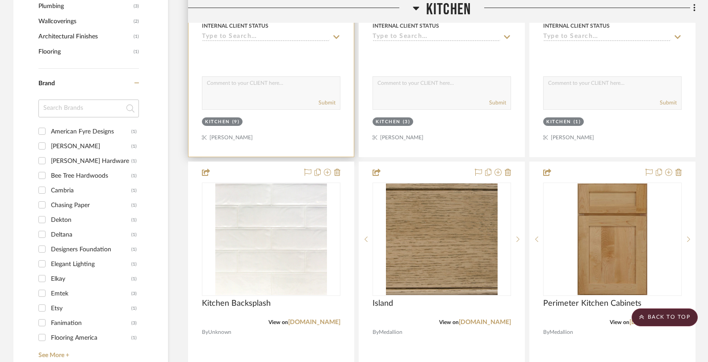
scroll to position [827, 0]
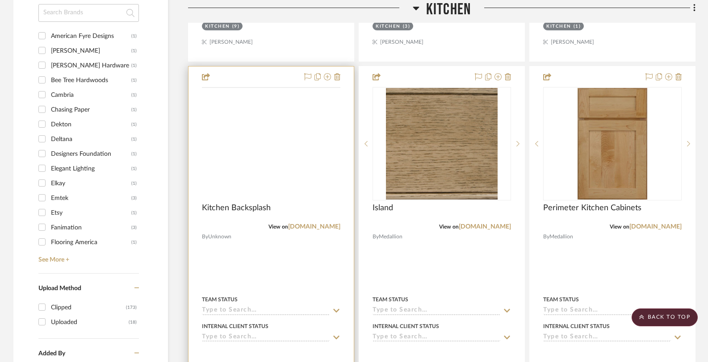
click at [0, 0] on img at bounding box center [0, 0] width 0 height 0
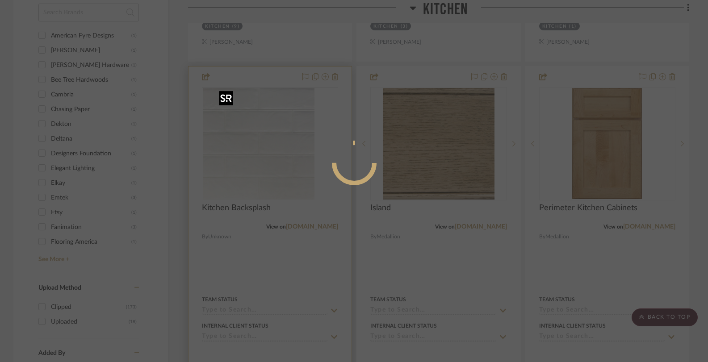
click at [284, 149] on div at bounding box center [354, 181] width 708 height 362
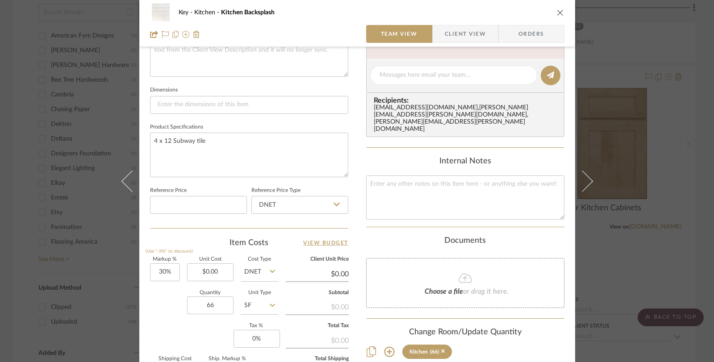
scroll to position [369, 0]
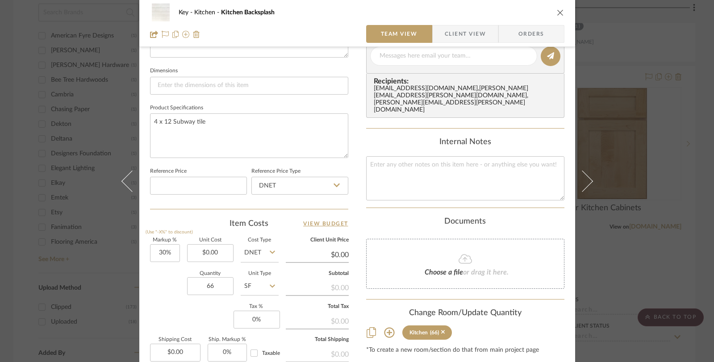
click at [104, 76] on div "Key Kitchen Kitchen Backsplash Team View Client View Orders Team-Facing Details…" at bounding box center [357, 181] width 714 height 362
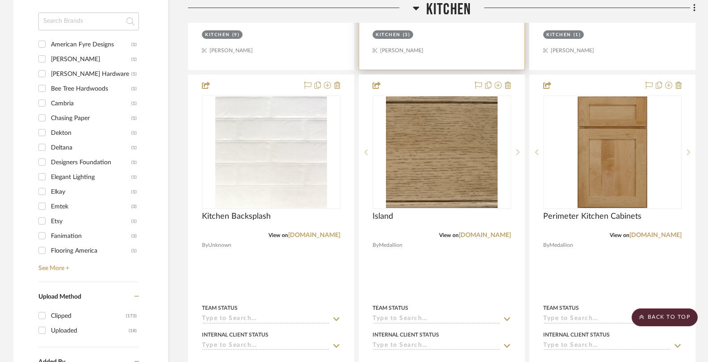
scroll to position [818, 0]
click at [417, 8] on icon at bounding box center [416, 9] width 6 height 4
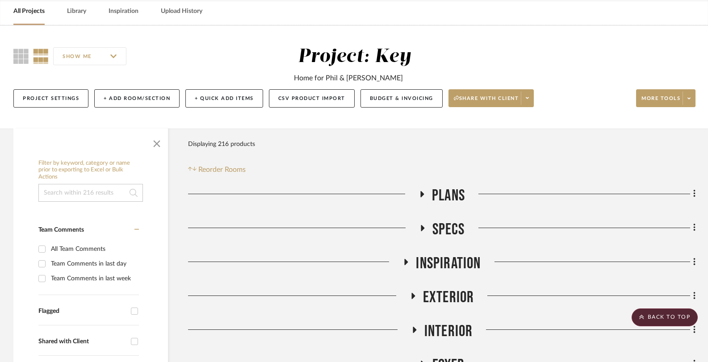
scroll to position [0, 0]
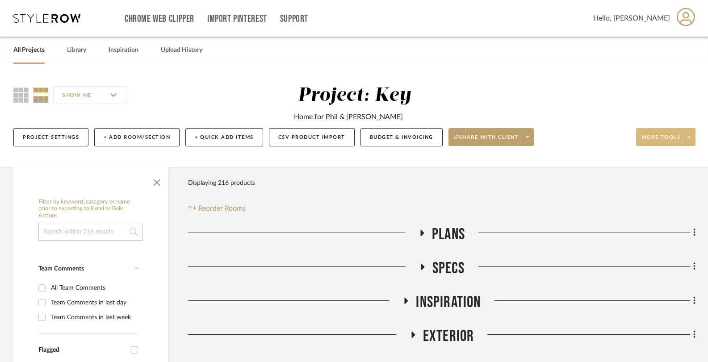
click at [688, 135] on icon at bounding box center [688, 137] width 3 height 5
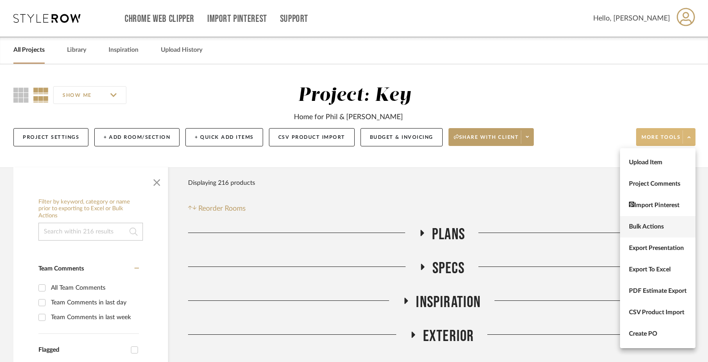
click at [649, 226] on span "Bulk Actions" at bounding box center [658, 227] width 58 height 8
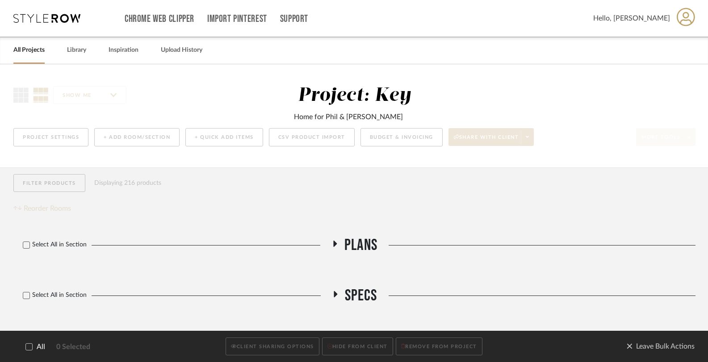
click at [29, 350] on div at bounding box center [28, 346] width 7 height 7
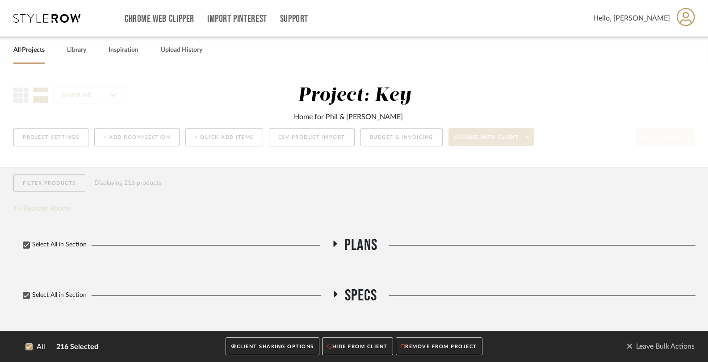
click at [285, 347] on button "CLIENT SHARING OPTIONS" at bounding box center [271, 347] width 93 height 18
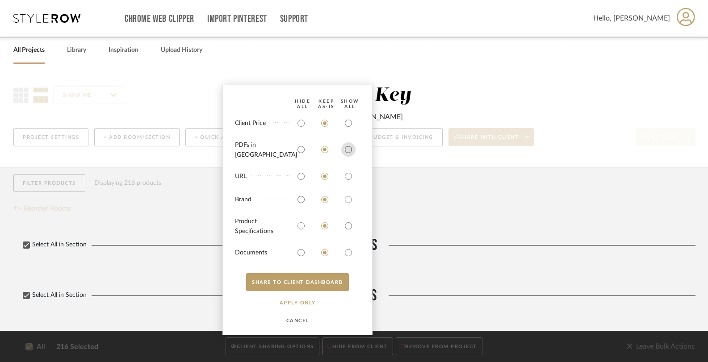
click at [351, 150] on input "radio" at bounding box center [348, 149] width 14 height 14
radio input "true"
click at [350, 175] on input "radio" at bounding box center [348, 176] width 14 height 14
radio input "true"
click at [350, 196] on input "radio" at bounding box center [348, 199] width 14 height 14
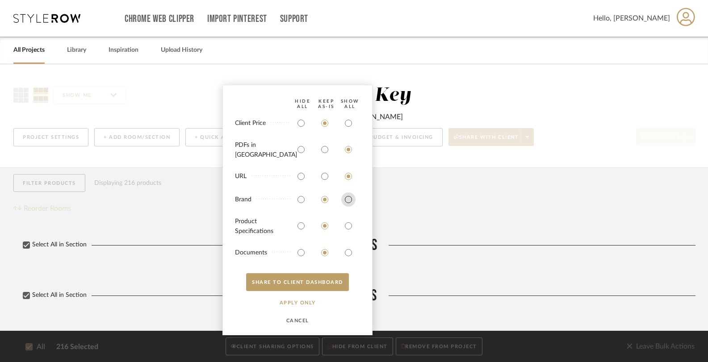
radio input "true"
click at [349, 225] on input "radio" at bounding box center [348, 226] width 14 height 14
radio input "true"
click at [347, 253] on input "radio" at bounding box center [348, 253] width 14 height 14
radio input "true"
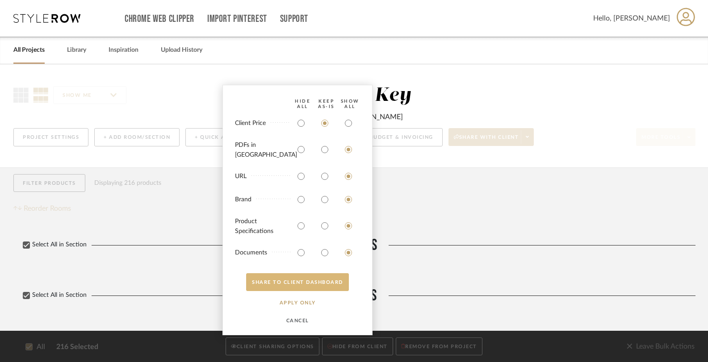
click at [313, 282] on button "SHARE TO CLIENT Dashboard" at bounding box center [297, 282] width 103 height 18
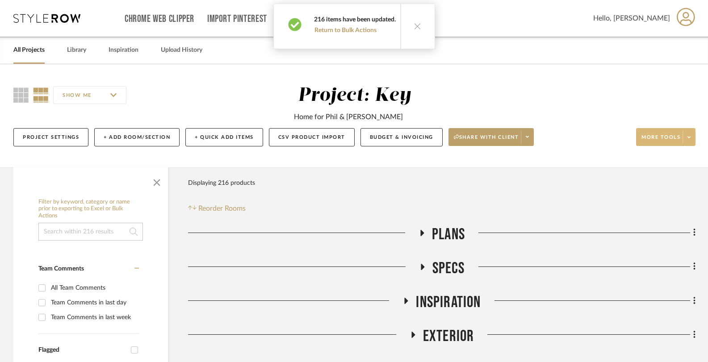
click at [451, 64] on div "SHOW ME Project: Key Home for [PERSON_NAME] & [PERSON_NAME] Key Project Setting…" at bounding box center [354, 115] width 708 height 103
click at [417, 22] on button at bounding box center [417, 26] width 34 height 45
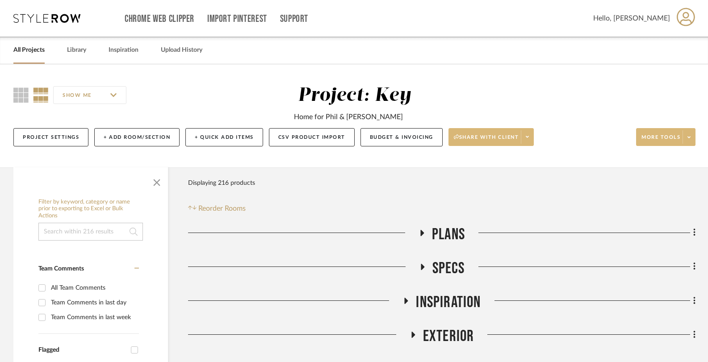
click at [527, 140] on fa-icon at bounding box center [527, 137] width 3 height 5
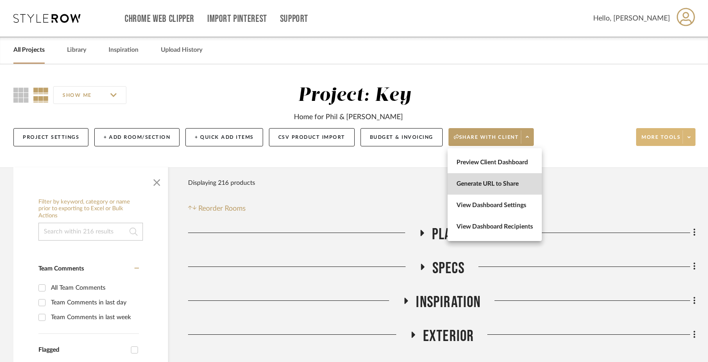
click at [509, 183] on span "Generate URL to Share" at bounding box center [494, 184] width 76 height 8
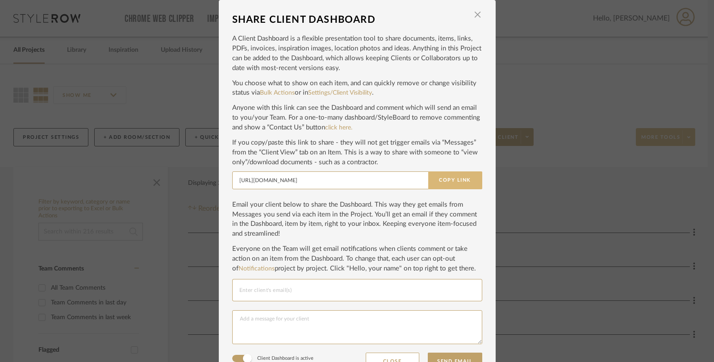
click at [445, 177] on button "Copy Link" at bounding box center [455, 180] width 54 height 18
click at [543, 68] on div "SHARE CLIENT DASHBOARD × A Client Dashboard is a flexible presentation tool to …" at bounding box center [357, 181] width 714 height 362
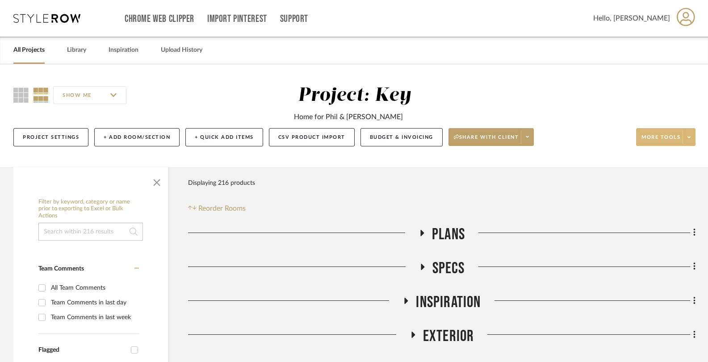
click at [526, 92] on div "Project: Key Home for [PERSON_NAME] & [PERSON_NAME]" at bounding box center [354, 103] width 356 height 38
